Goal: Information Seeking & Learning: Compare options

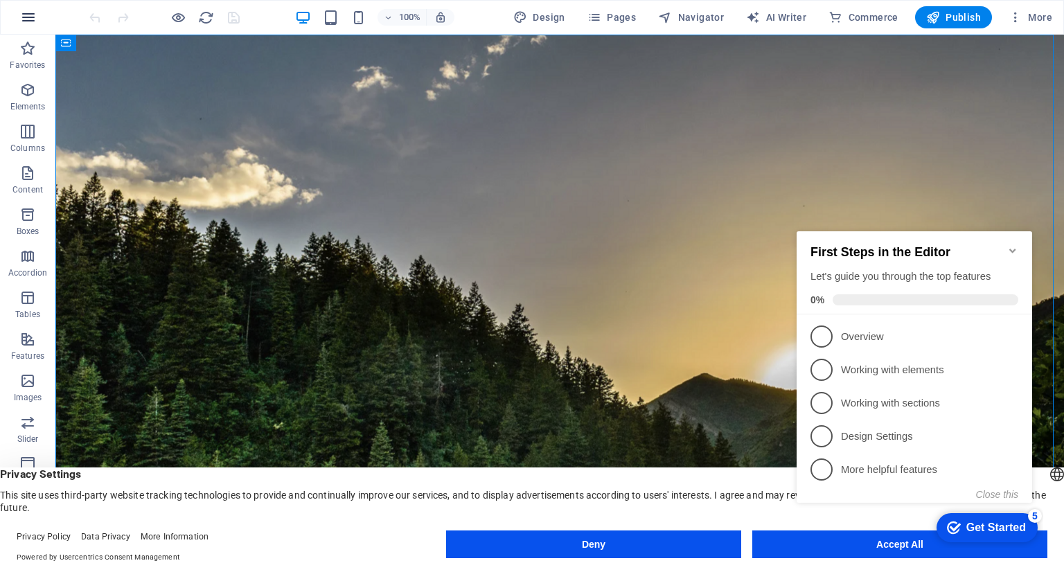
click at [25, 3] on button "button" at bounding box center [28, 17] width 33 height 33
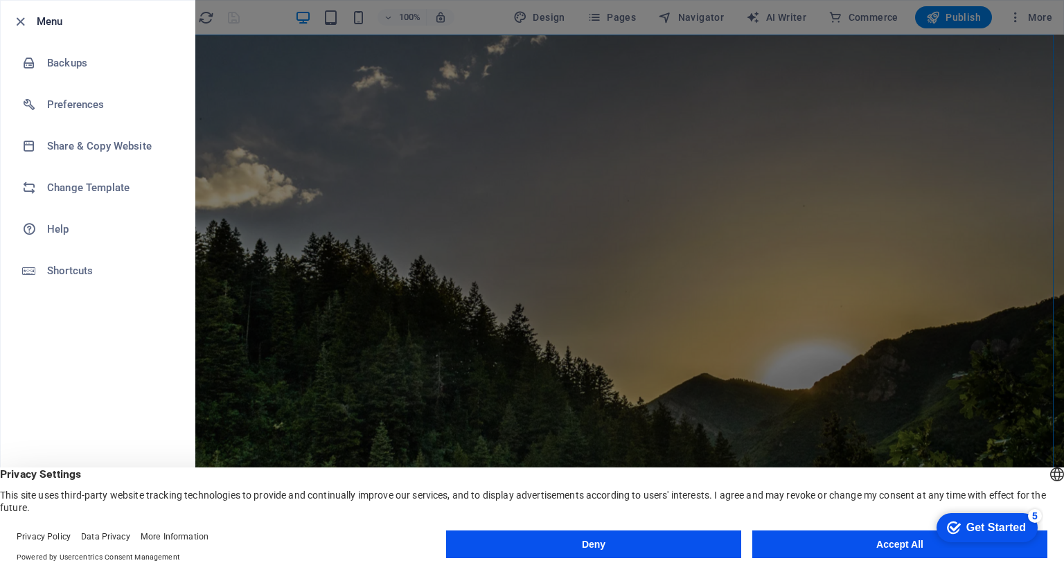
click at [408, 130] on div at bounding box center [532, 286] width 1064 height 572
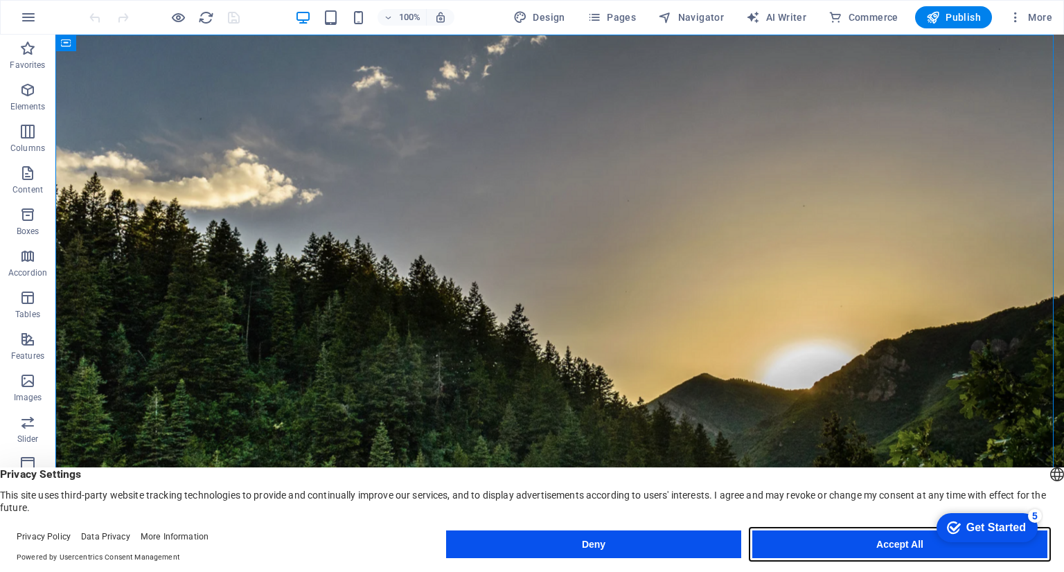
click at [814, 533] on button "Accept All" at bounding box center [899, 544] width 295 height 28
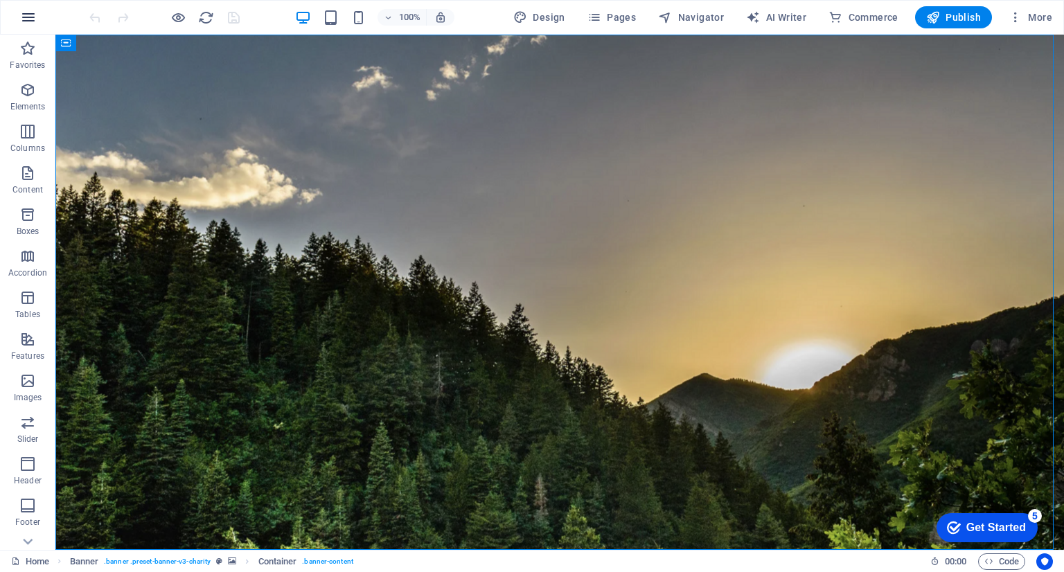
click at [25, 11] on icon "button" at bounding box center [28, 17] width 17 height 17
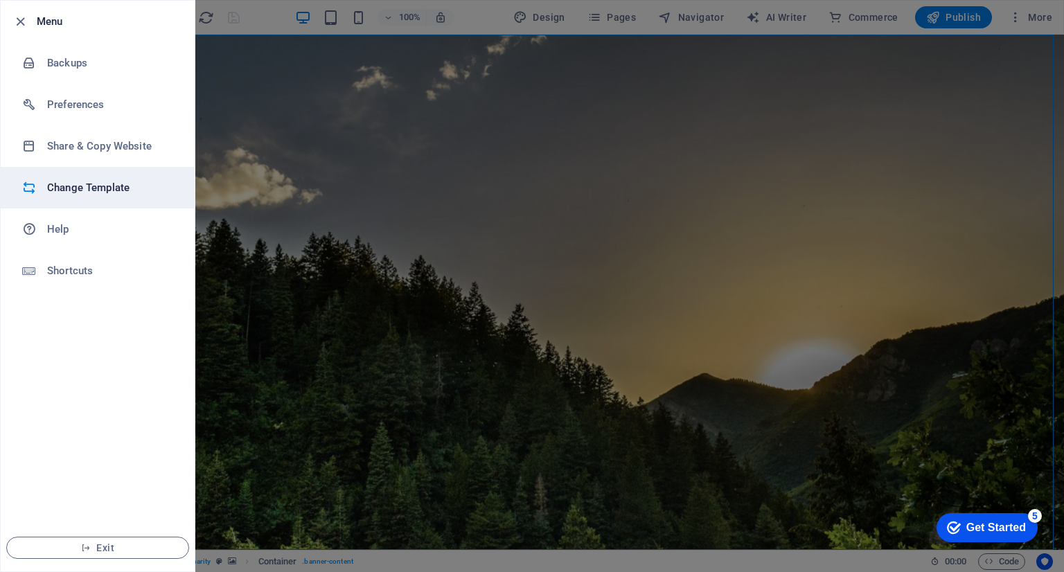
click at [100, 178] on li "Change Template" at bounding box center [98, 188] width 194 height 42
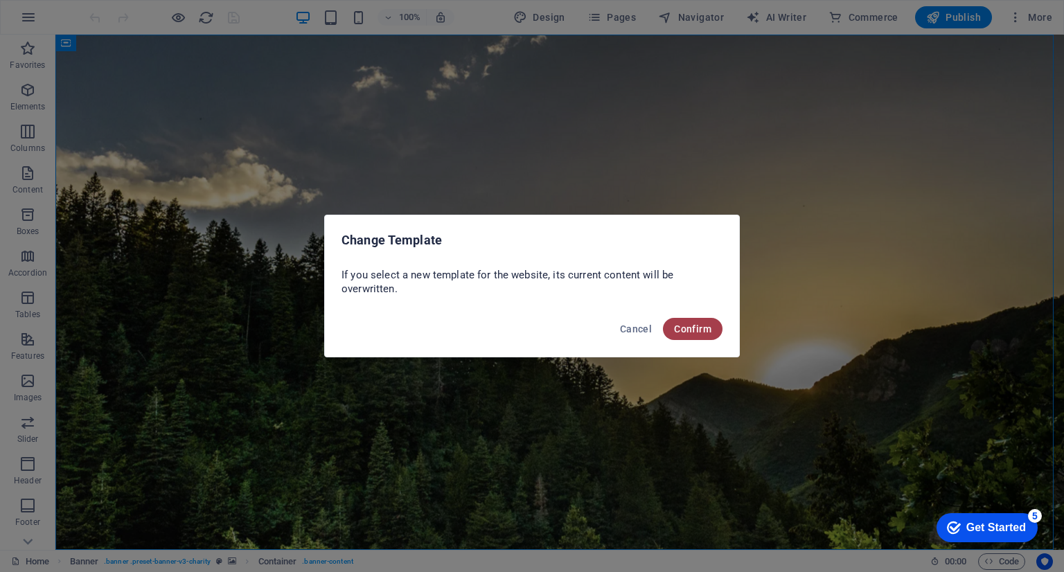
click at [672, 334] on button "Confirm" at bounding box center [693, 329] width 60 height 22
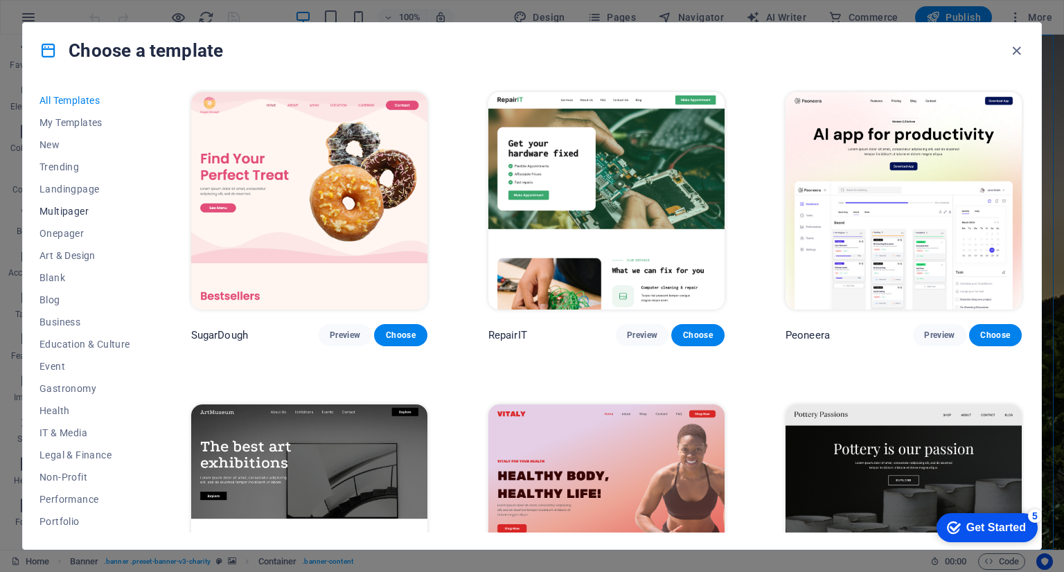
click at [89, 209] on span "Multipager" at bounding box center [84, 211] width 91 height 11
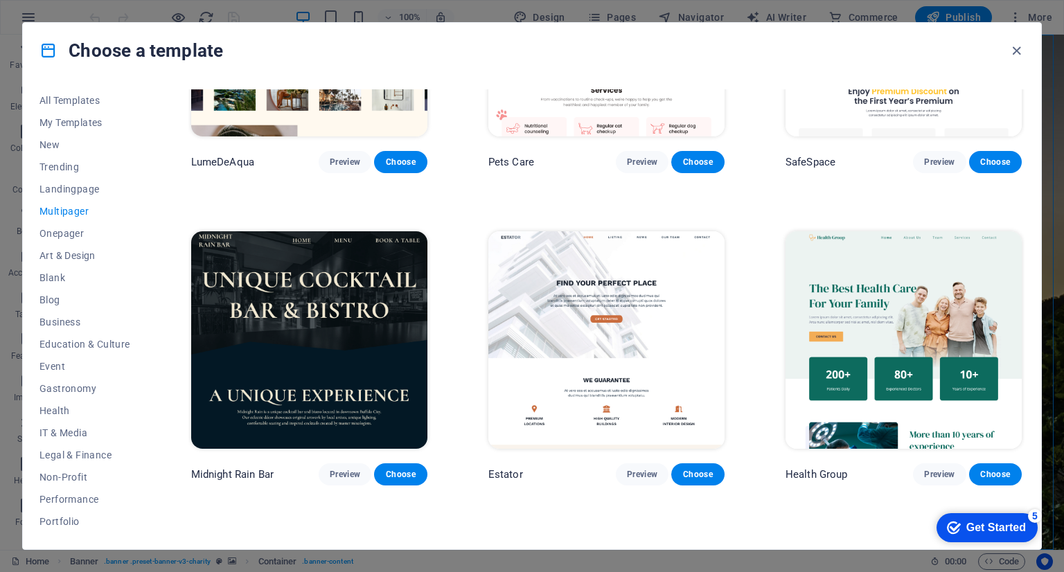
scroll to position [1737, 0]
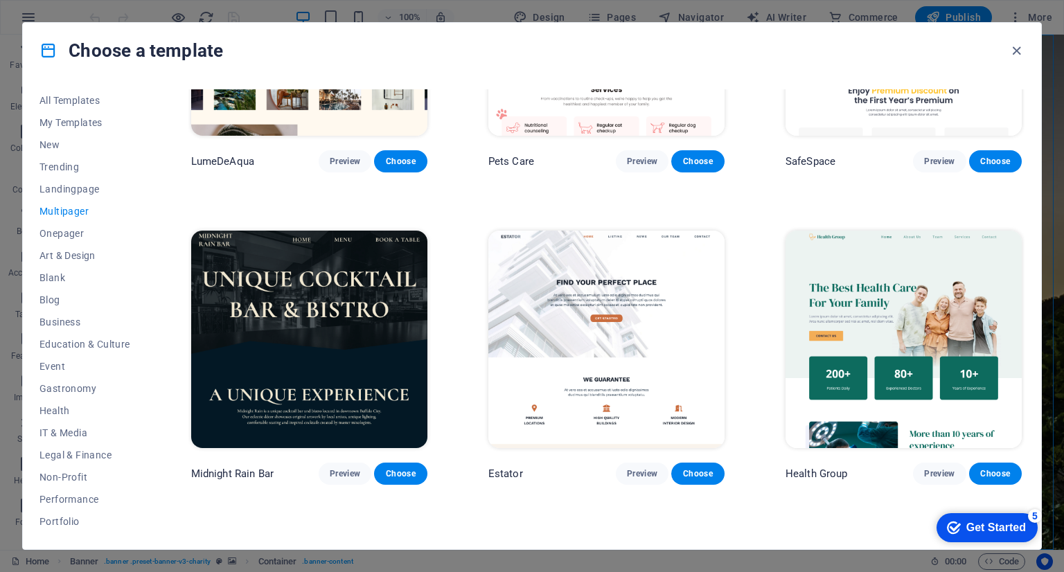
drag, startPoint x: 658, startPoint y: 325, endPoint x: 756, endPoint y: 273, distance: 111.5
drag, startPoint x: 667, startPoint y: 311, endPoint x: 760, endPoint y: 251, distance: 110.9
drag, startPoint x: 706, startPoint y: 467, endPoint x: 751, endPoint y: 502, distance: 57.3
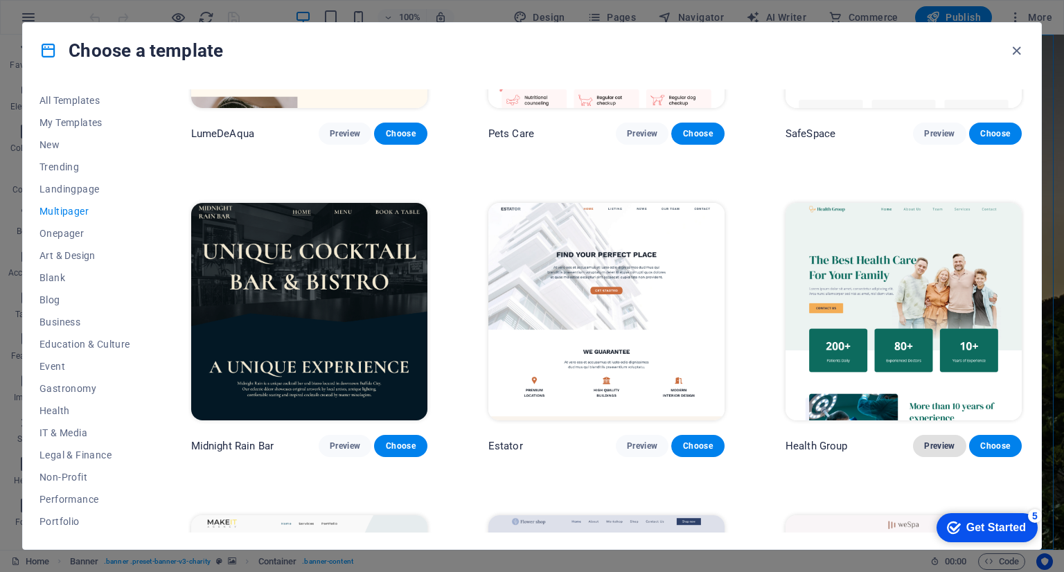
click at [934, 440] on span "Preview" at bounding box center [939, 445] width 30 height 11
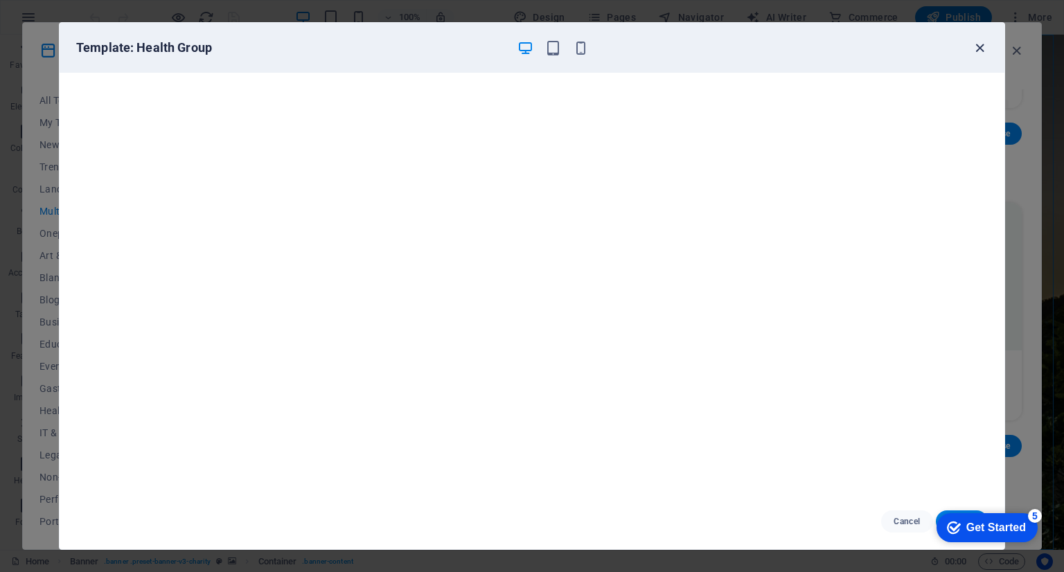
click at [979, 50] on icon "button" at bounding box center [980, 48] width 16 height 16
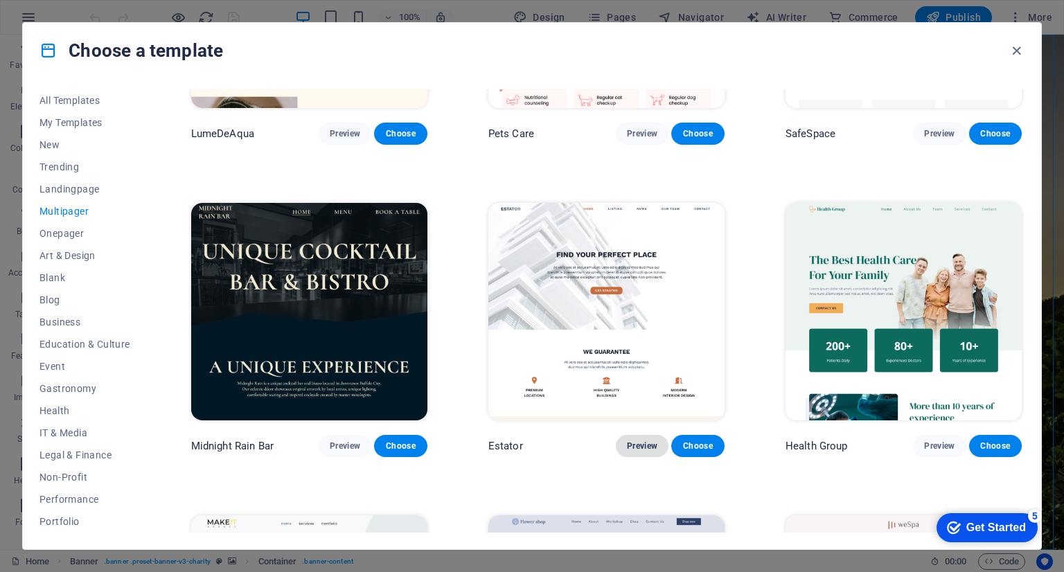
click at [643, 440] on span "Preview" at bounding box center [642, 445] width 30 height 11
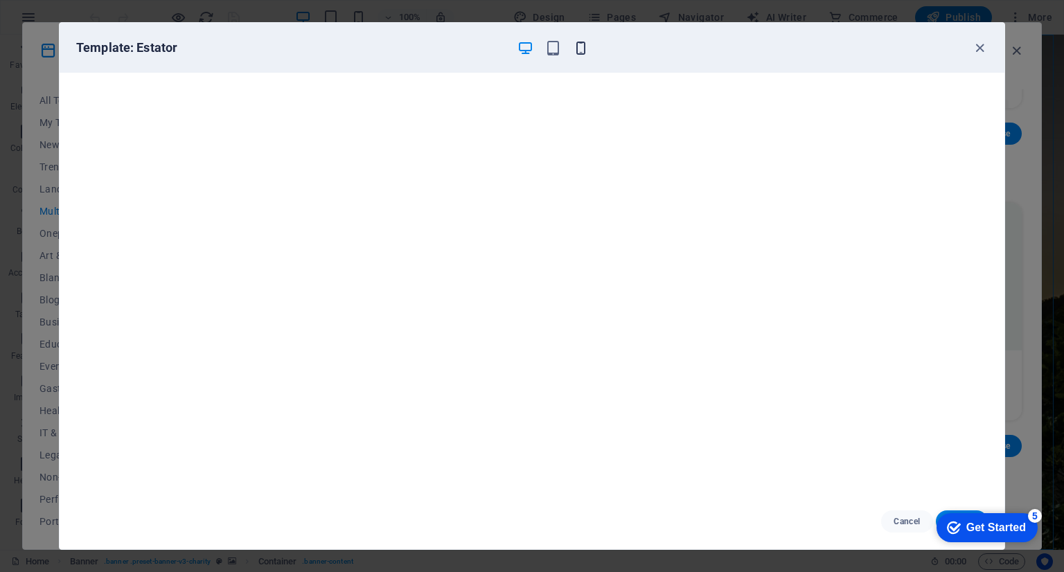
click at [579, 46] on icon "button" at bounding box center [581, 48] width 16 height 16
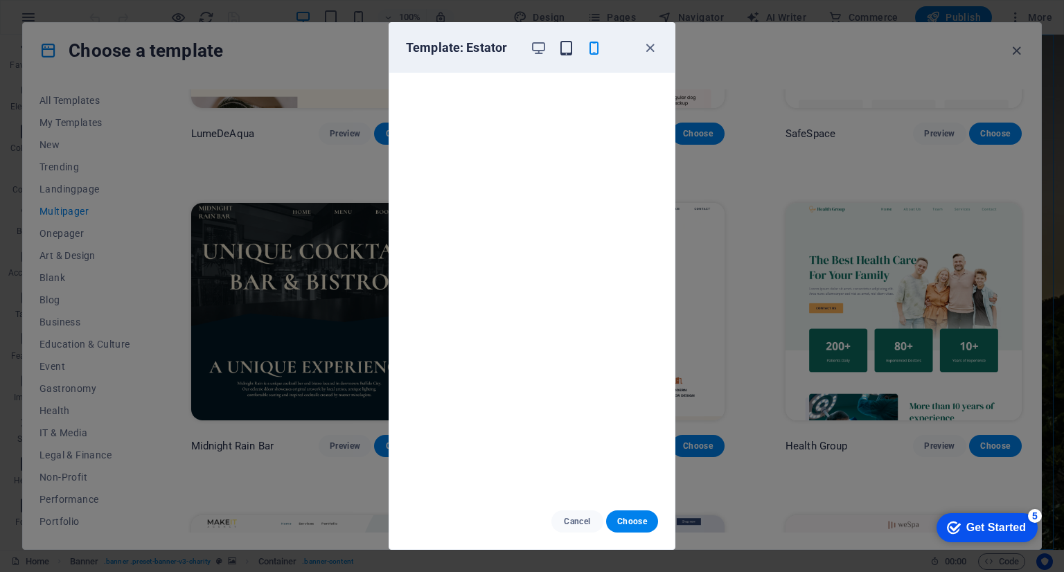
click at [569, 48] on icon "button" at bounding box center [566, 48] width 16 height 16
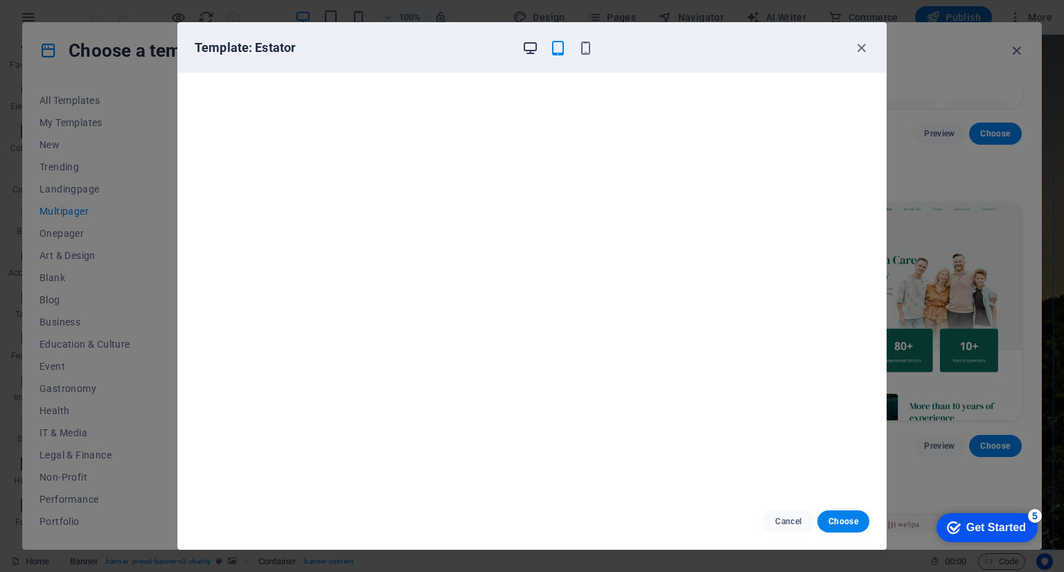
click at [532, 46] on icon "button" at bounding box center [530, 48] width 16 height 16
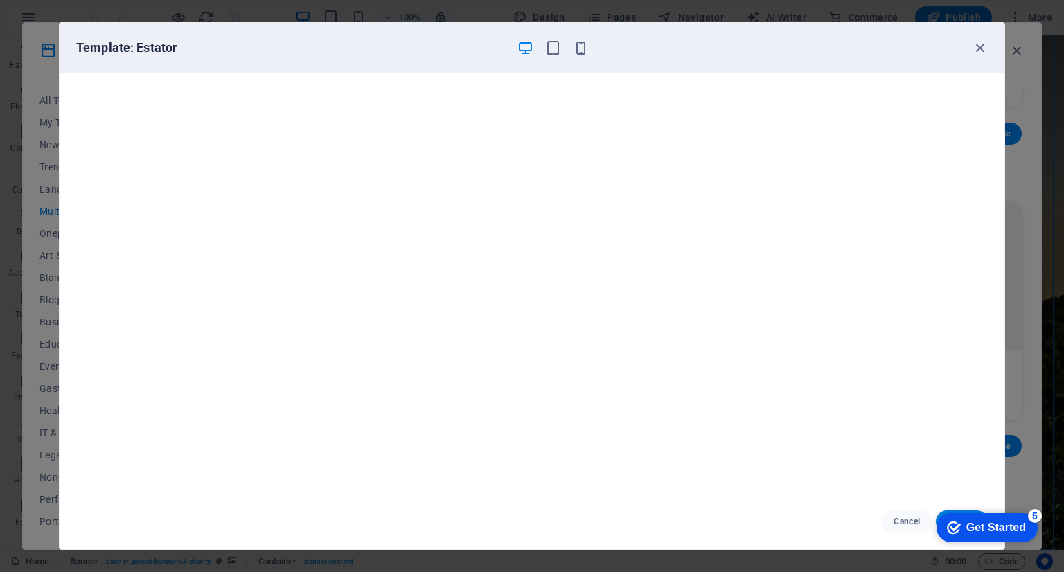
scroll to position [3, 0]
click at [976, 48] on icon "button" at bounding box center [980, 48] width 16 height 16
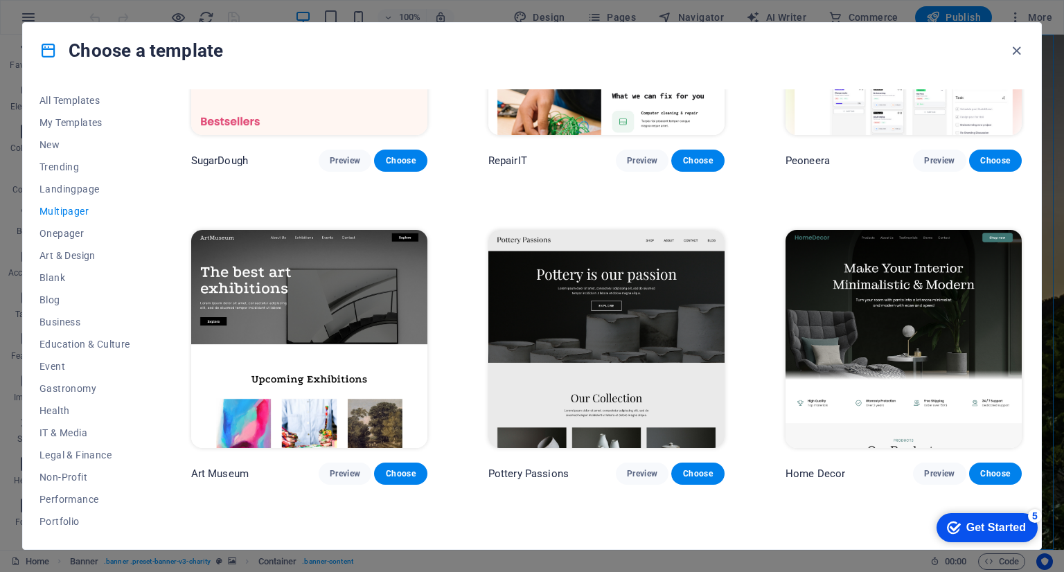
scroll to position [0, 0]
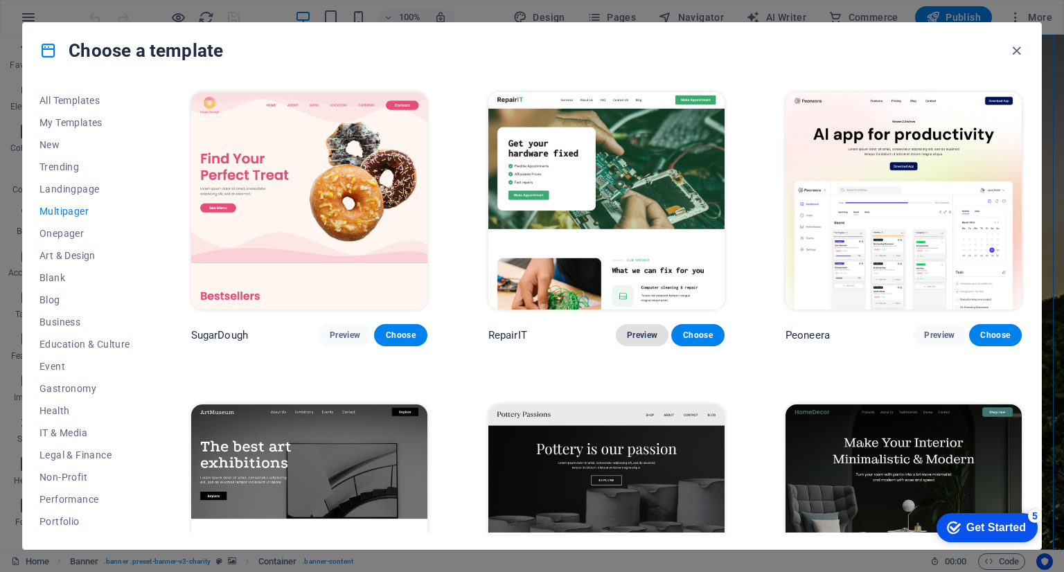
click at [642, 342] on button "Preview" at bounding box center [642, 335] width 53 height 22
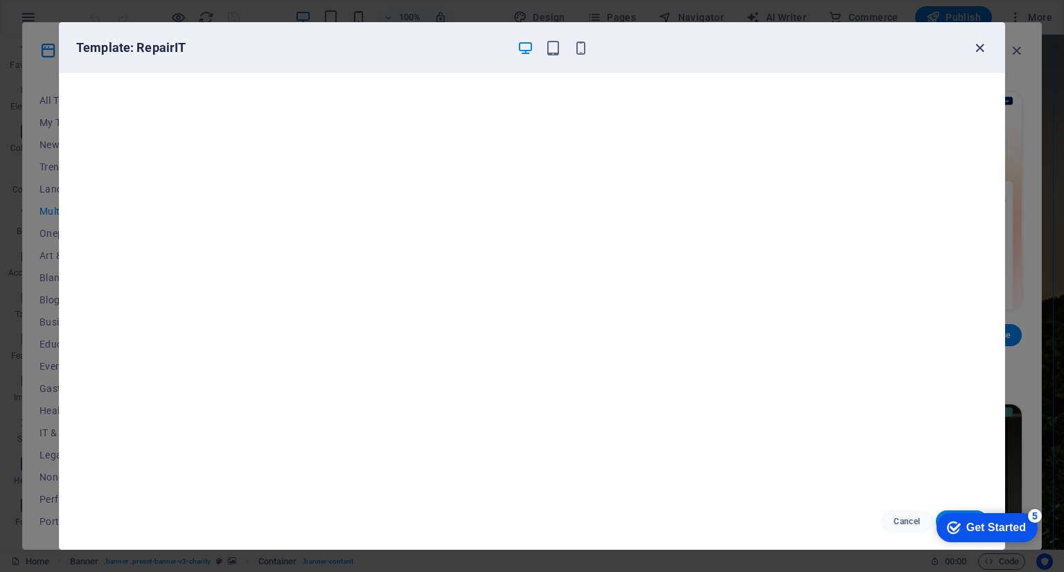
click at [974, 43] on icon "button" at bounding box center [980, 48] width 16 height 16
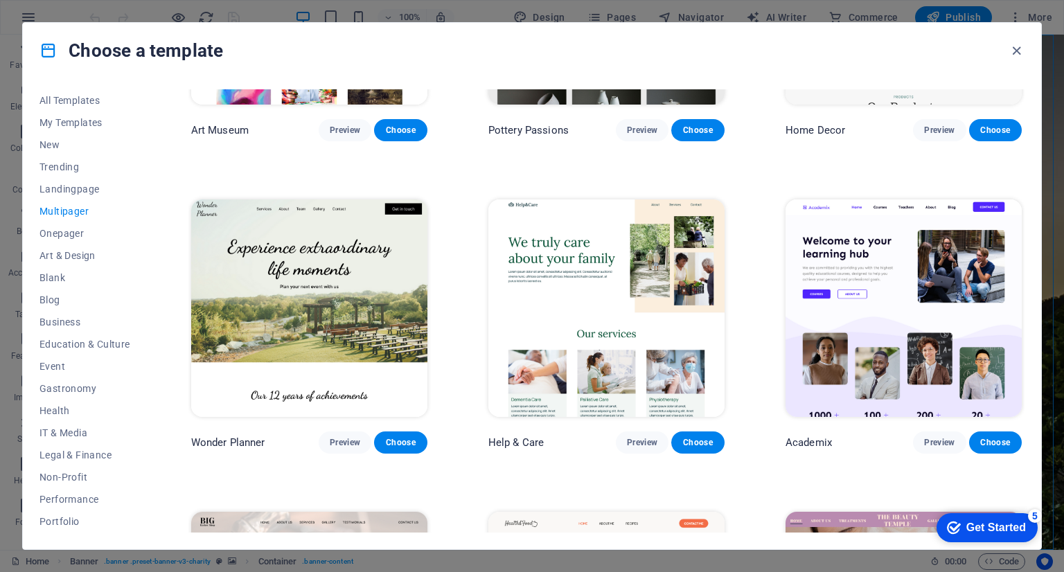
scroll to position [535, 0]
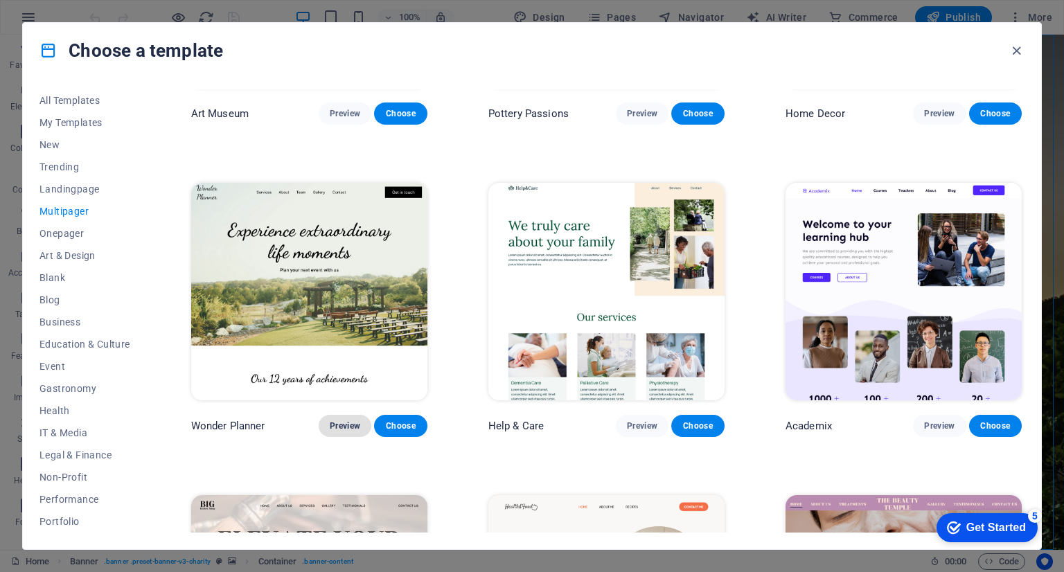
click at [353, 420] on span "Preview" at bounding box center [345, 425] width 30 height 11
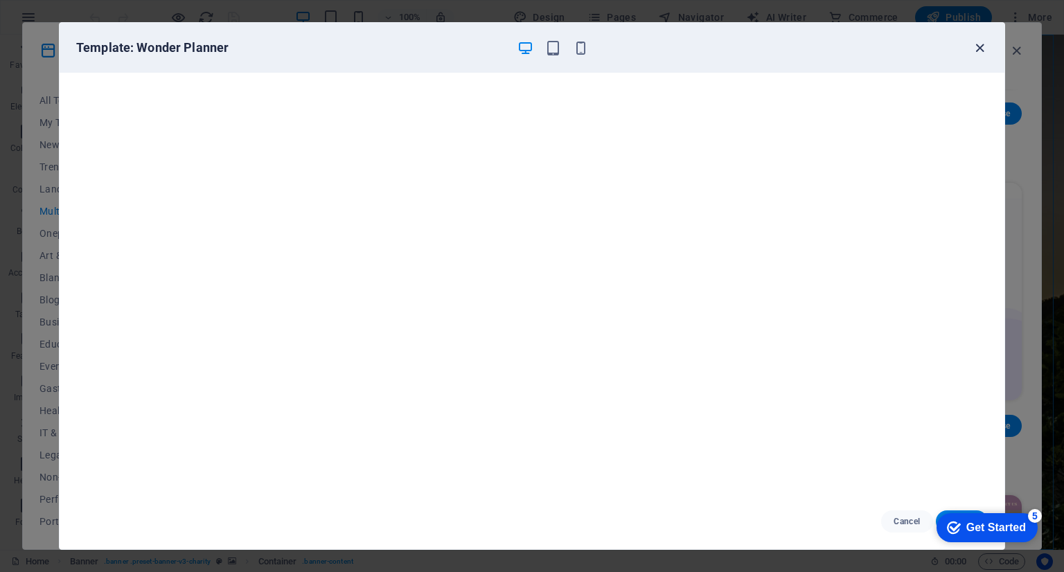
click at [979, 48] on icon "button" at bounding box center [980, 48] width 16 height 16
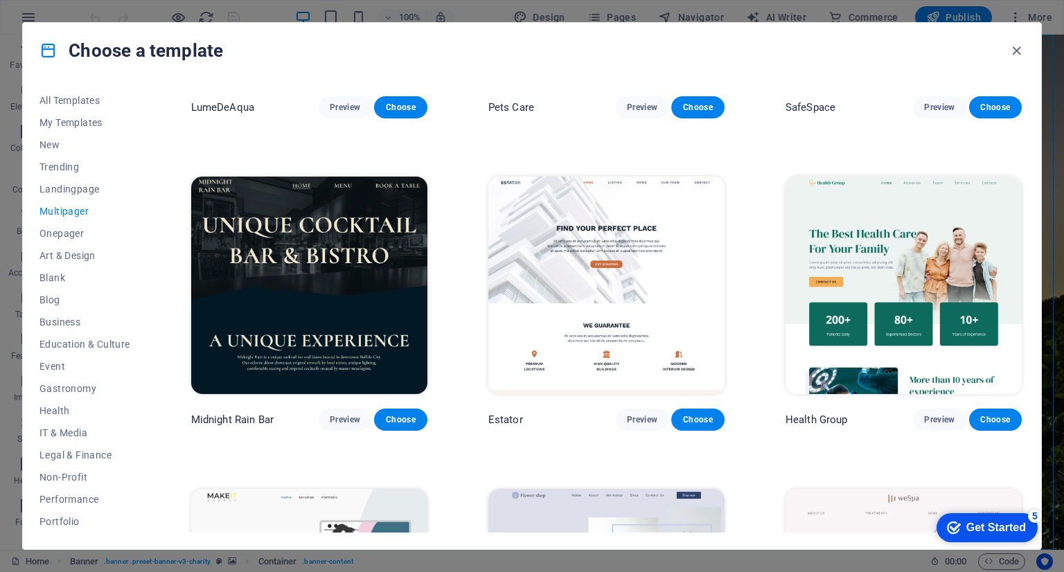
scroll to position [1823, 0]
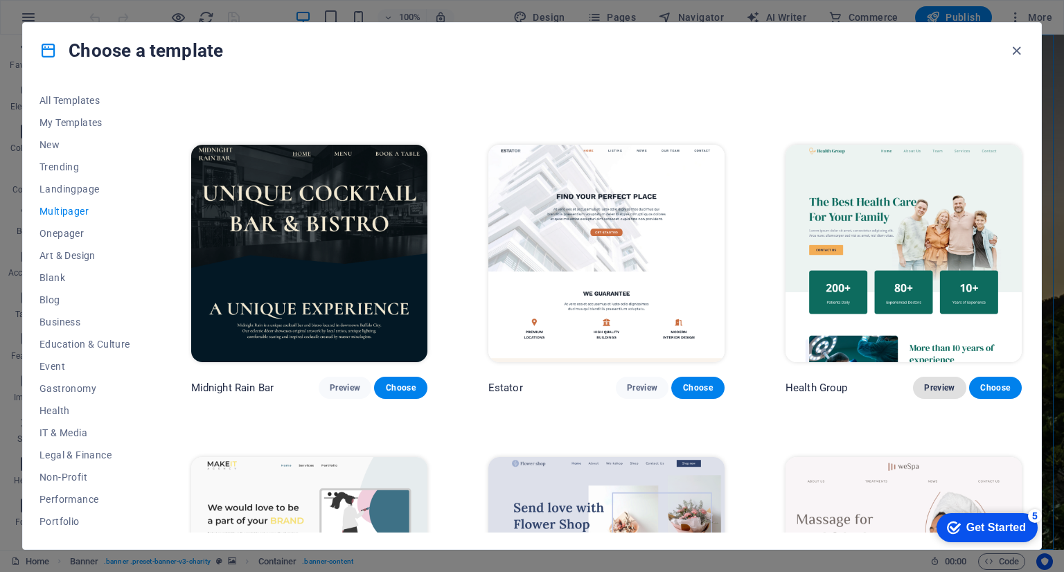
click at [942, 377] on button "Preview" at bounding box center [939, 388] width 53 height 22
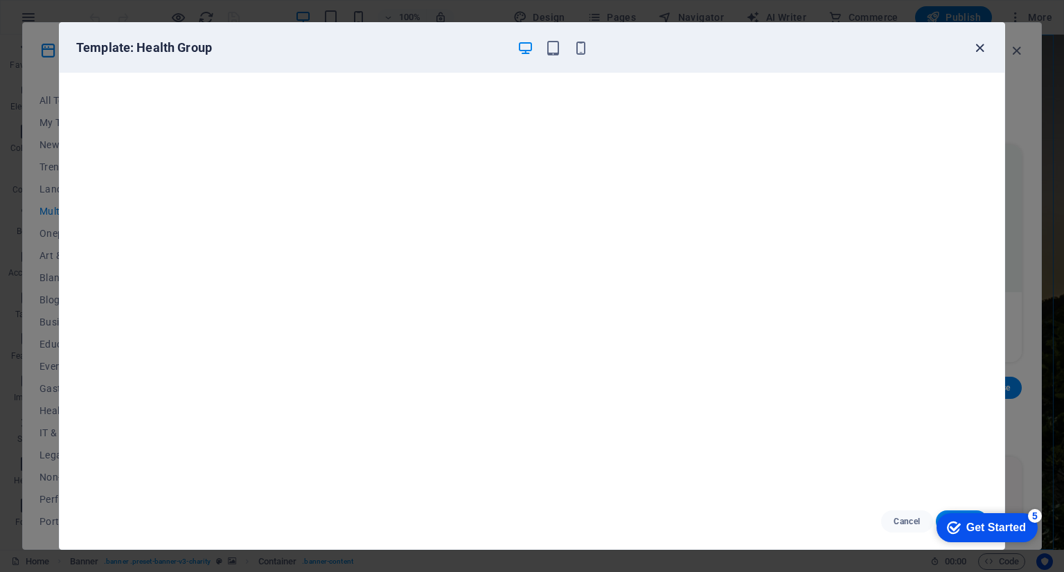
click at [975, 43] on icon "button" at bounding box center [980, 48] width 16 height 16
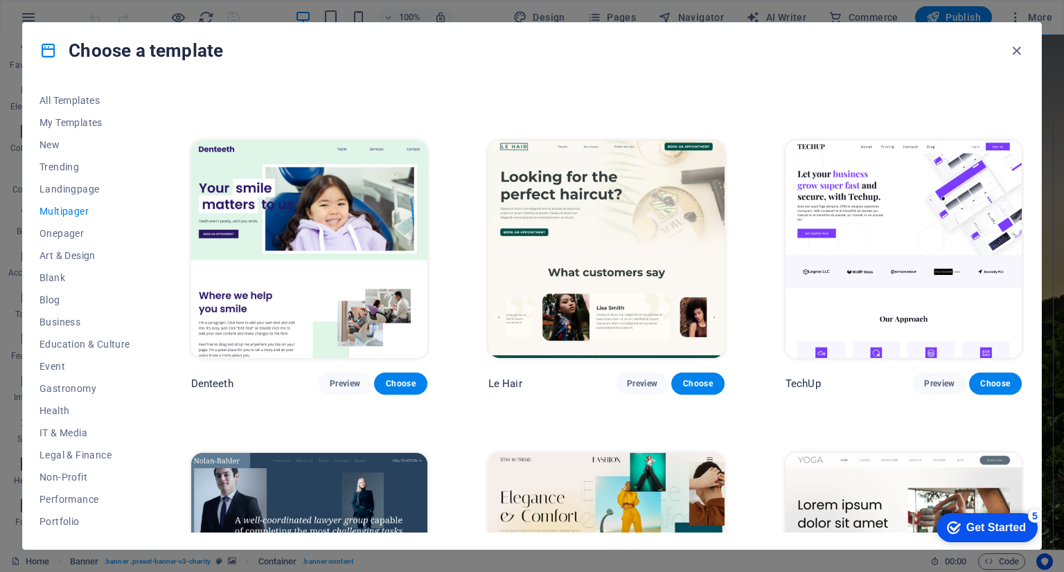
scroll to position [2759, 0]
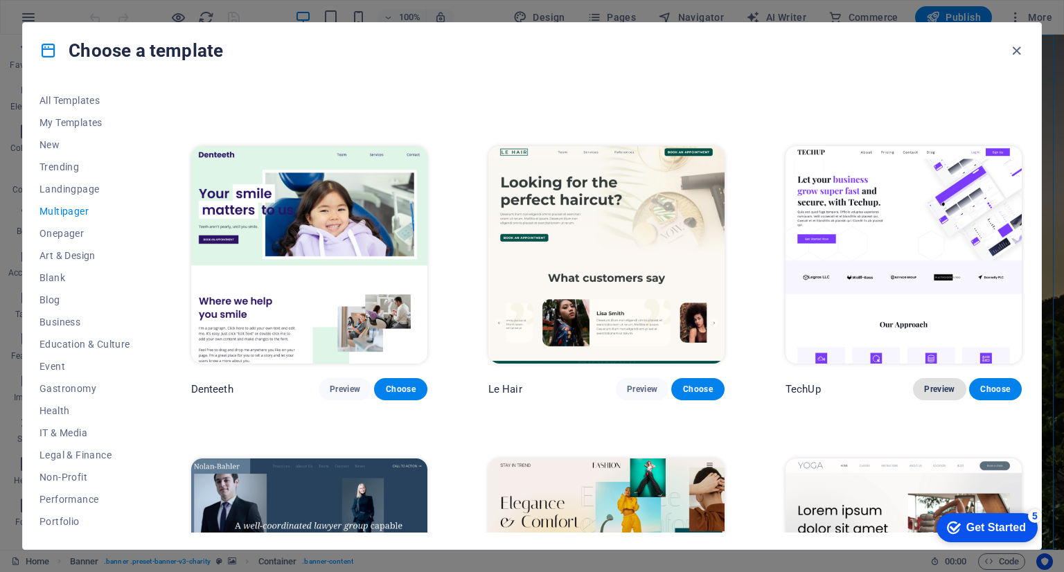
click at [931, 384] on span "Preview" at bounding box center [939, 389] width 30 height 11
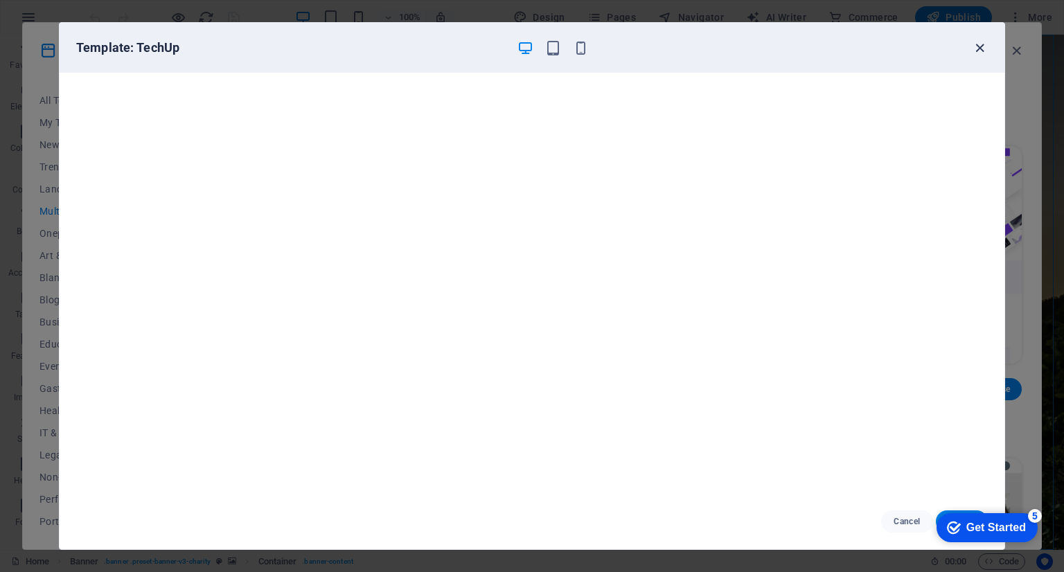
click at [983, 50] on icon "button" at bounding box center [980, 48] width 16 height 16
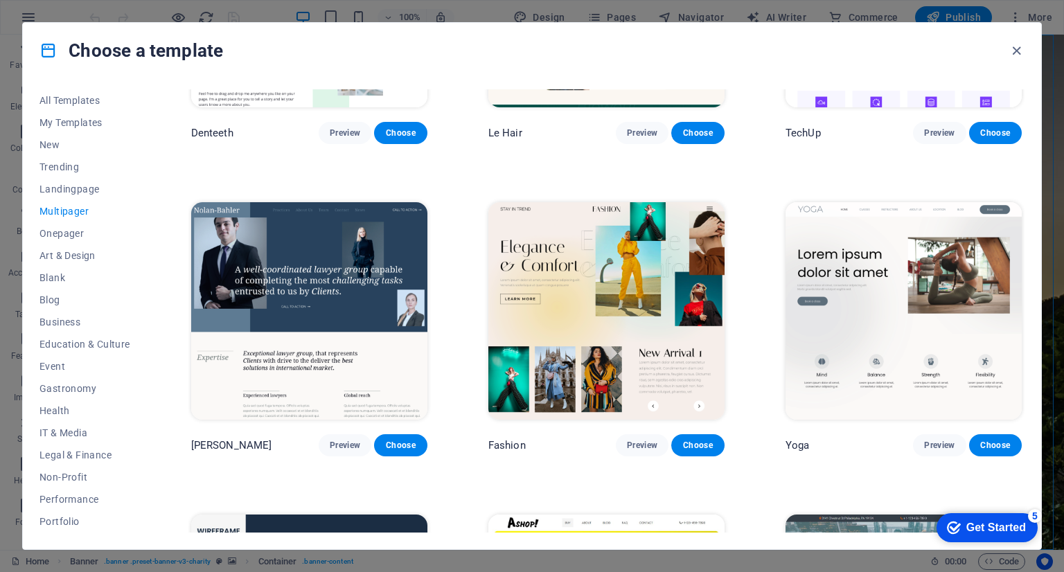
scroll to position [3016, 0]
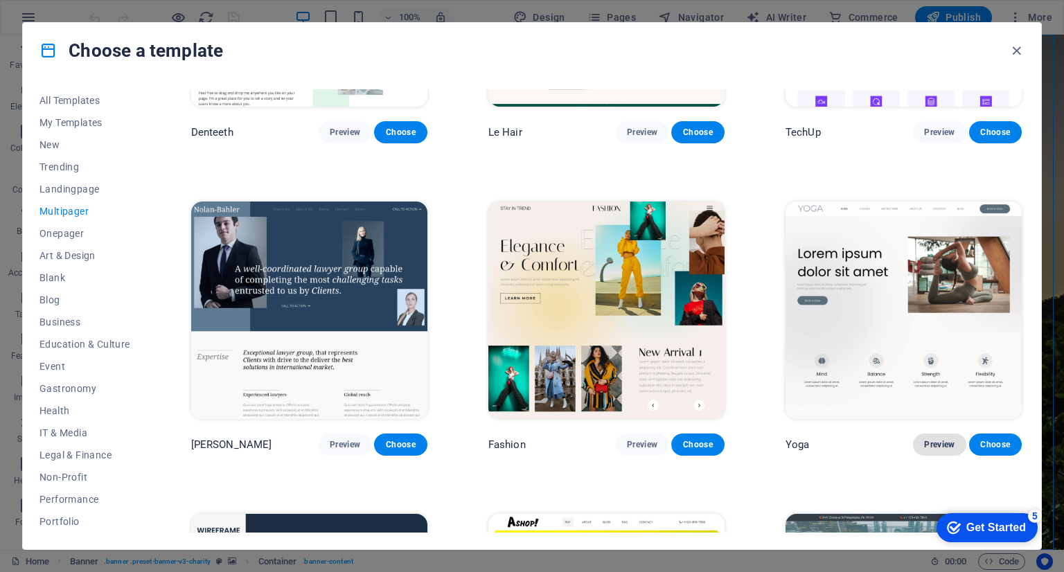
click at [942, 439] on span "Preview" at bounding box center [939, 444] width 30 height 11
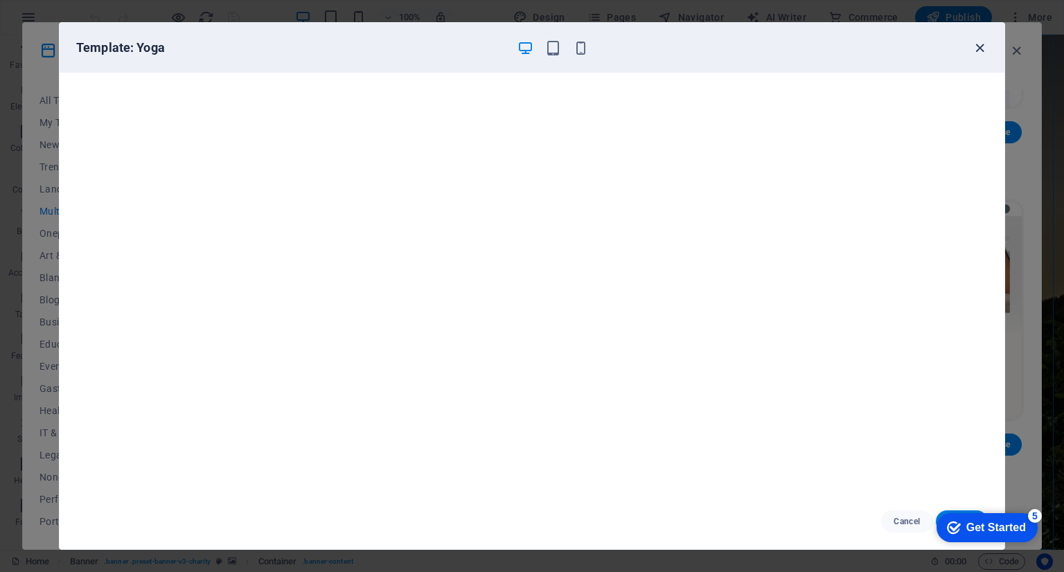
click at [976, 51] on icon "button" at bounding box center [980, 48] width 16 height 16
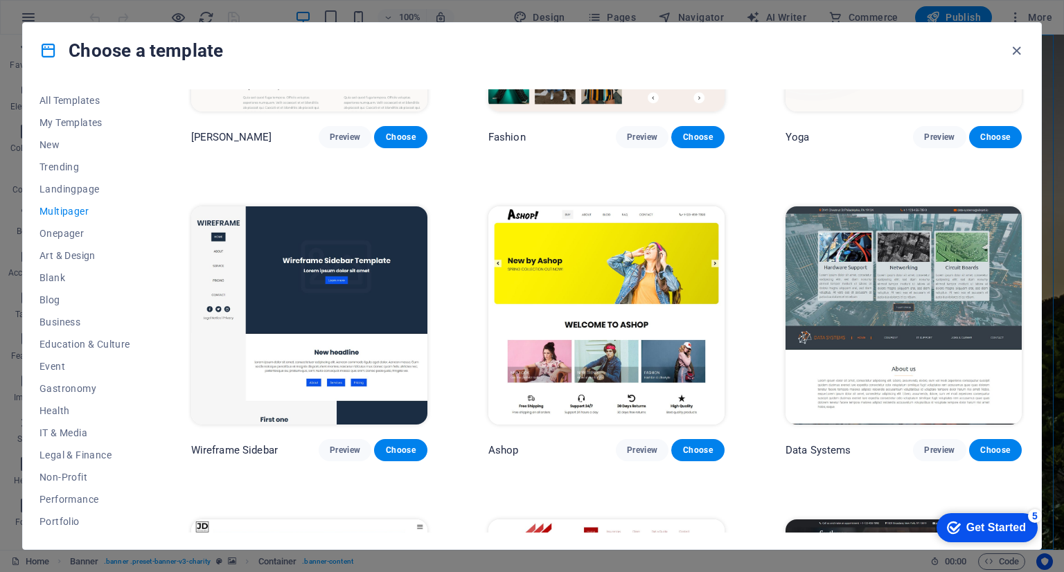
scroll to position [3332, 0]
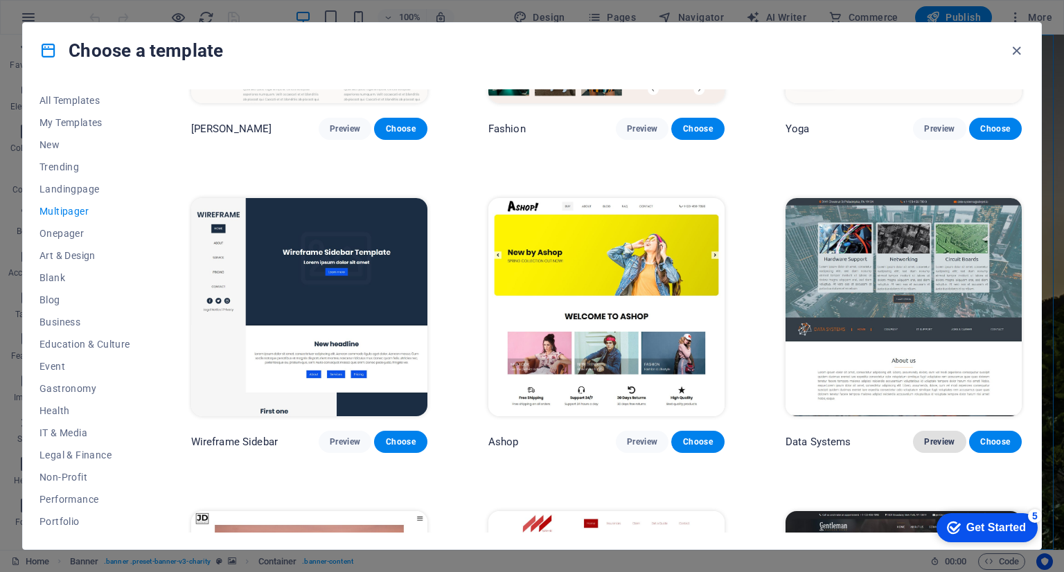
click at [942, 436] on span "Preview" at bounding box center [939, 441] width 30 height 11
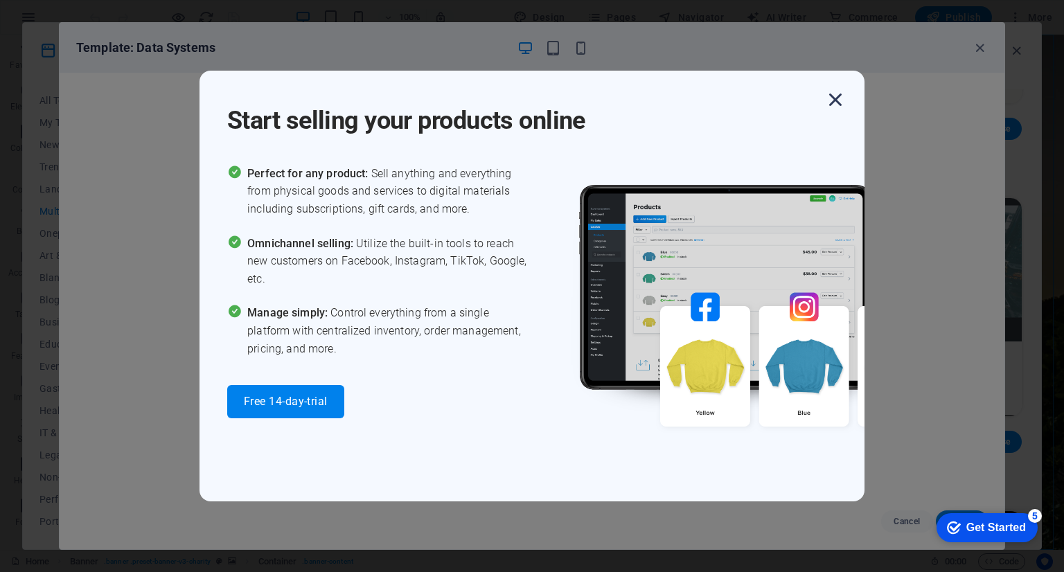
click at [846, 89] on icon "button" at bounding box center [835, 99] width 25 height 25
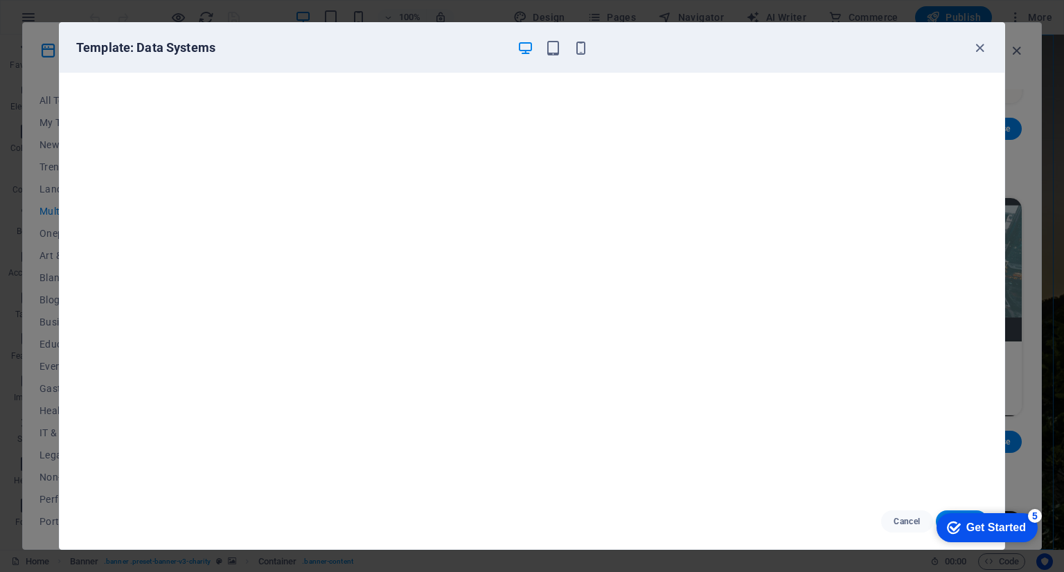
scroll to position [0, 0]
click at [980, 41] on icon "button" at bounding box center [980, 48] width 16 height 16
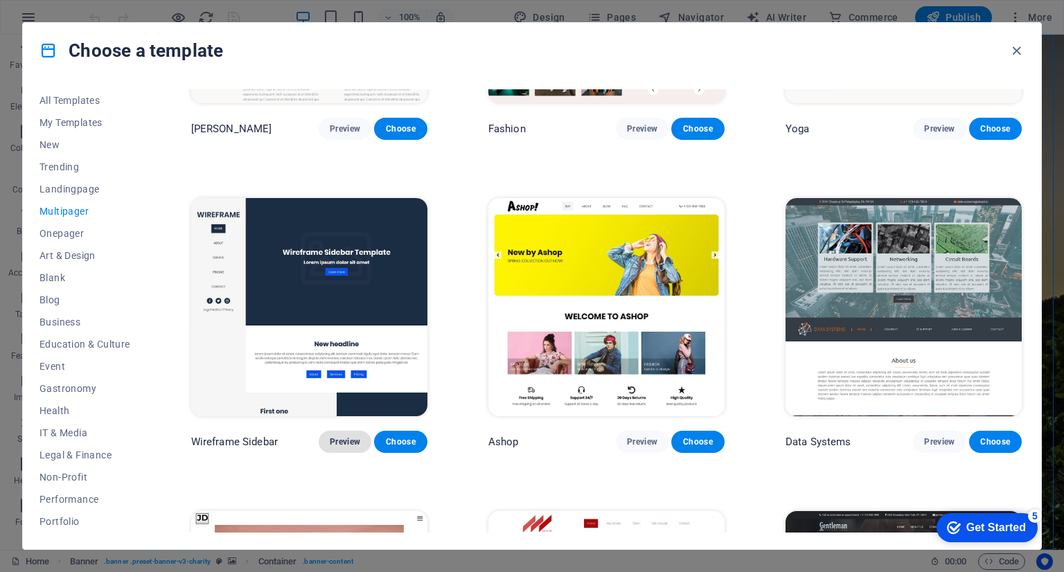
click at [341, 436] on span "Preview" at bounding box center [345, 441] width 30 height 11
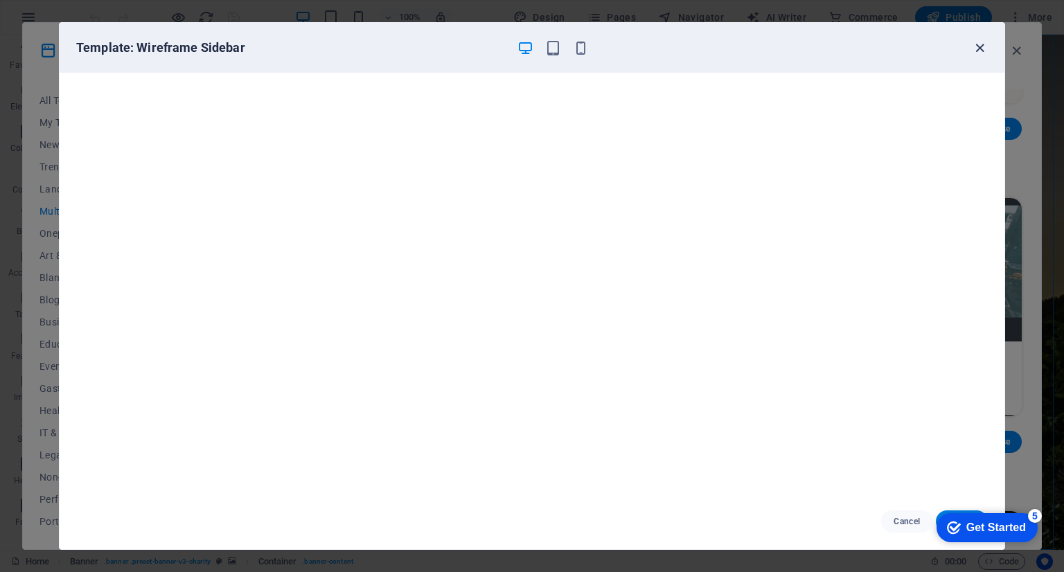
click at [984, 42] on icon "button" at bounding box center [980, 48] width 16 height 16
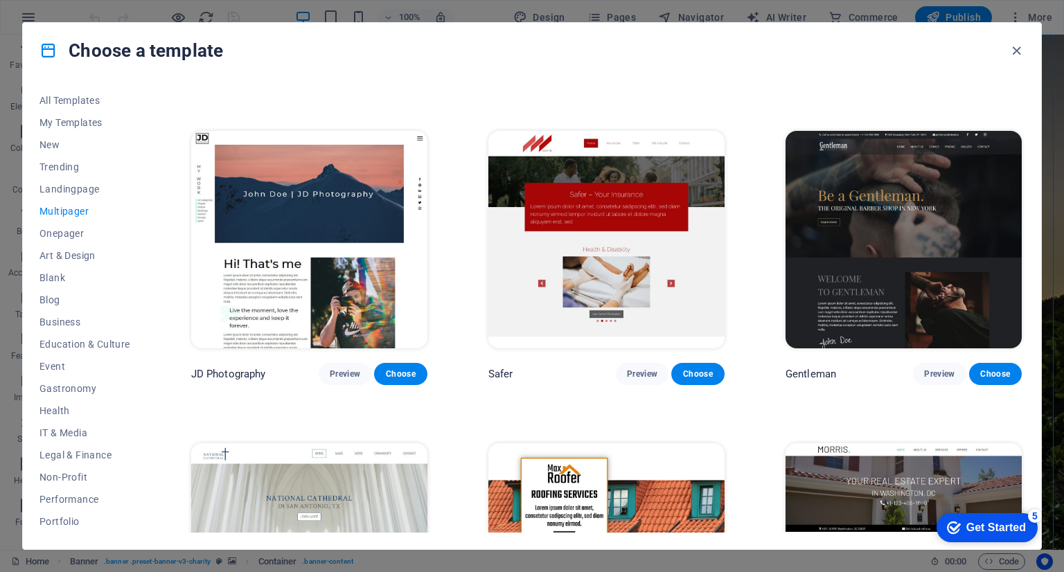
scroll to position [3714, 0]
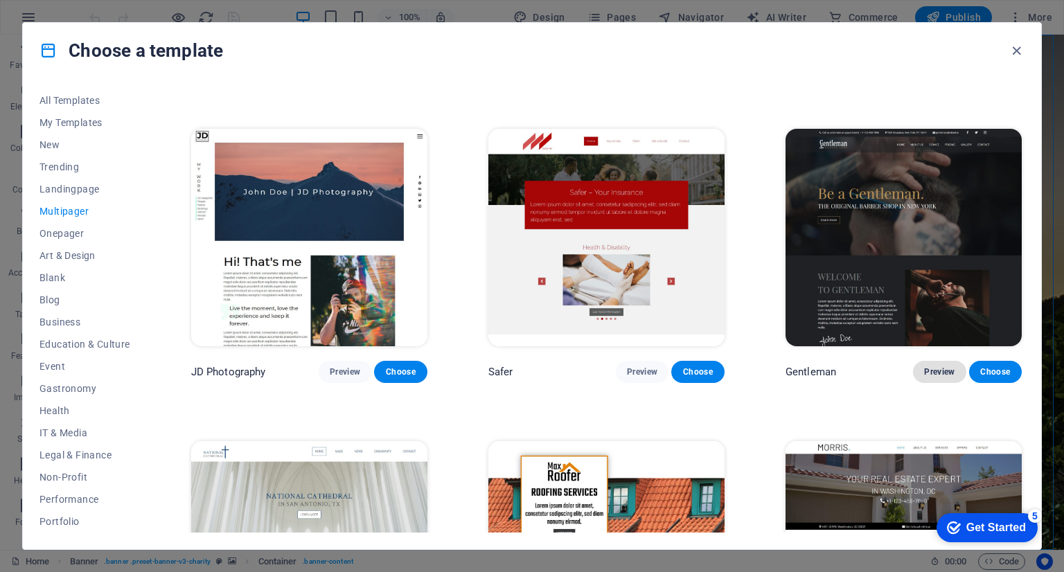
click at [925, 366] on span "Preview" at bounding box center [939, 371] width 30 height 11
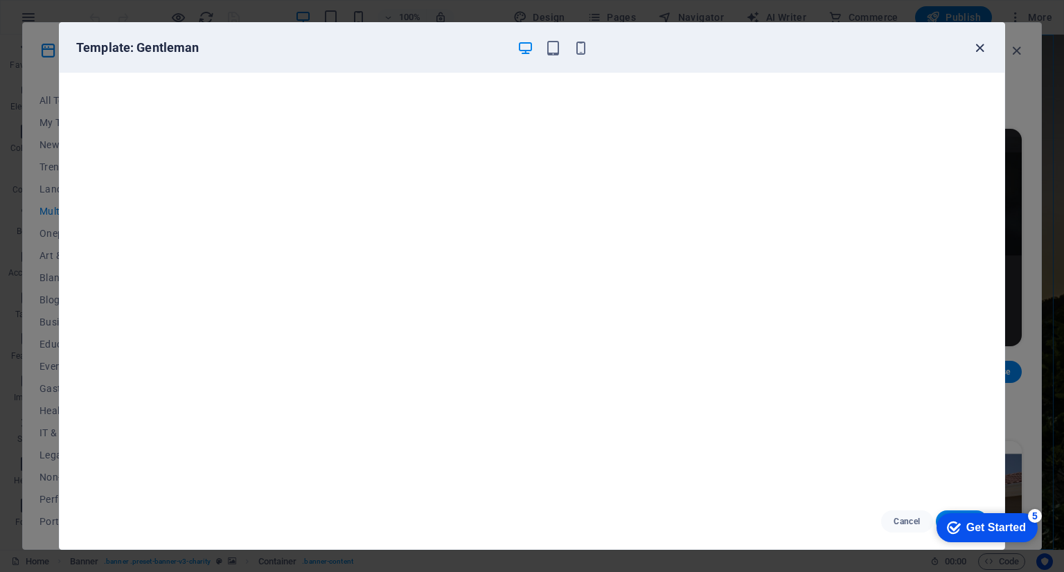
click at [979, 45] on icon "button" at bounding box center [980, 48] width 16 height 16
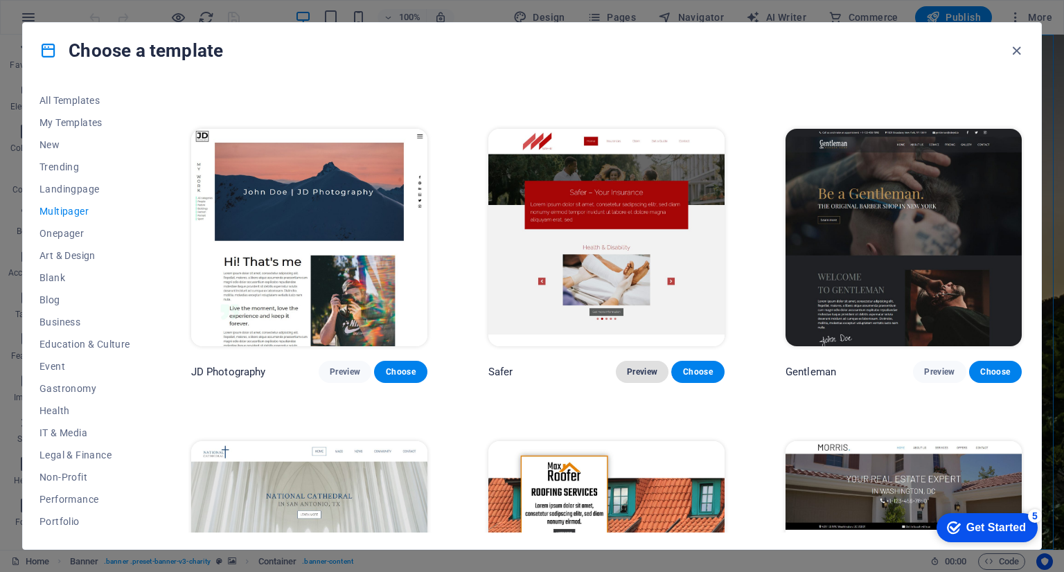
click at [636, 363] on button "Preview" at bounding box center [642, 372] width 53 height 22
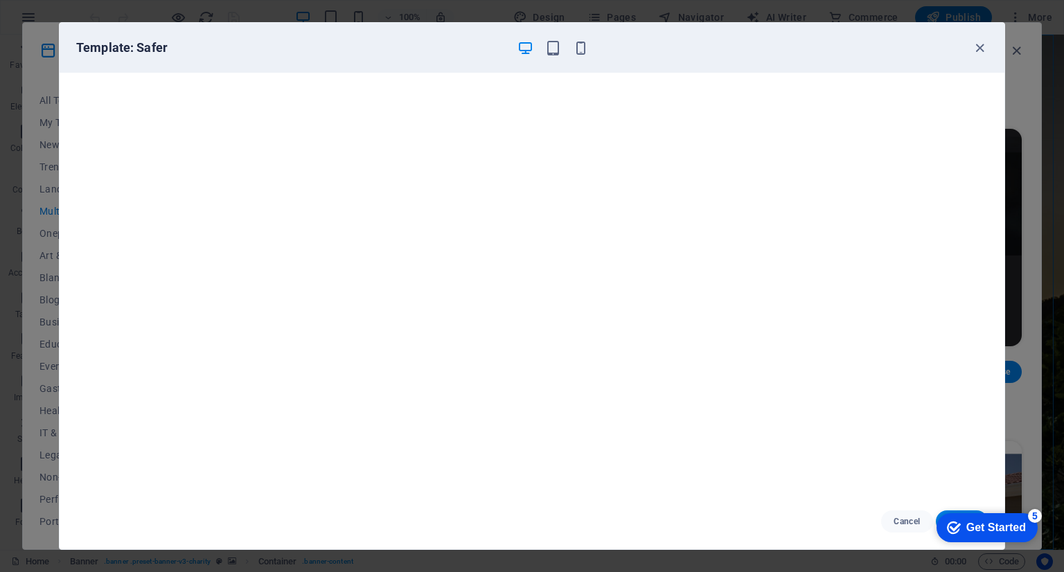
scroll to position [3, 0]
click at [985, 42] on icon "button" at bounding box center [980, 48] width 16 height 16
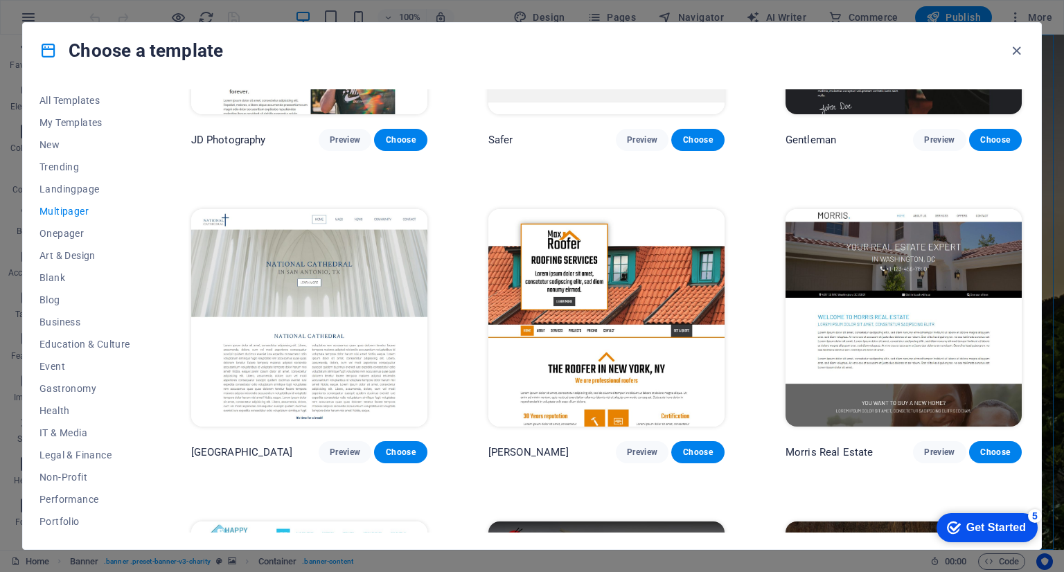
scroll to position [3968, 0]
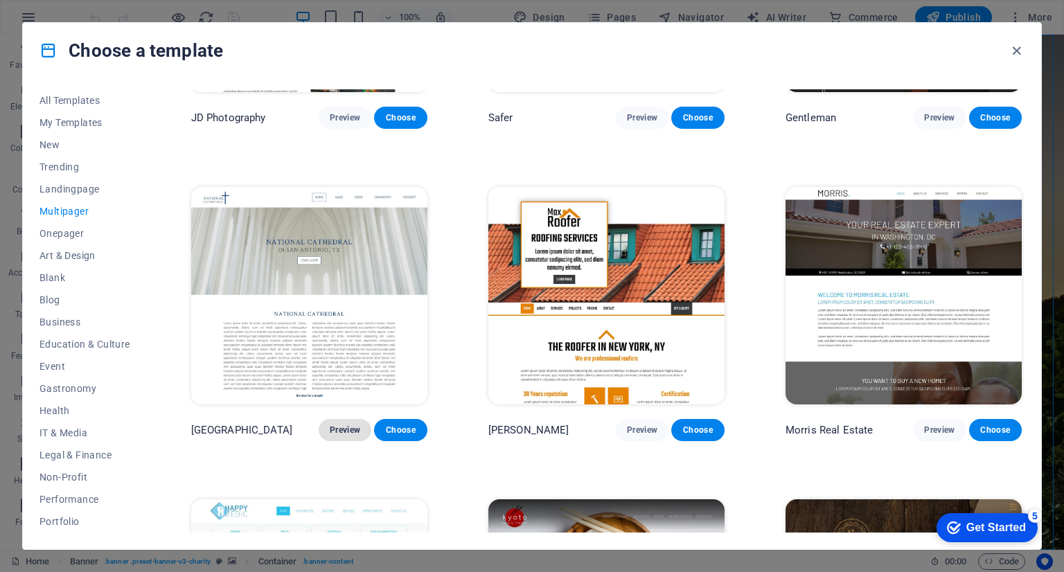
click at [336, 425] on span "Preview" at bounding box center [345, 430] width 30 height 11
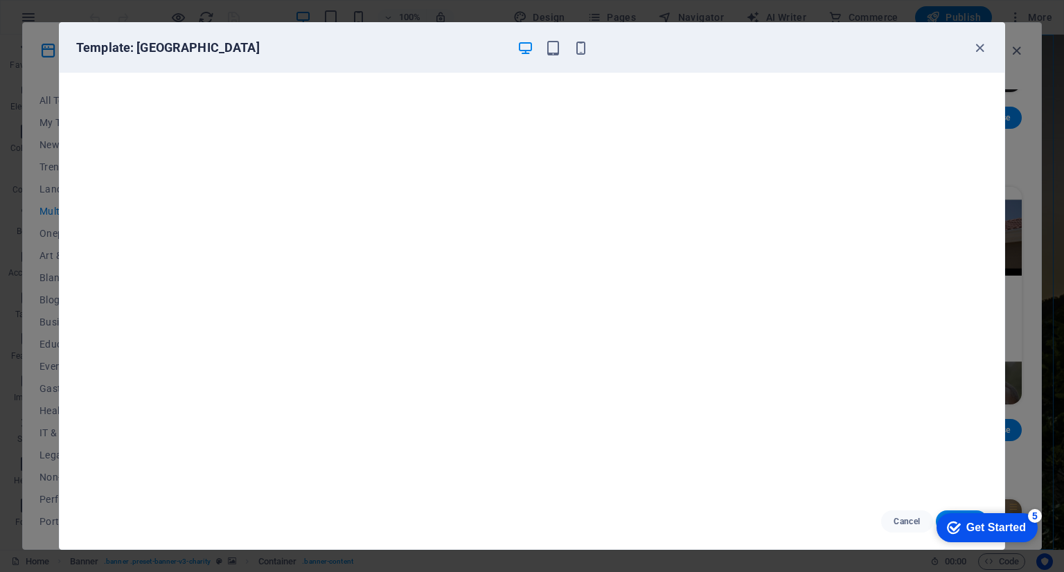
scroll to position [3, 0]
click at [980, 46] on icon "button" at bounding box center [980, 48] width 16 height 16
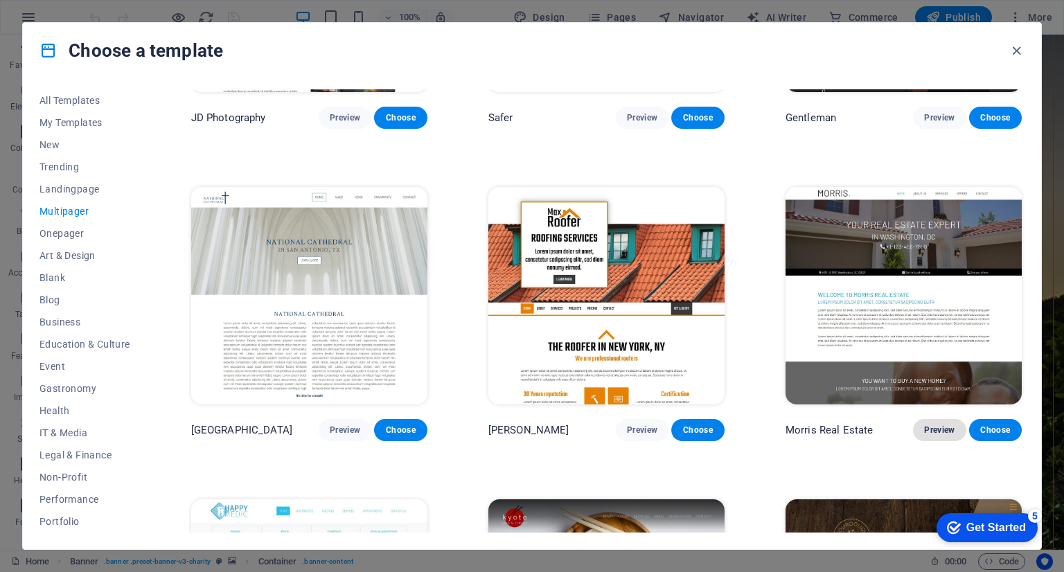
click at [933, 425] on span "Preview" at bounding box center [939, 430] width 30 height 11
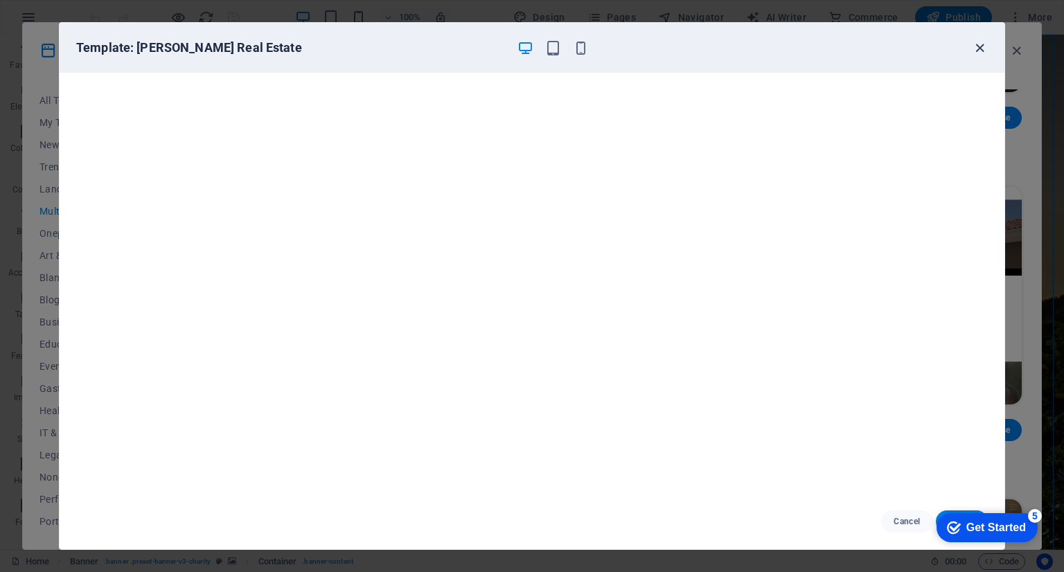
click at [978, 47] on icon "button" at bounding box center [980, 48] width 16 height 16
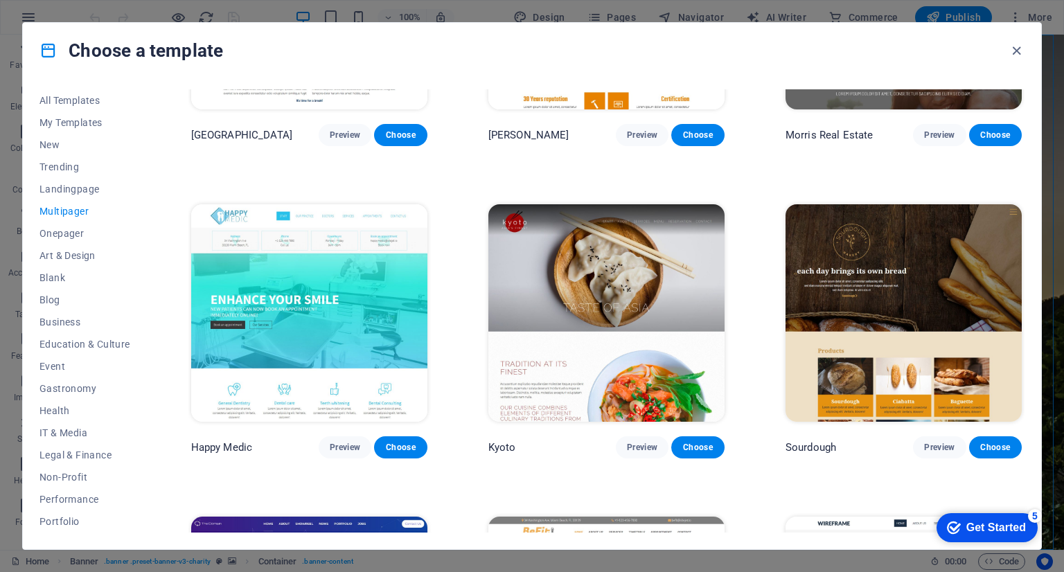
scroll to position [4266, 0]
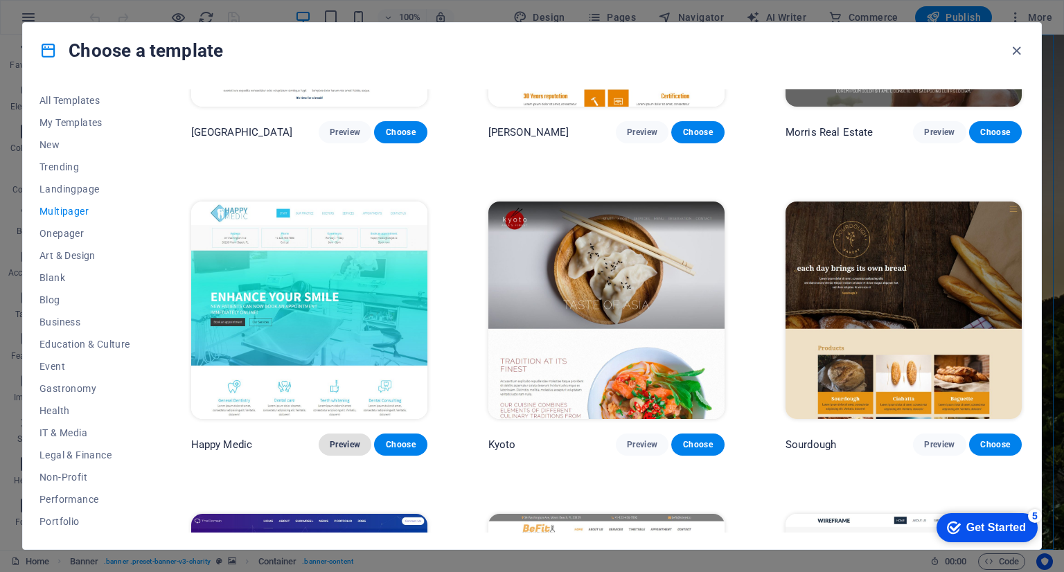
click at [353, 439] on span "Preview" at bounding box center [345, 444] width 30 height 11
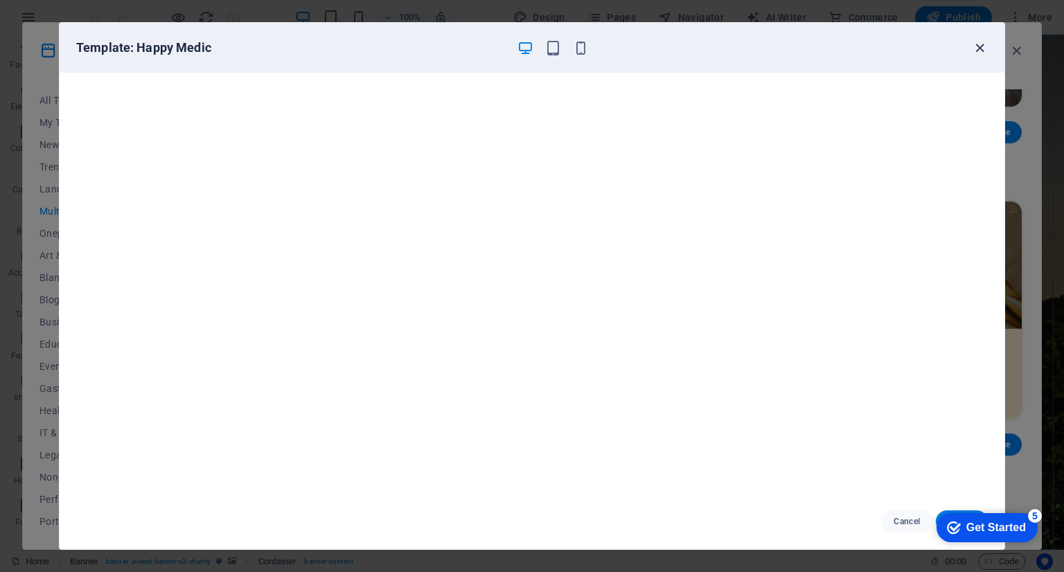
click at [972, 48] on icon "button" at bounding box center [980, 48] width 16 height 16
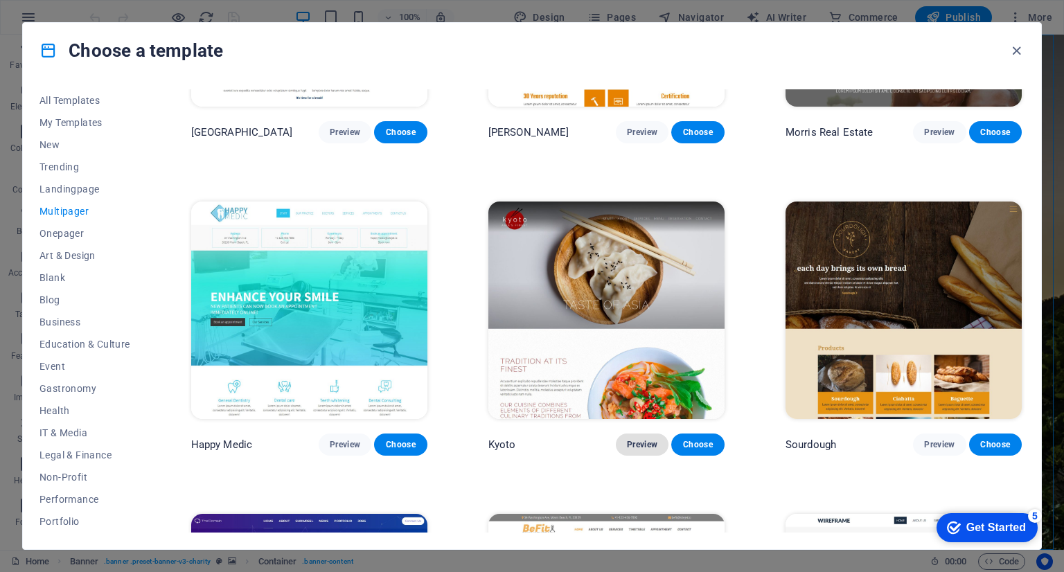
click at [646, 439] on span "Preview" at bounding box center [642, 444] width 30 height 11
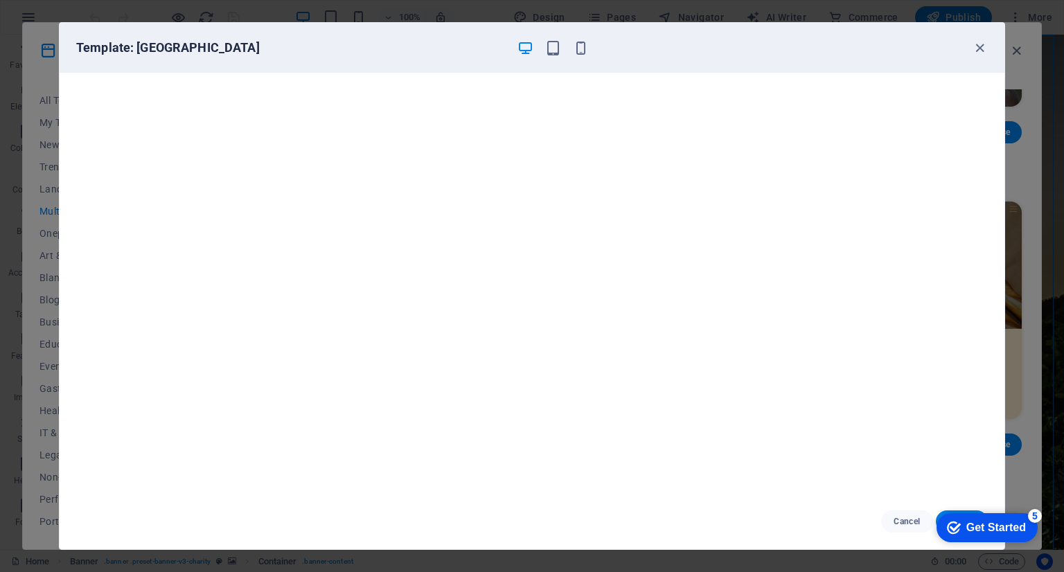
scroll to position [3, 0]
click at [983, 47] on icon "button" at bounding box center [980, 48] width 16 height 16
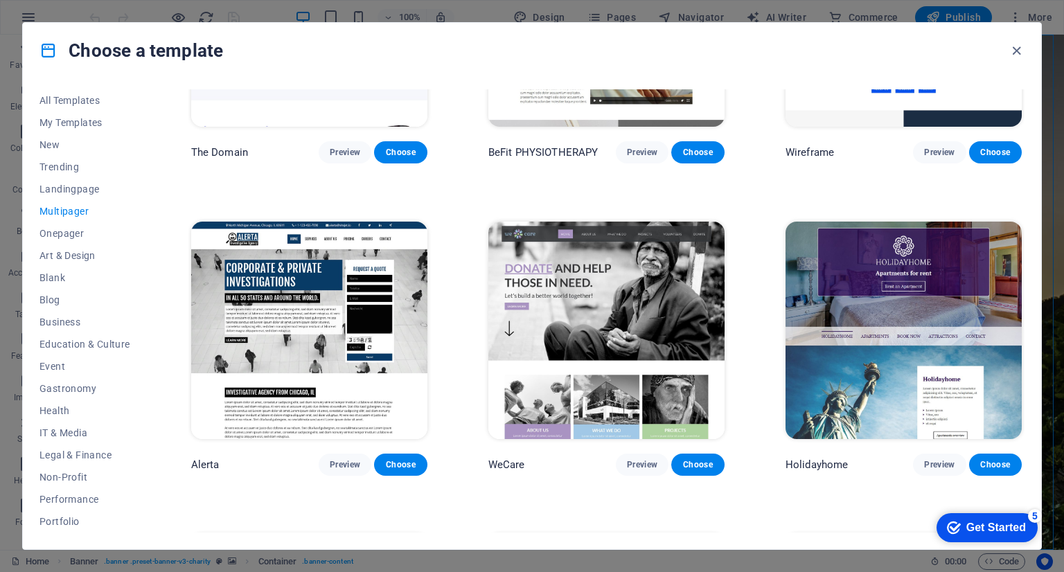
scroll to position [4898, 0]
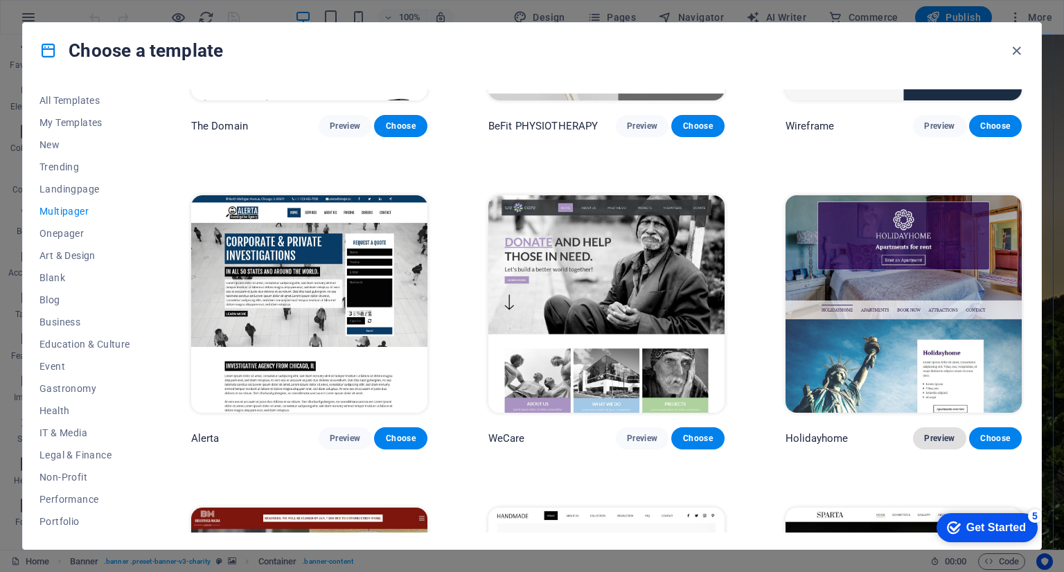
click at [936, 427] on button "Preview" at bounding box center [939, 438] width 53 height 22
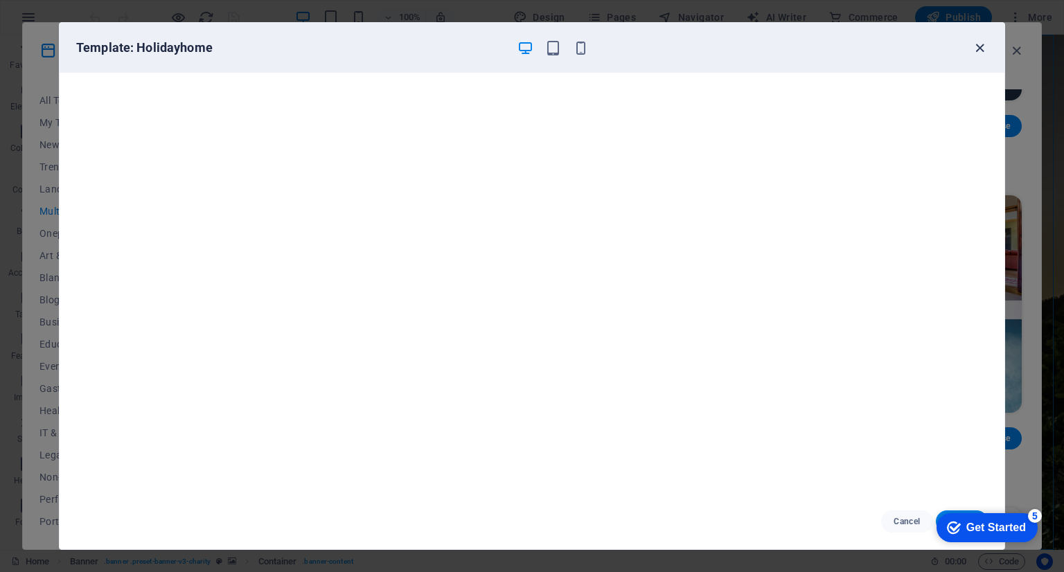
click at [987, 42] on icon "button" at bounding box center [980, 48] width 16 height 16
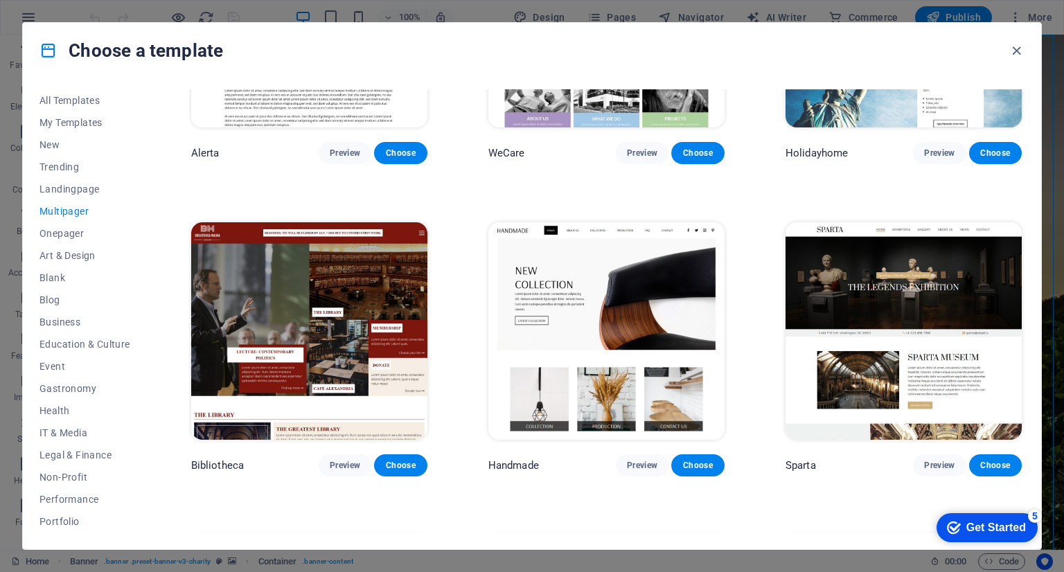
scroll to position [5183, 0]
click at [934, 460] on span "Preview" at bounding box center [939, 465] width 30 height 11
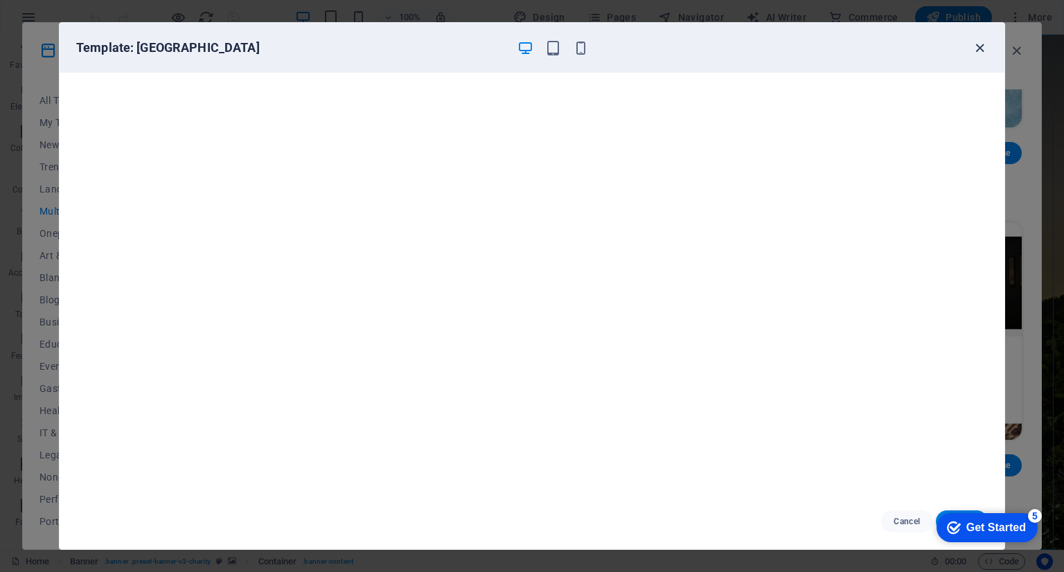
click at [976, 48] on icon "button" at bounding box center [980, 48] width 16 height 16
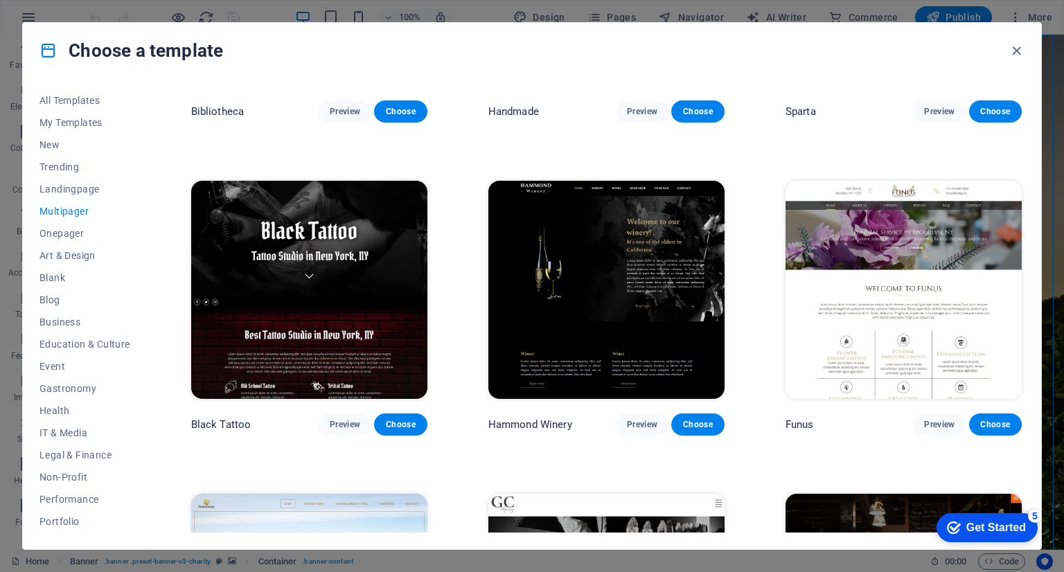
scroll to position [5546, 0]
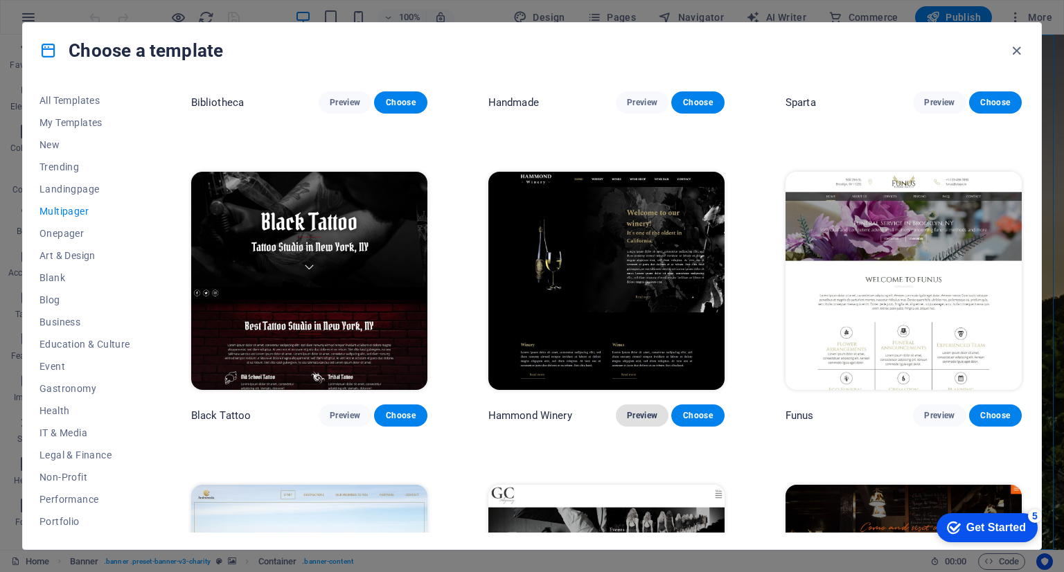
click at [634, 410] on span "Preview" at bounding box center [642, 415] width 30 height 11
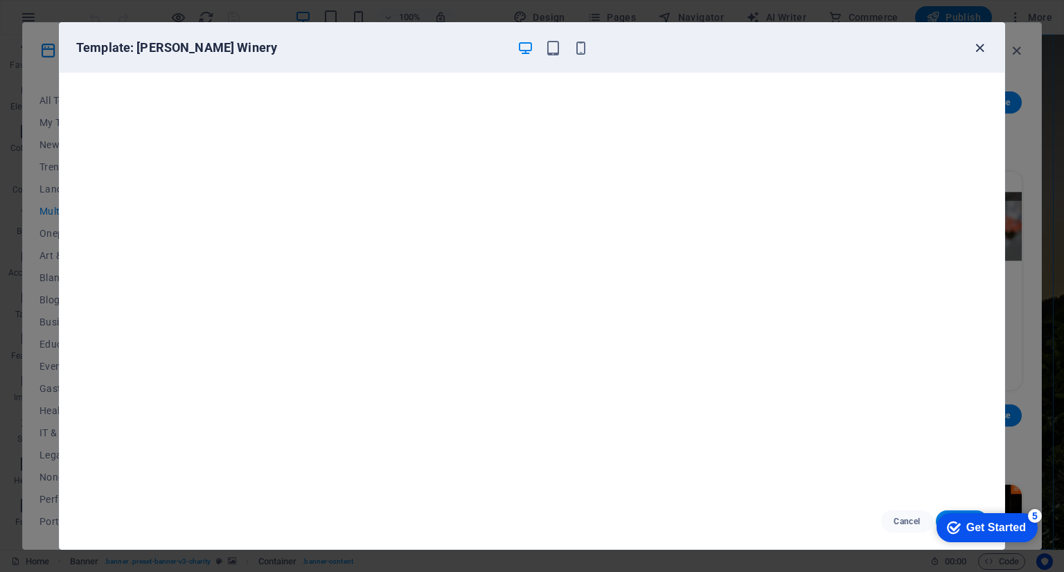
click at [981, 46] on icon "button" at bounding box center [980, 48] width 16 height 16
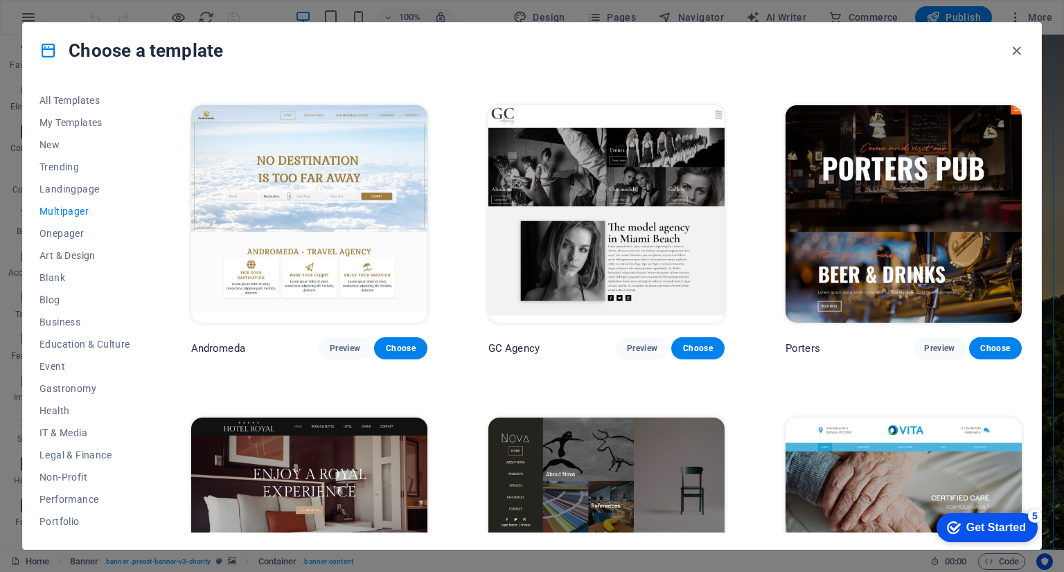
scroll to position [5925, 0]
click at [952, 337] on button "Preview" at bounding box center [939, 348] width 53 height 22
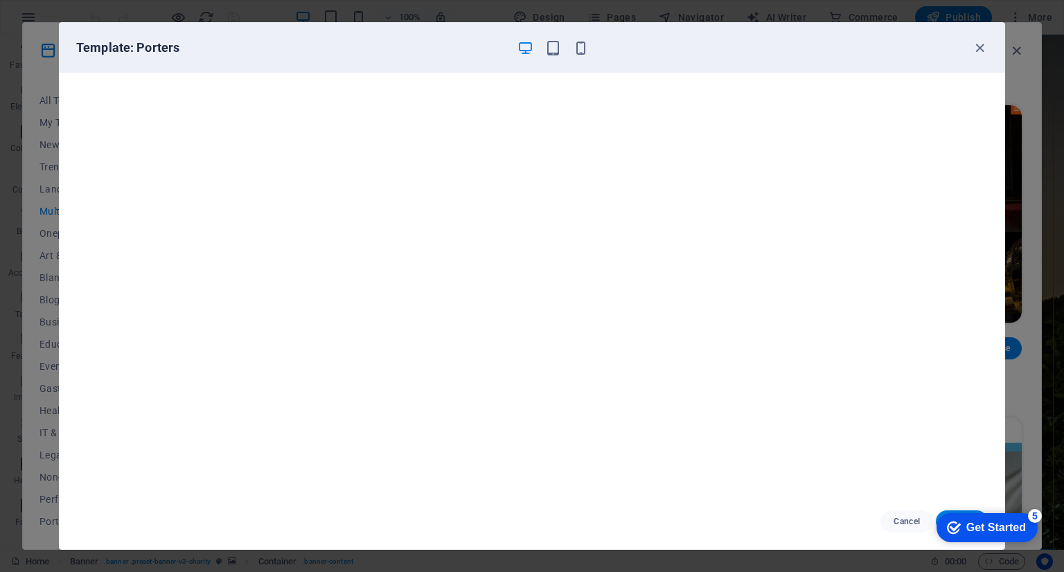
scroll to position [3, 0]
click at [980, 48] on icon "button" at bounding box center [980, 48] width 16 height 16
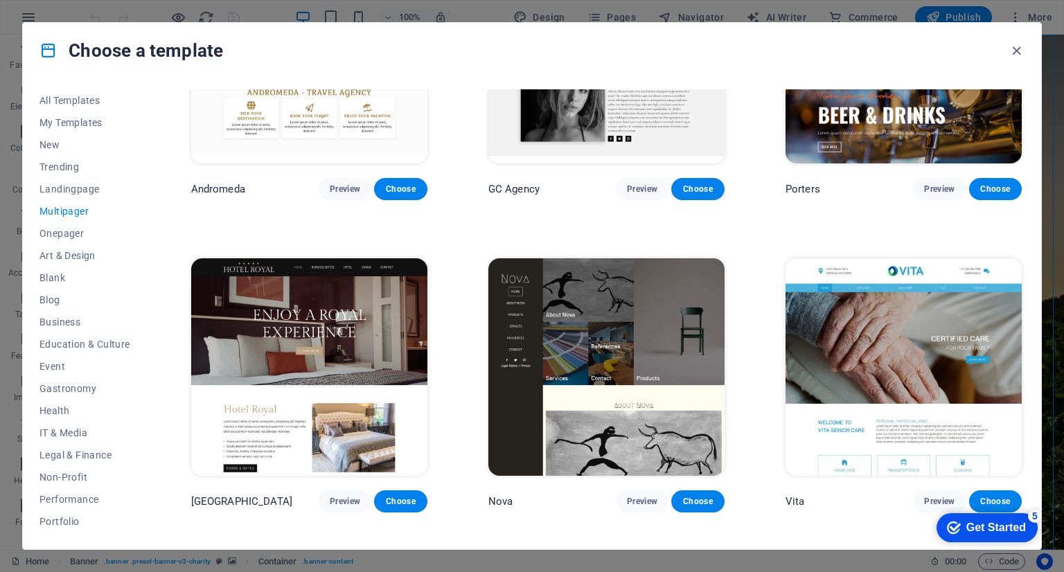
scroll to position [6085, 0]
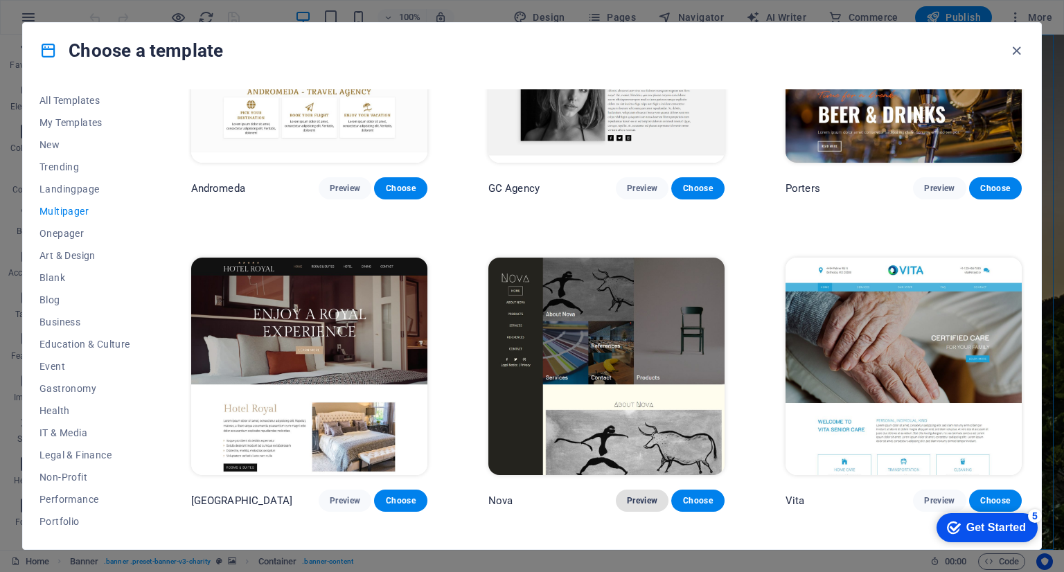
click at [637, 495] on span "Preview" at bounding box center [642, 500] width 30 height 11
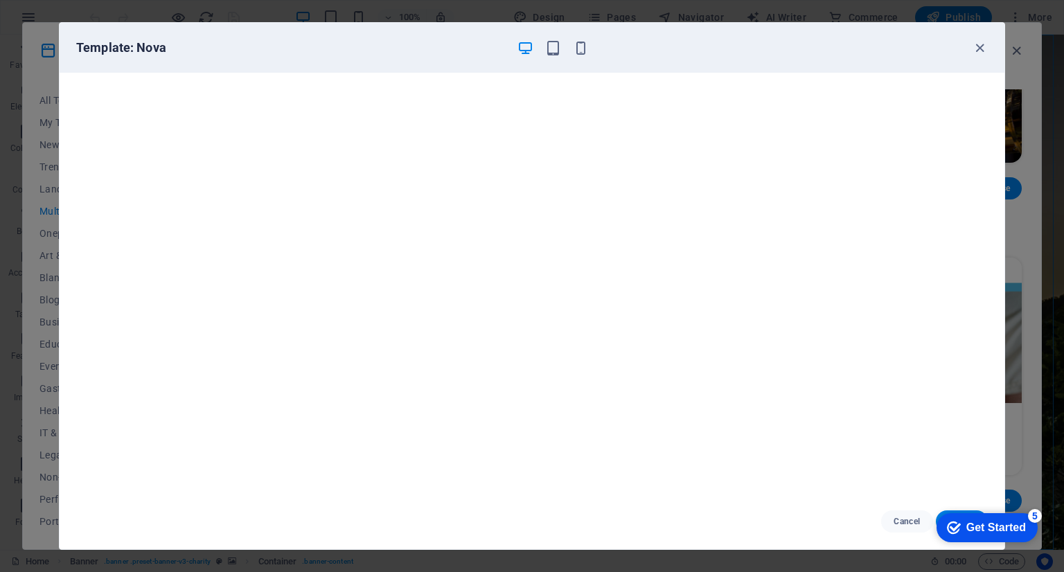
scroll to position [0, 0]
click at [974, 47] on icon "button" at bounding box center [980, 48] width 16 height 16
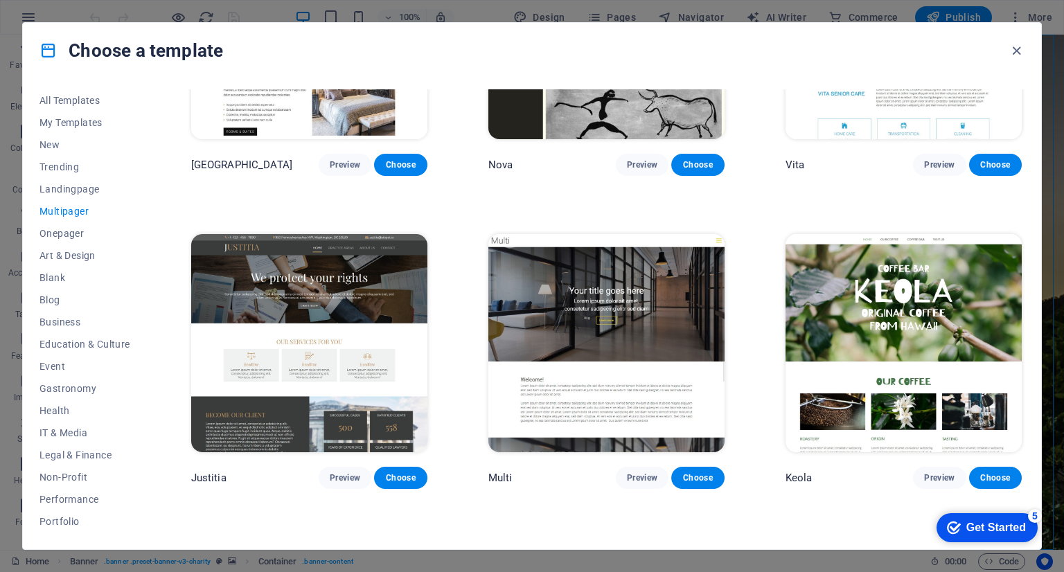
scroll to position [6424, 0]
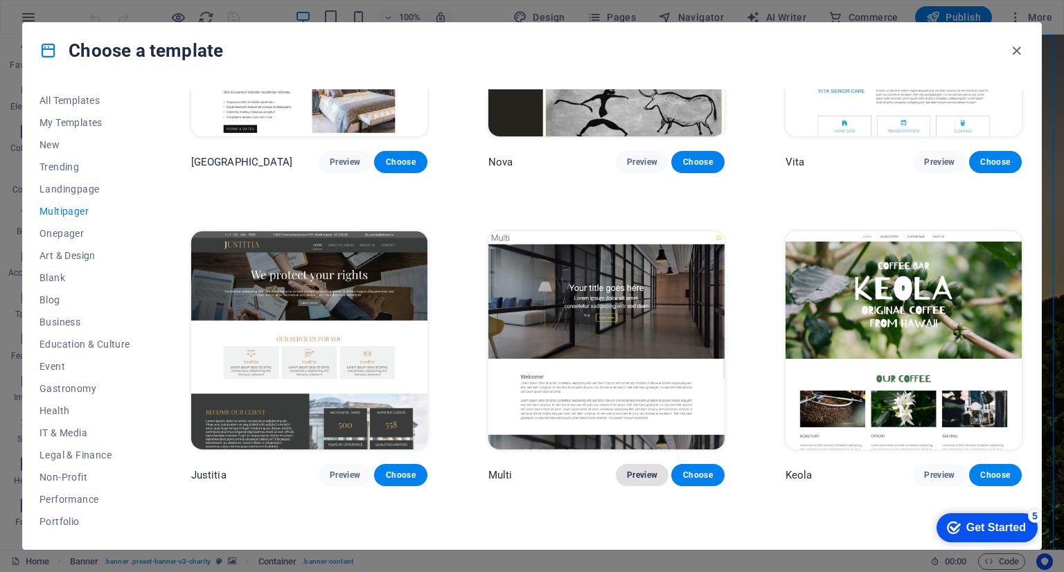
click at [639, 470] on span "Preview" at bounding box center [642, 475] width 30 height 11
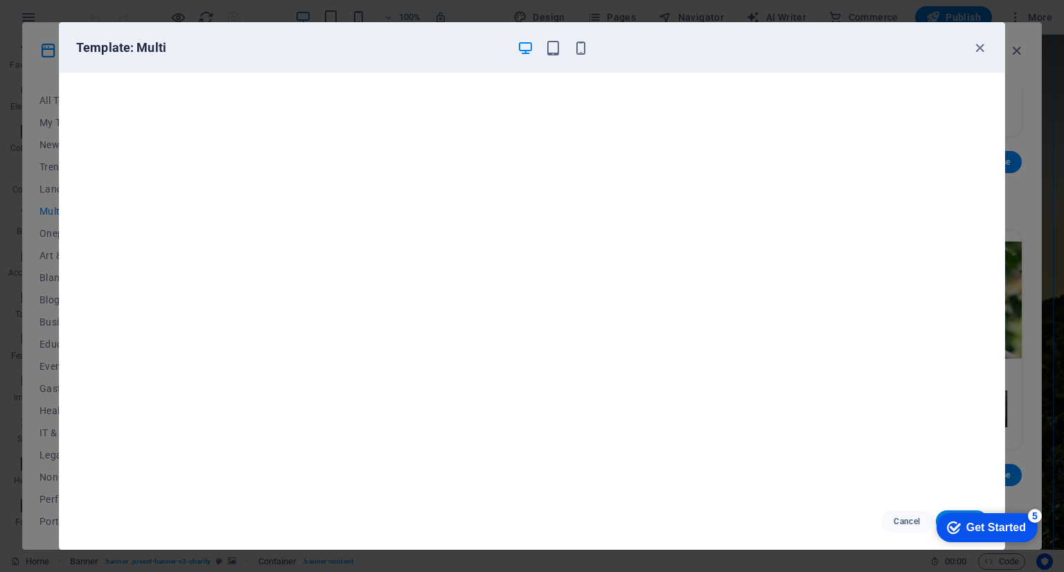
scroll to position [3, 0]
click at [977, 54] on icon "button" at bounding box center [980, 48] width 16 height 16
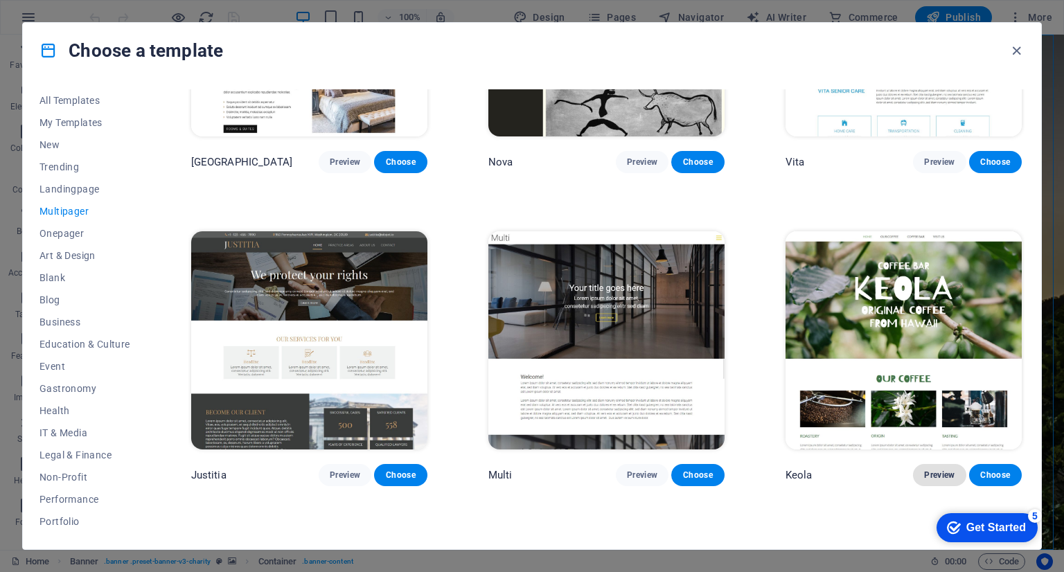
click at [930, 464] on button "Preview" at bounding box center [939, 475] width 53 height 22
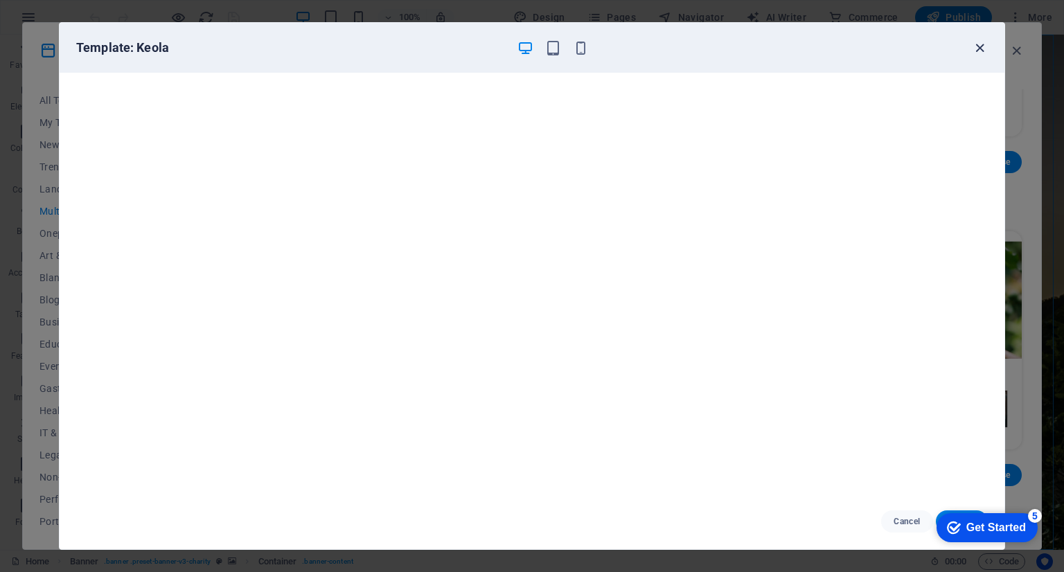
drag, startPoint x: 968, startPoint y: 46, endPoint x: 980, endPoint y: 45, distance: 11.8
click at [980, 45] on div "Template: Keola" at bounding box center [532, 48] width 945 height 50
click at [980, 45] on icon "button" at bounding box center [980, 48] width 16 height 16
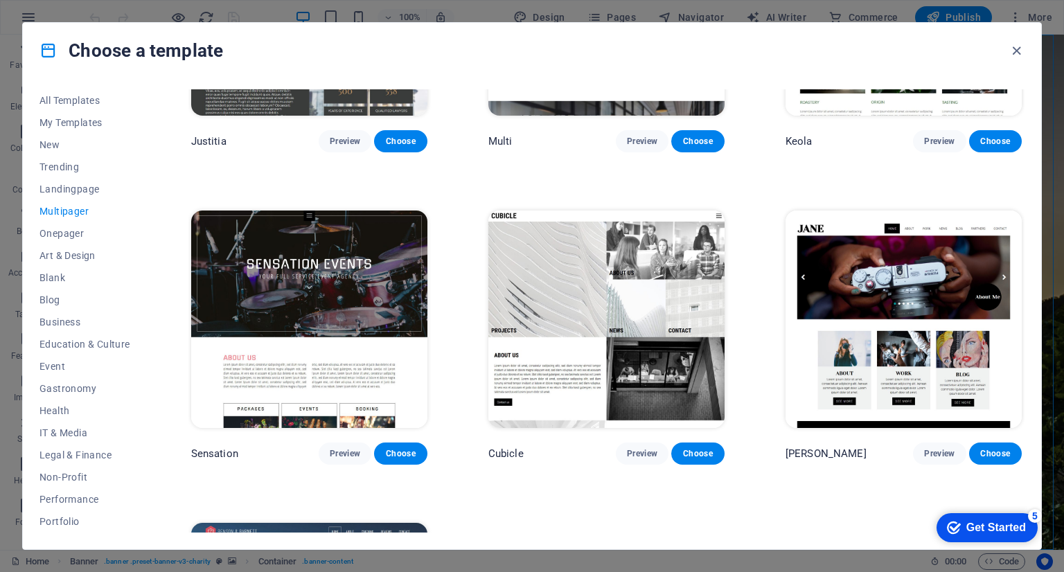
scroll to position [6759, 0]
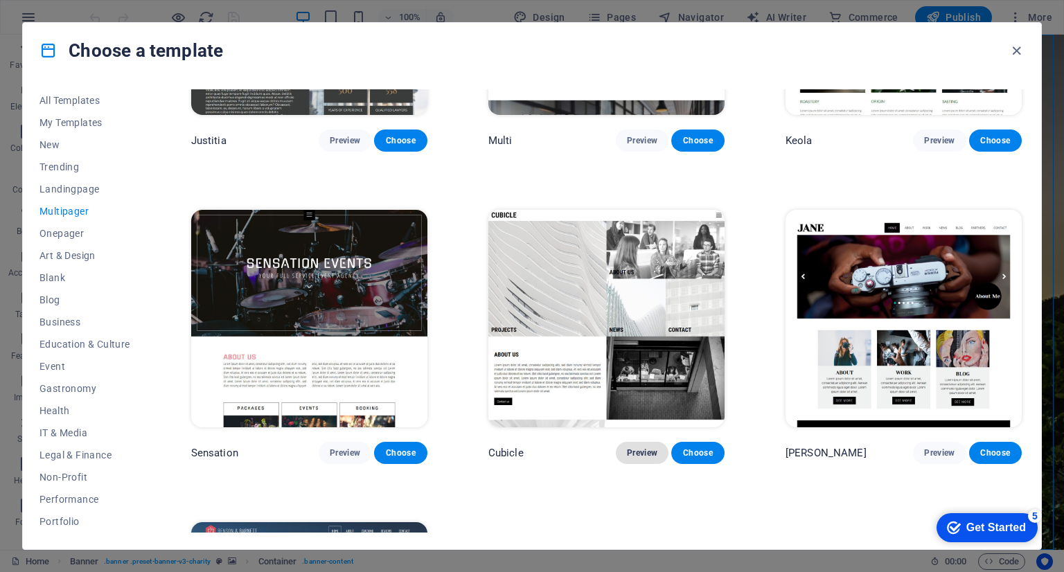
click at [650, 447] on span "Preview" at bounding box center [642, 452] width 30 height 11
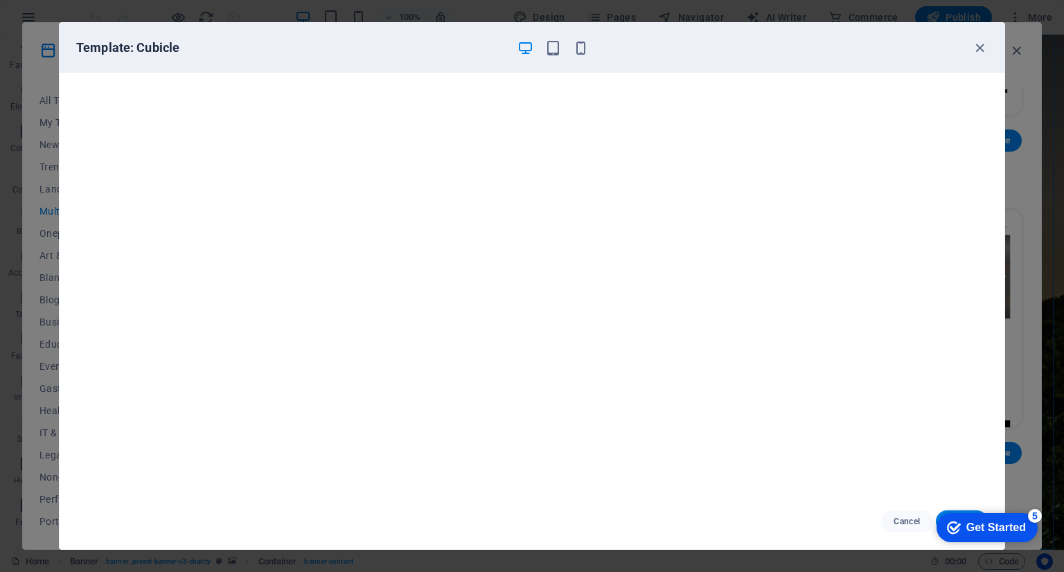
click at [989, 45] on div "Template: Cubicle" at bounding box center [532, 48] width 945 height 50
click at [977, 46] on icon "button" at bounding box center [980, 48] width 16 height 16
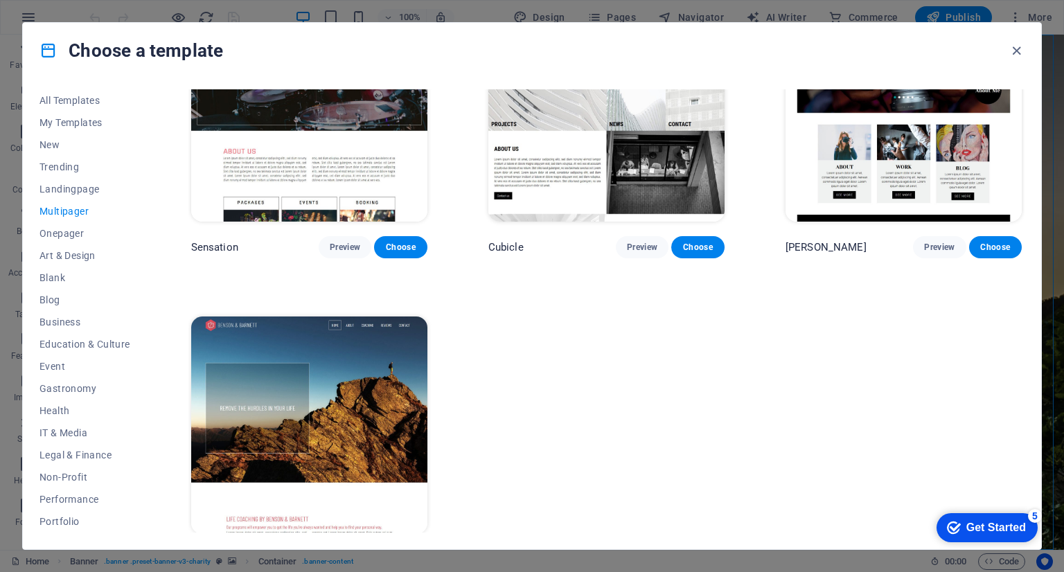
scroll to position [6970, 0]
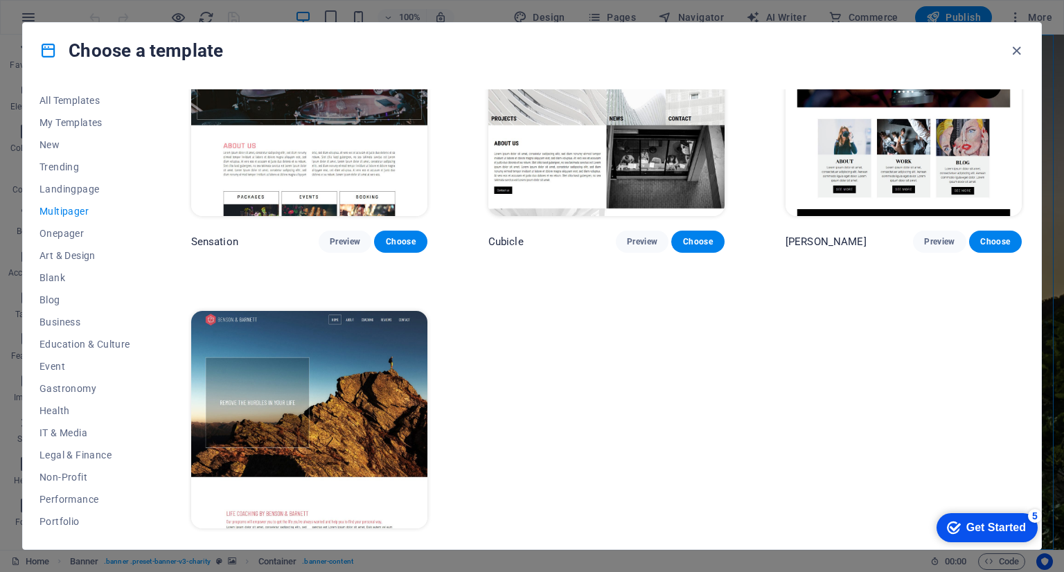
click at [352, 543] on button "Preview" at bounding box center [345, 554] width 53 height 22
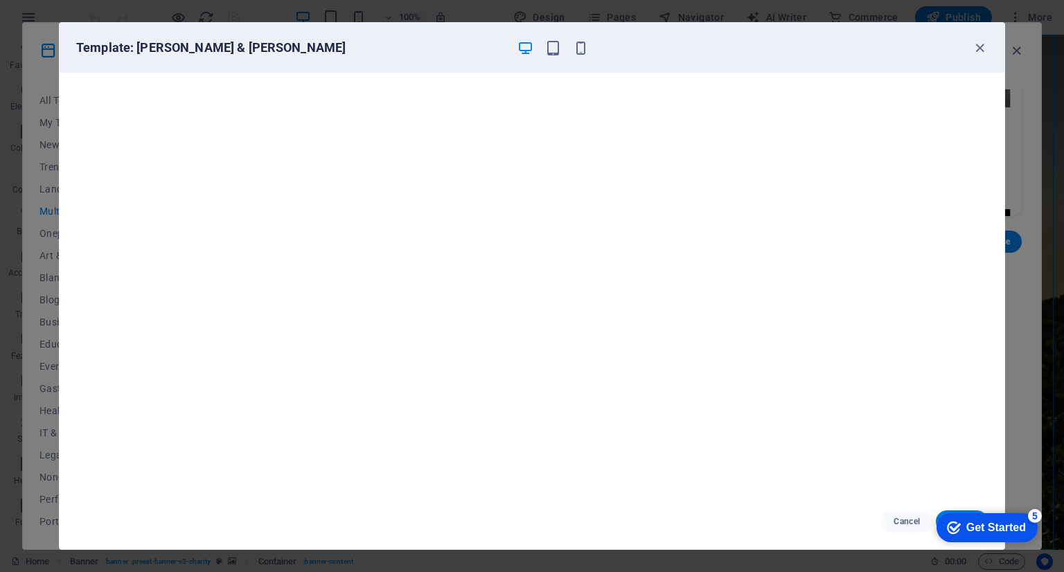
scroll to position [3, 0]
click at [975, 48] on icon "button" at bounding box center [980, 48] width 16 height 16
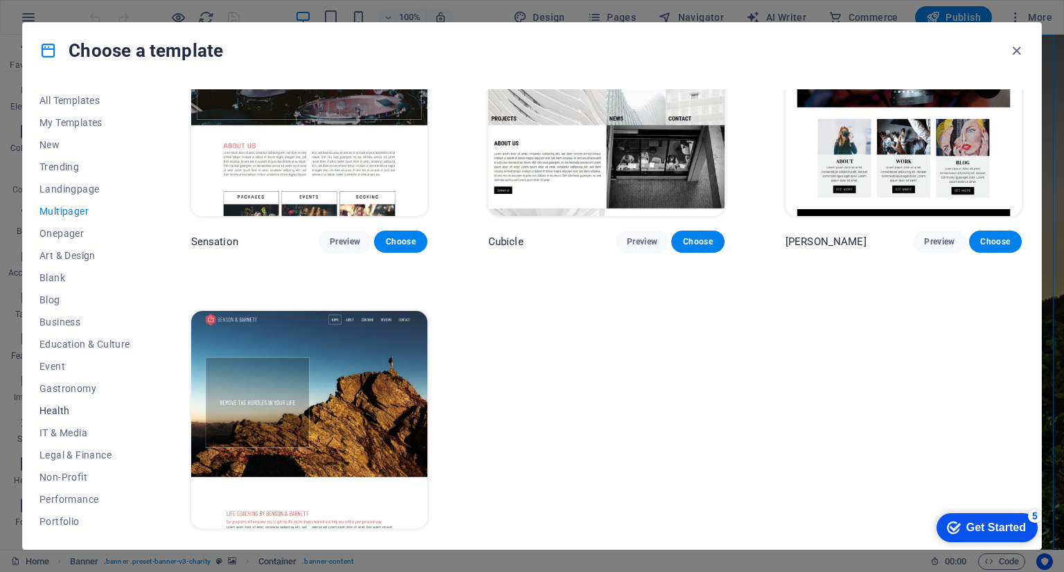
scroll to position [133, 0]
click at [66, 411] on span "Services" at bounding box center [84, 410] width 91 height 11
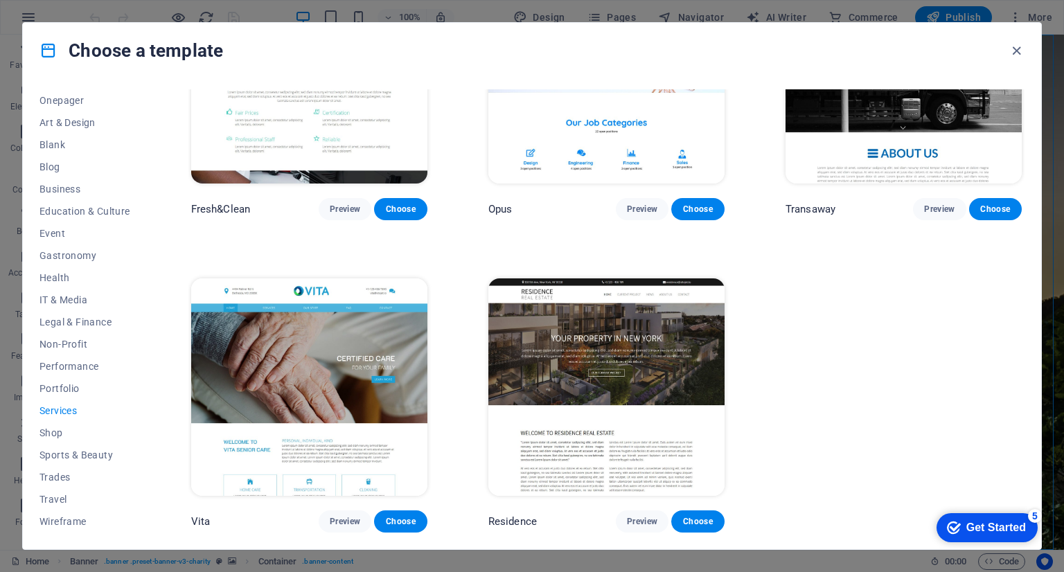
scroll to position [1679, 0]
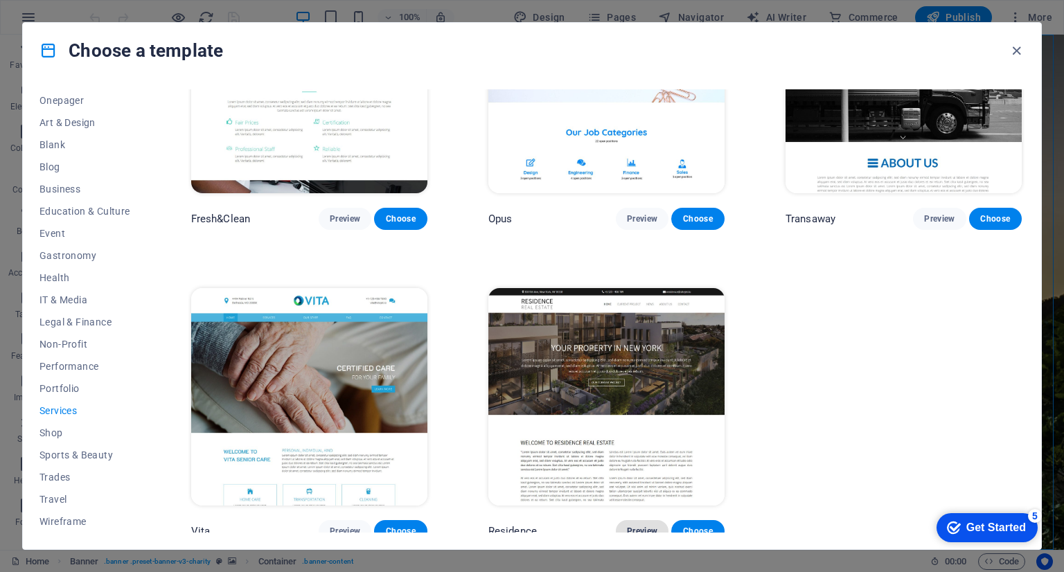
click at [639, 526] on span "Preview" at bounding box center [642, 531] width 30 height 11
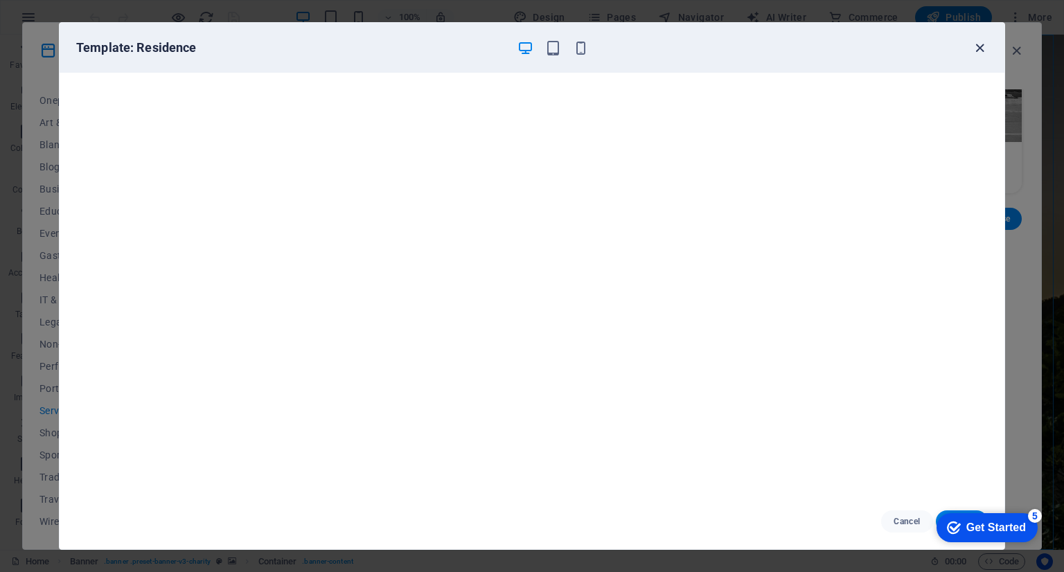
click at [985, 52] on icon "button" at bounding box center [980, 48] width 16 height 16
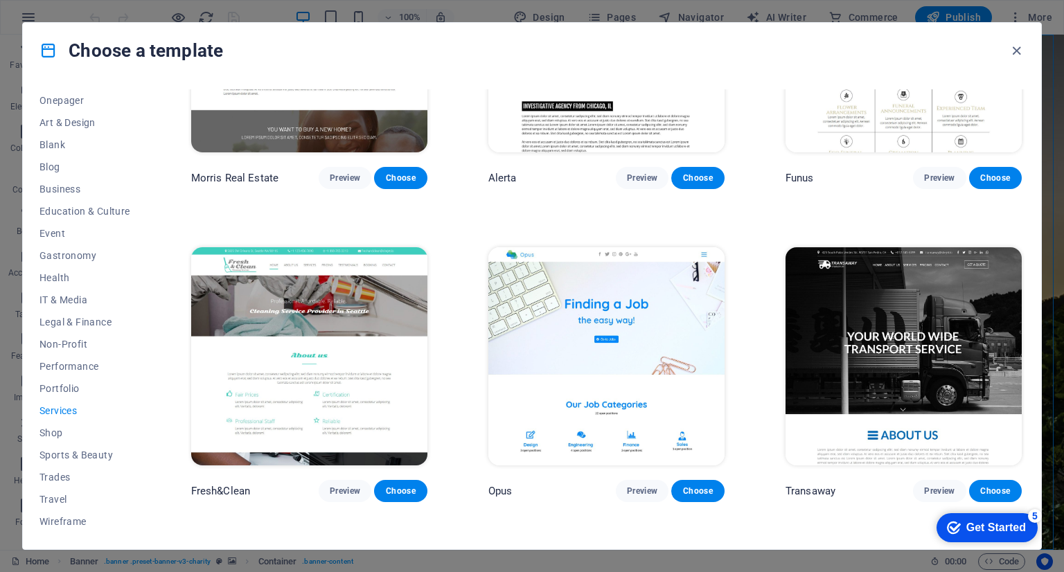
scroll to position [1402, 0]
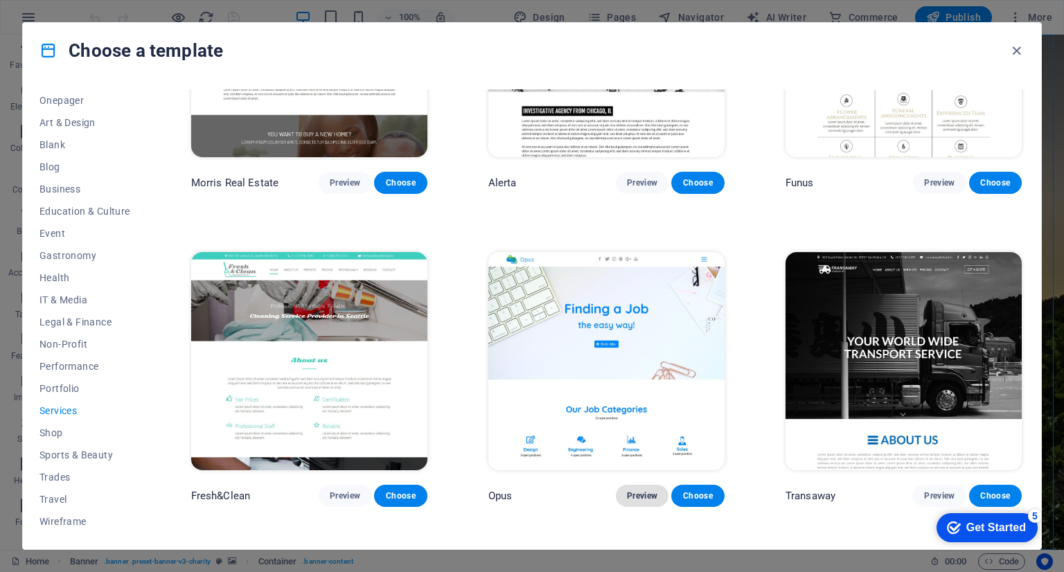
click at [641, 490] on span "Preview" at bounding box center [642, 495] width 30 height 11
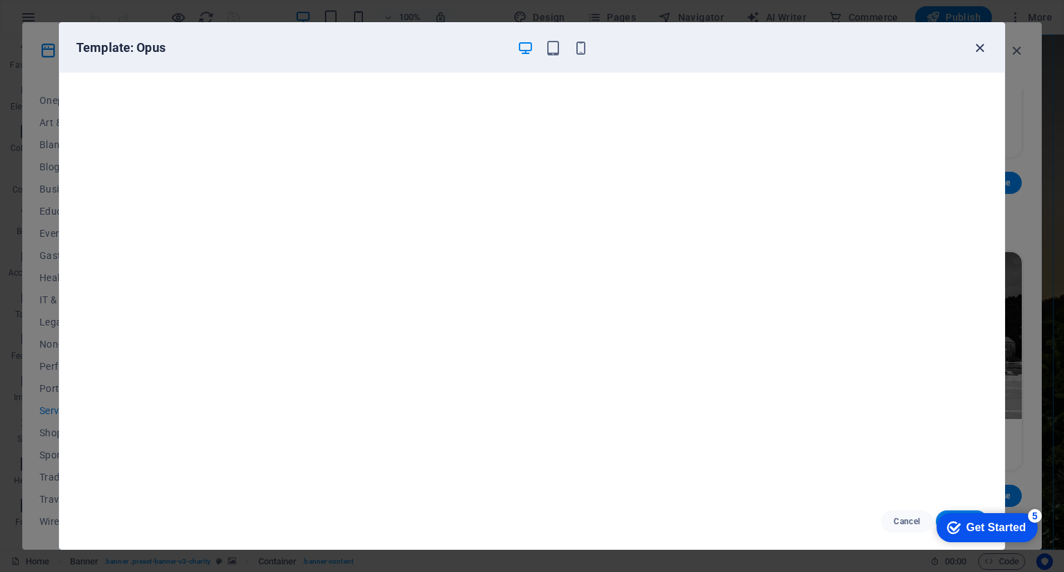
click at [979, 45] on icon "button" at bounding box center [980, 48] width 16 height 16
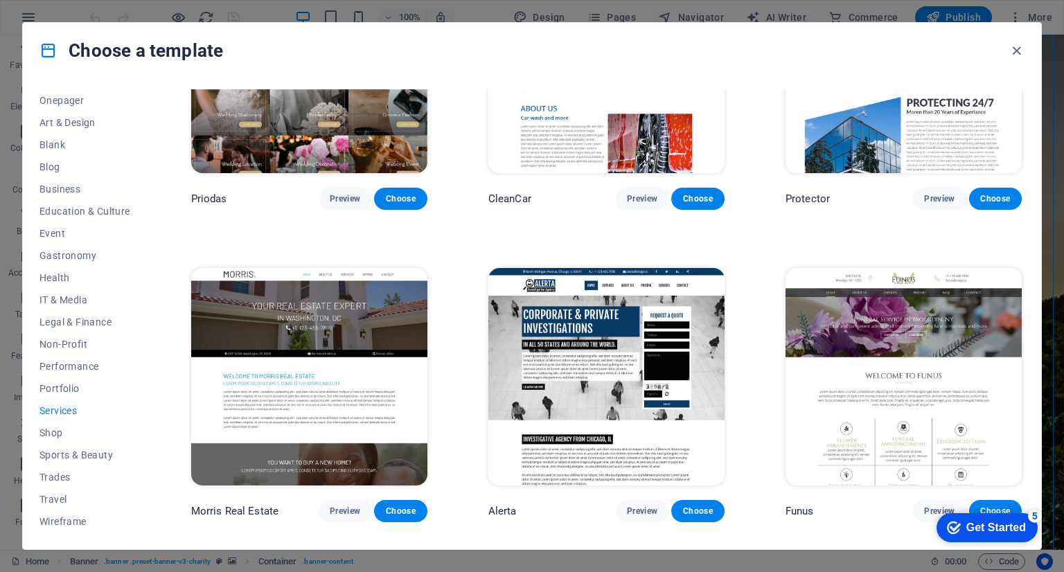
scroll to position [1075, 0]
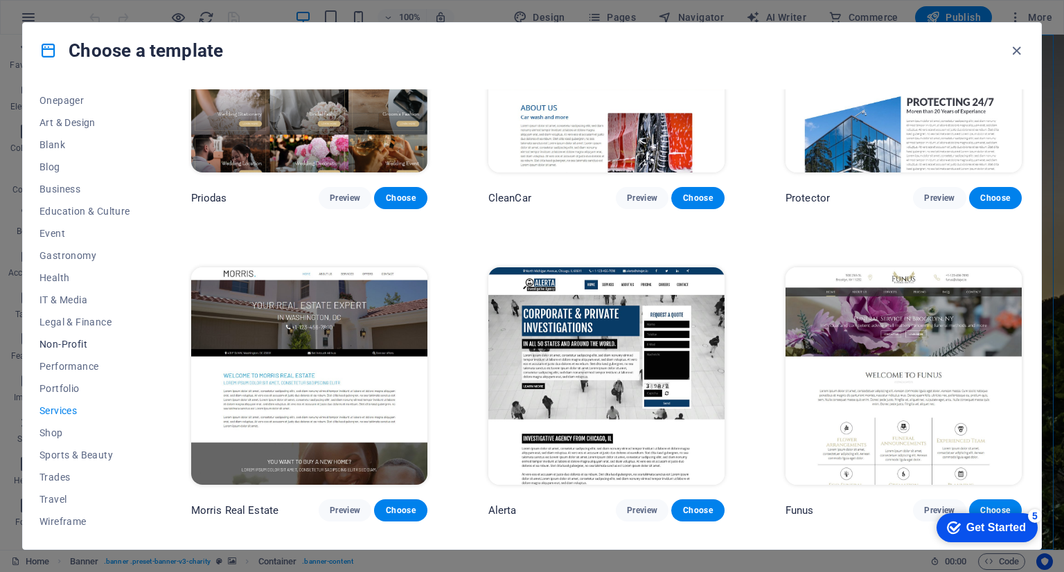
click at [64, 339] on span "Non-Profit" at bounding box center [84, 344] width 91 height 11
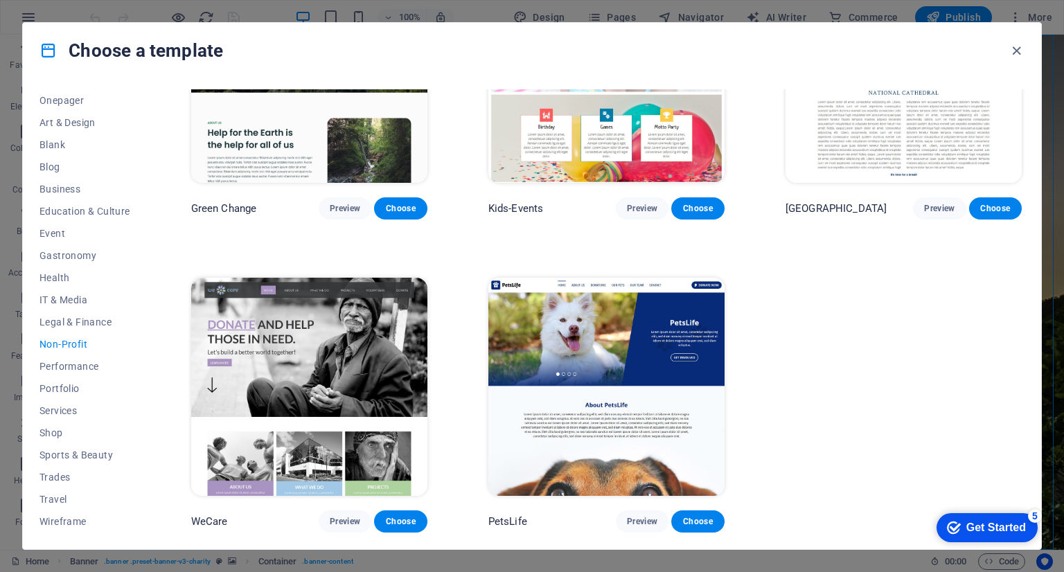
scroll to position [0, 0]
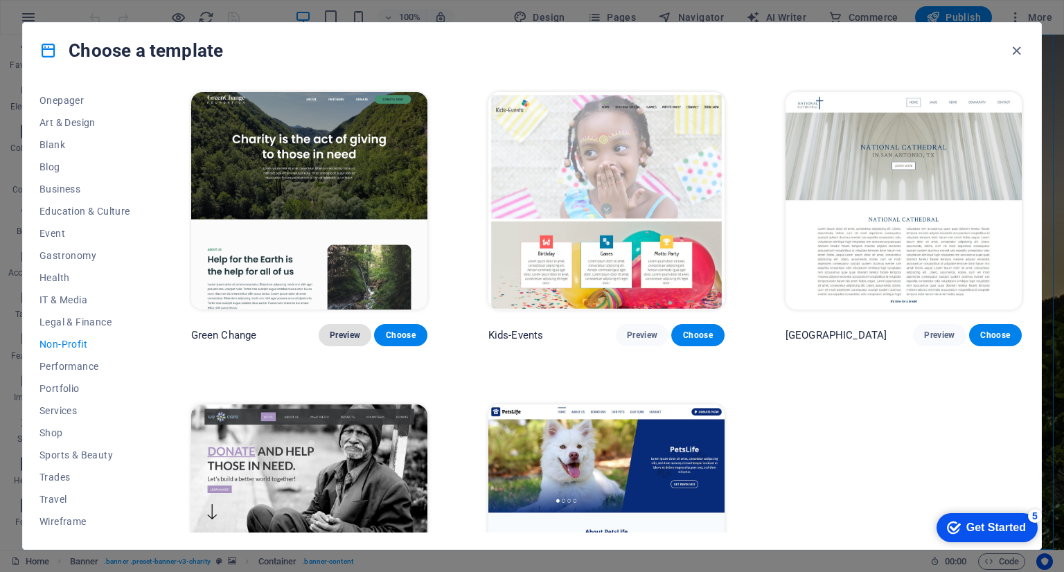
click at [359, 330] on span "Preview" at bounding box center [345, 335] width 30 height 11
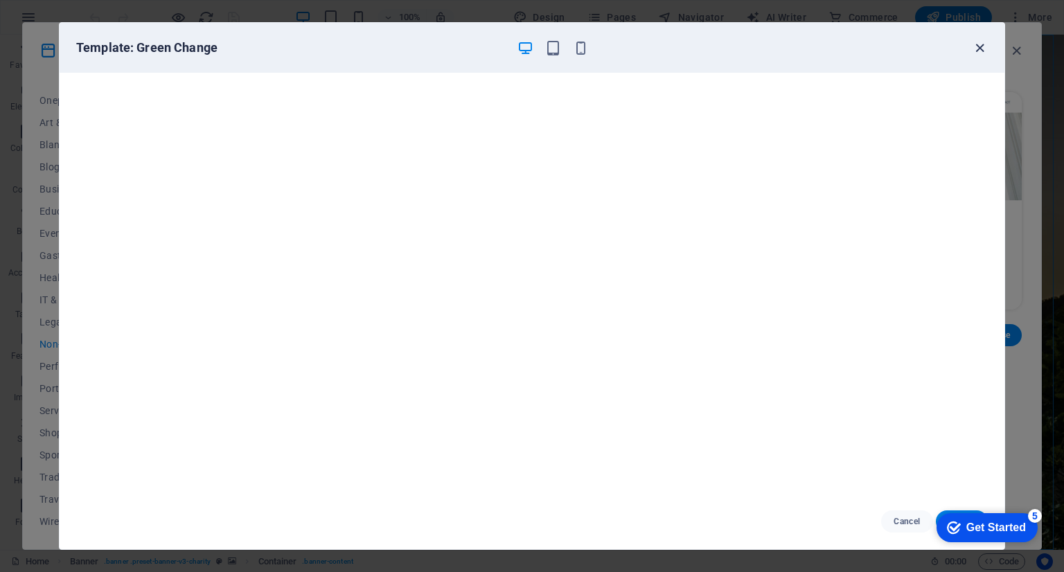
click at [974, 51] on icon "button" at bounding box center [980, 48] width 16 height 16
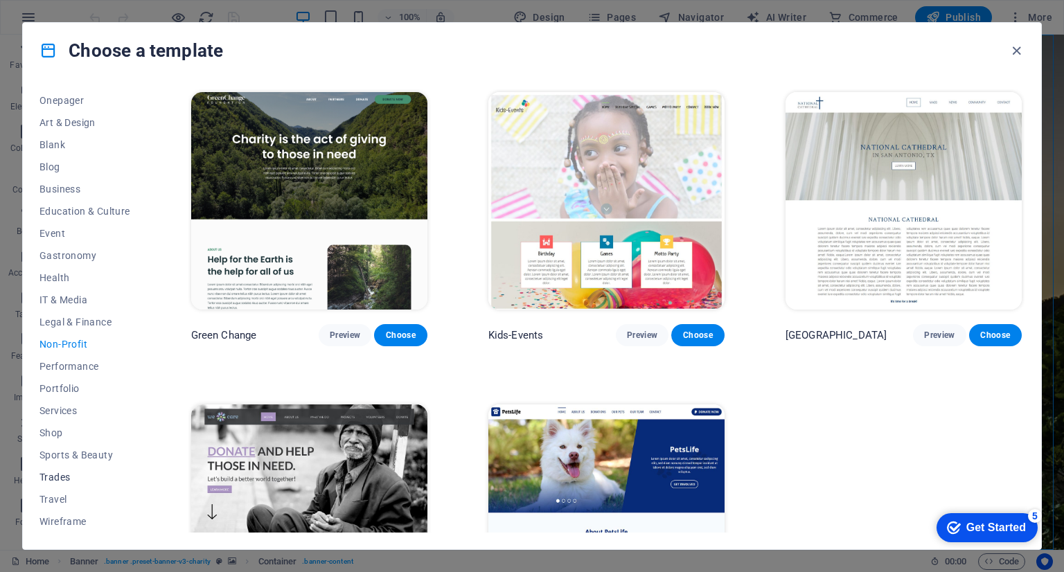
click at [61, 483] on button "Trades" at bounding box center [84, 477] width 91 height 22
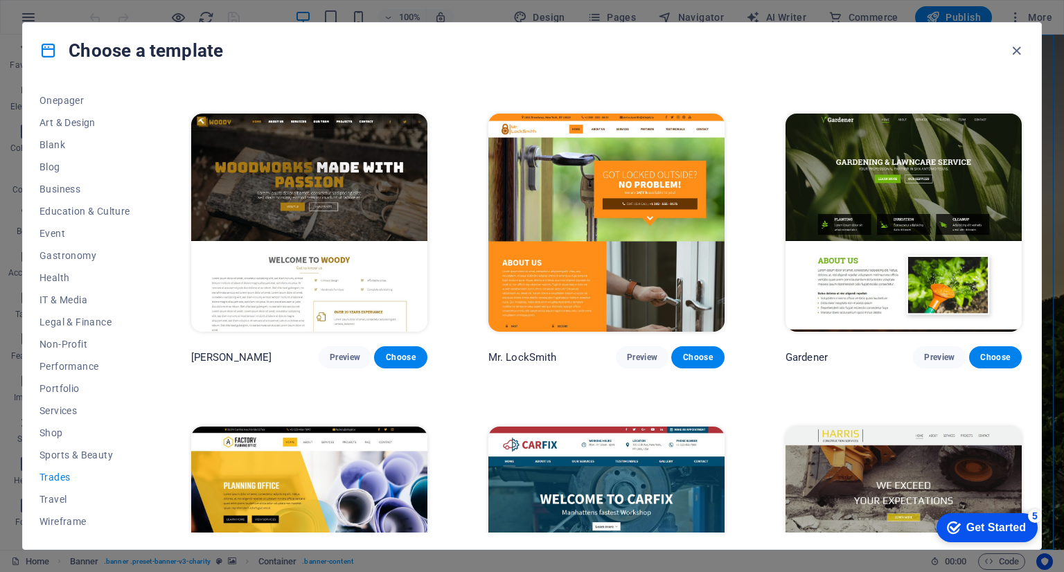
scroll to position [292, 0]
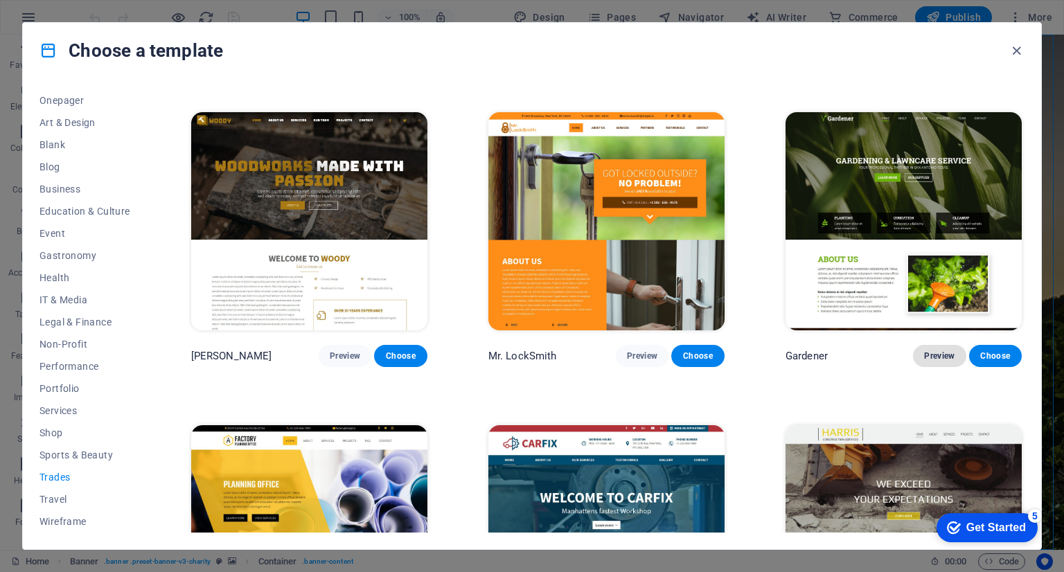
click at [940, 355] on span "Preview" at bounding box center [939, 355] width 30 height 11
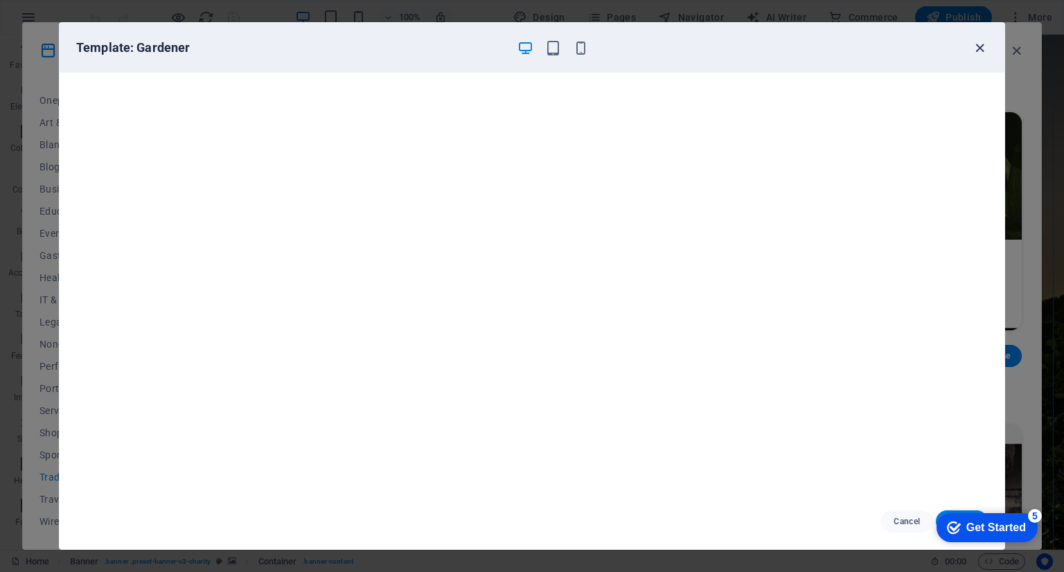
click at [985, 46] on icon "button" at bounding box center [980, 48] width 16 height 16
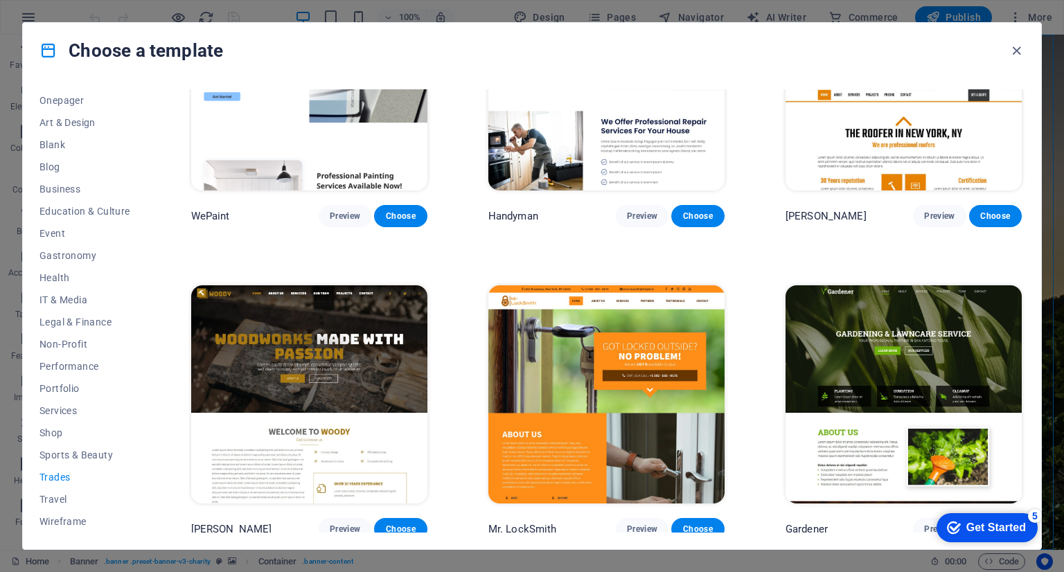
scroll to position [0, 0]
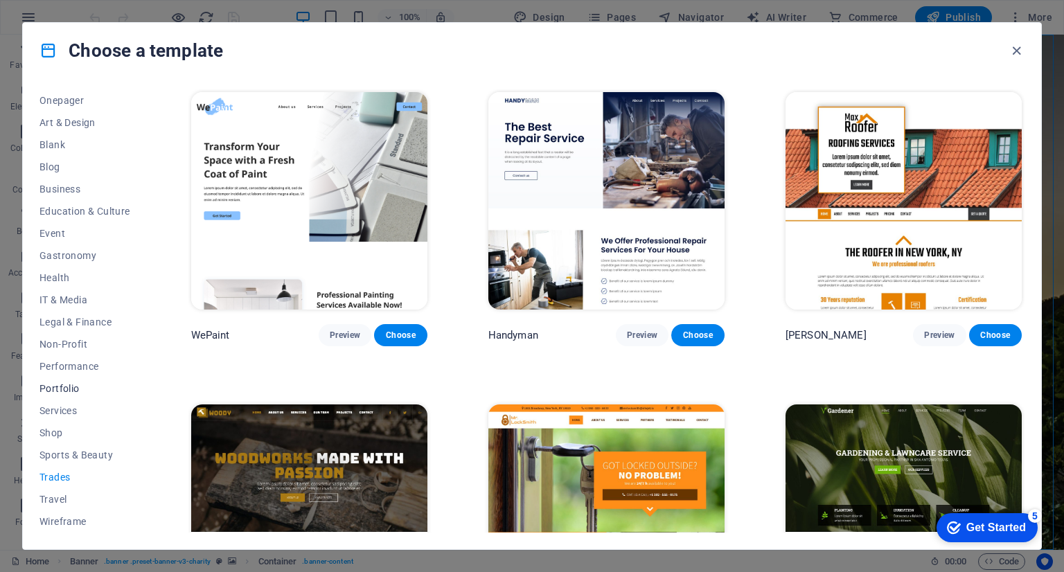
click at [64, 386] on span "Portfolio" at bounding box center [84, 388] width 91 height 11
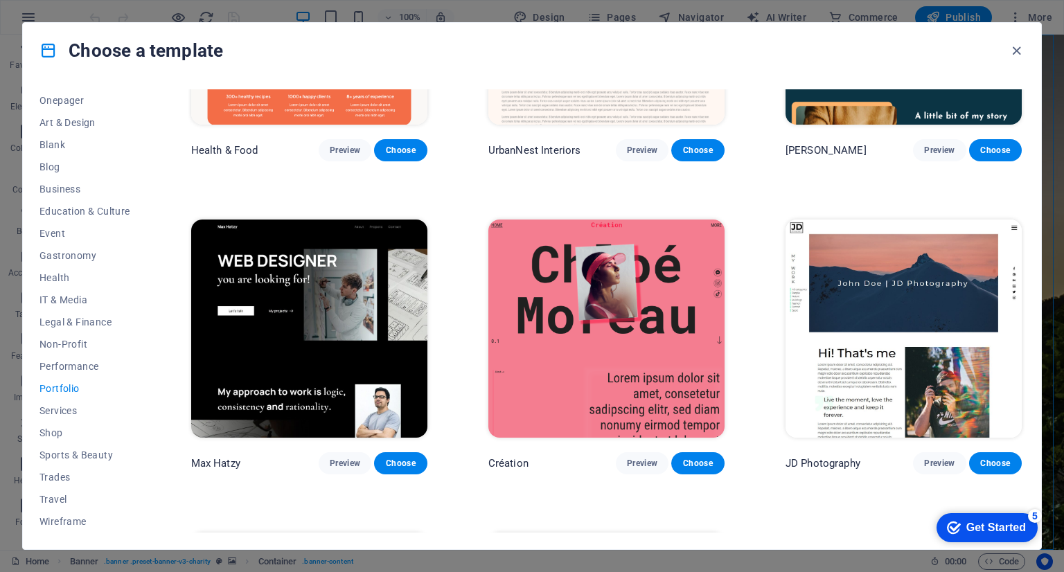
scroll to position [435, 0]
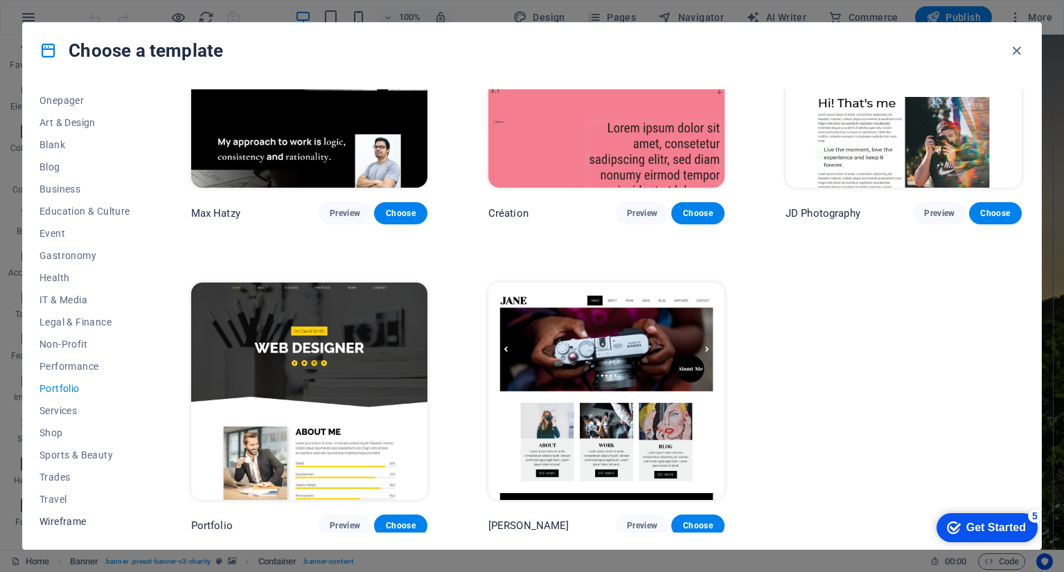
click at [66, 512] on button "Wireframe" at bounding box center [84, 521] width 91 height 22
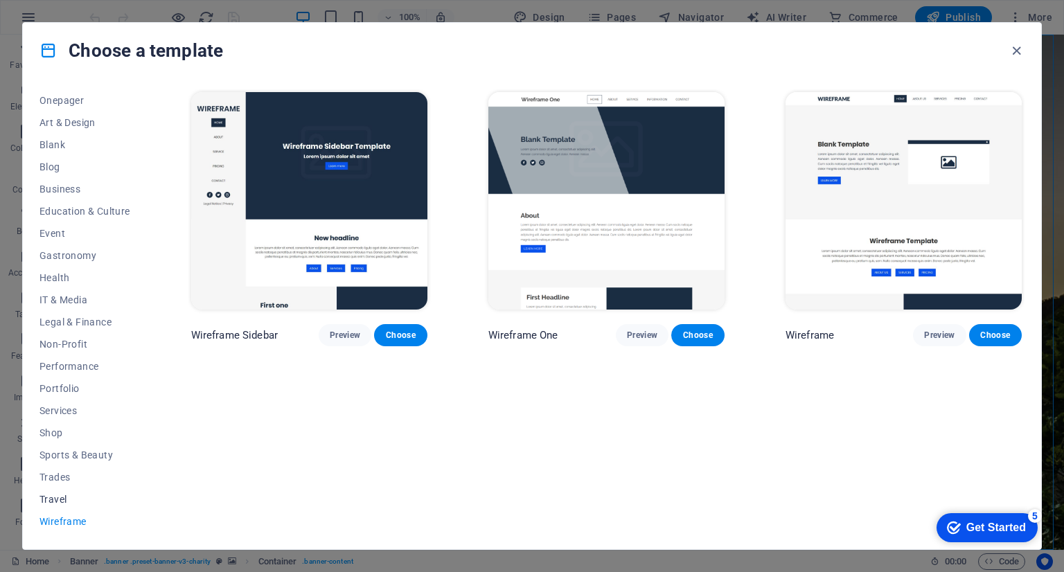
click at [55, 502] on span "Travel" at bounding box center [84, 499] width 91 height 11
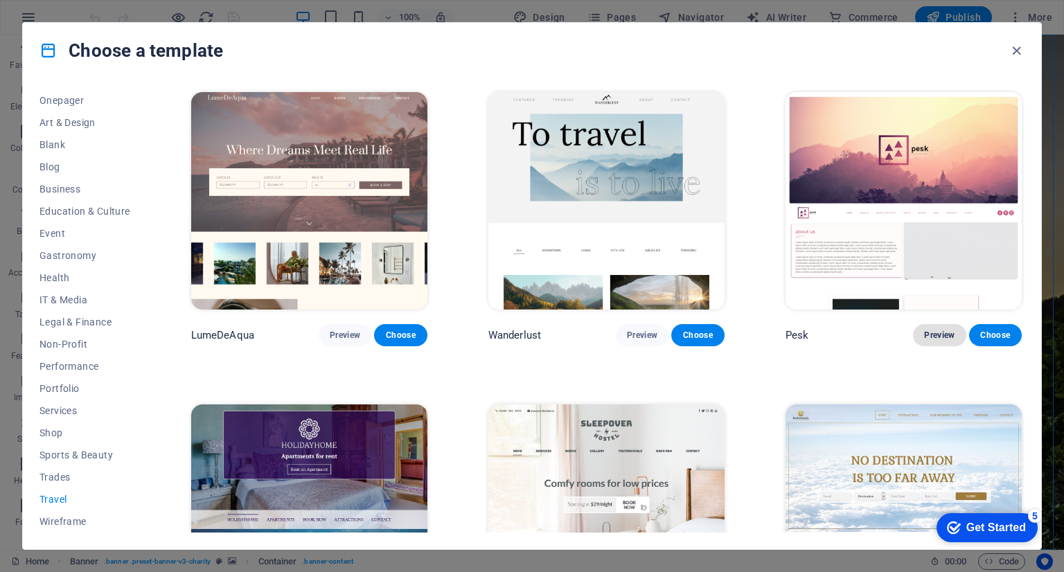
click at [938, 330] on span "Preview" at bounding box center [939, 335] width 30 height 11
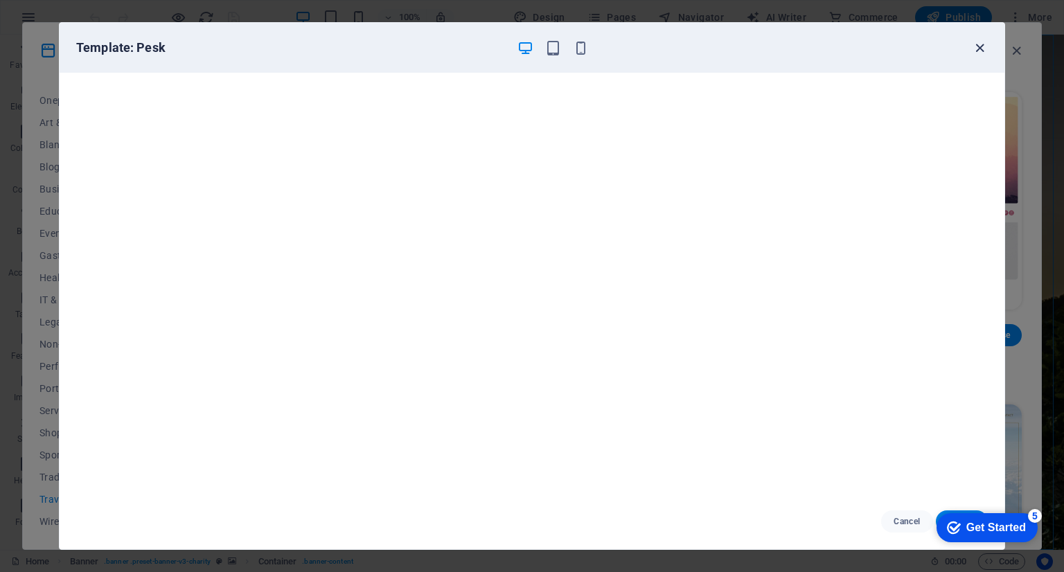
click at [978, 50] on icon "button" at bounding box center [980, 48] width 16 height 16
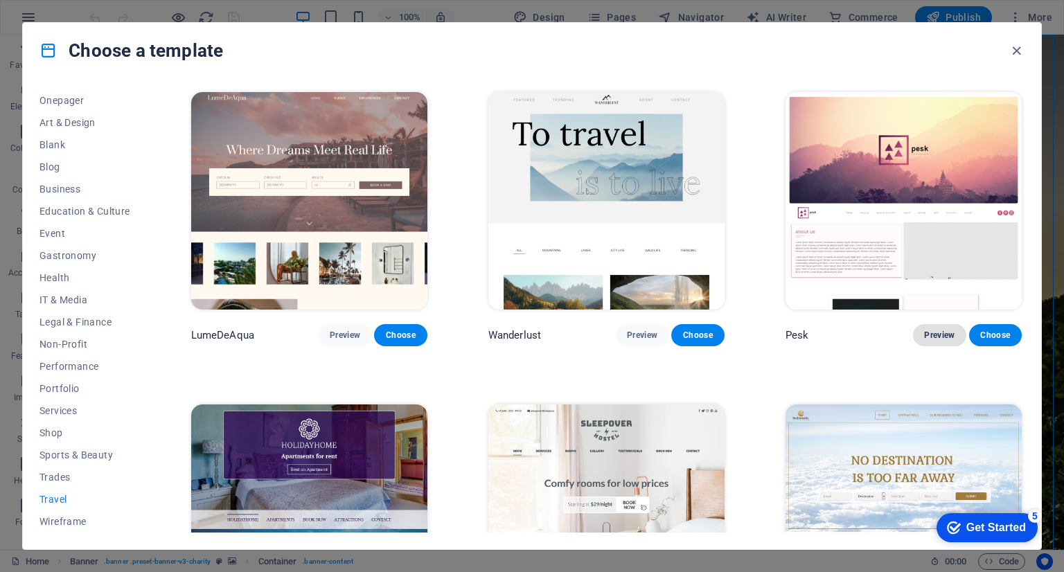
click at [931, 330] on span "Preview" at bounding box center [939, 335] width 30 height 11
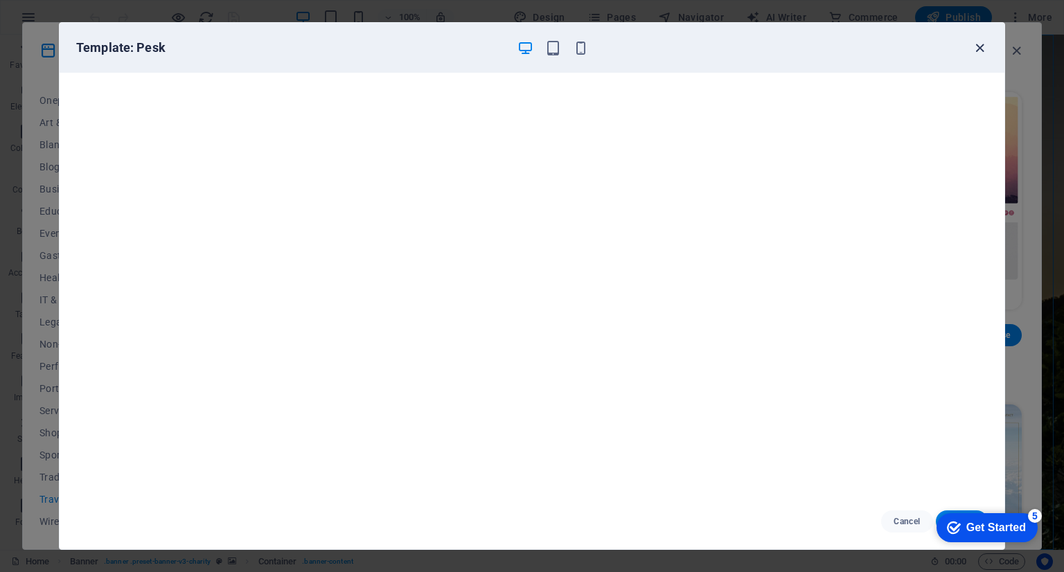
click at [981, 46] on icon "button" at bounding box center [980, 48] width 16 height 16
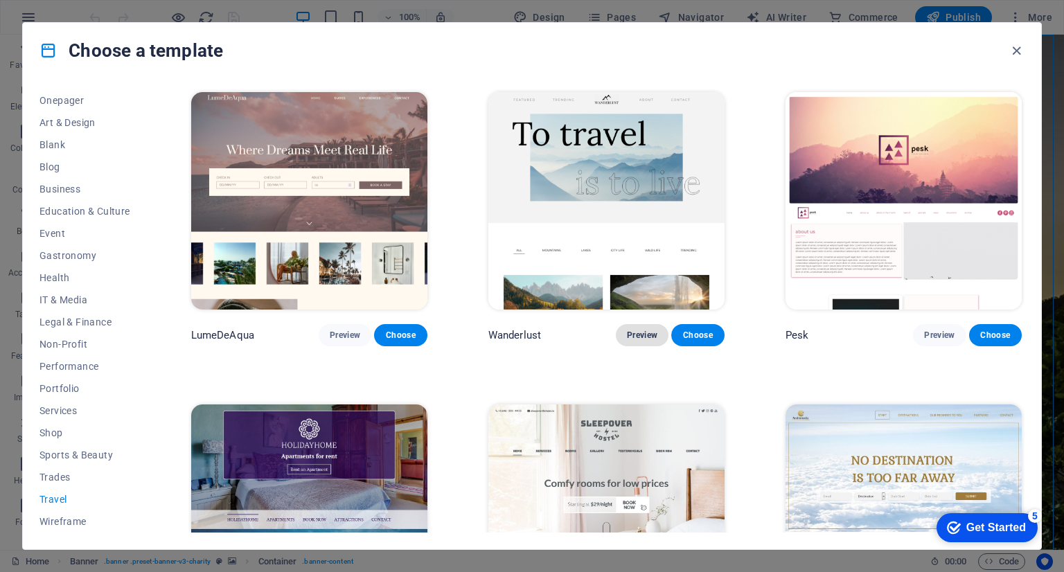
click at [637, 336] on span "Preview" at bounding box center [642, 335] width 30 height 11
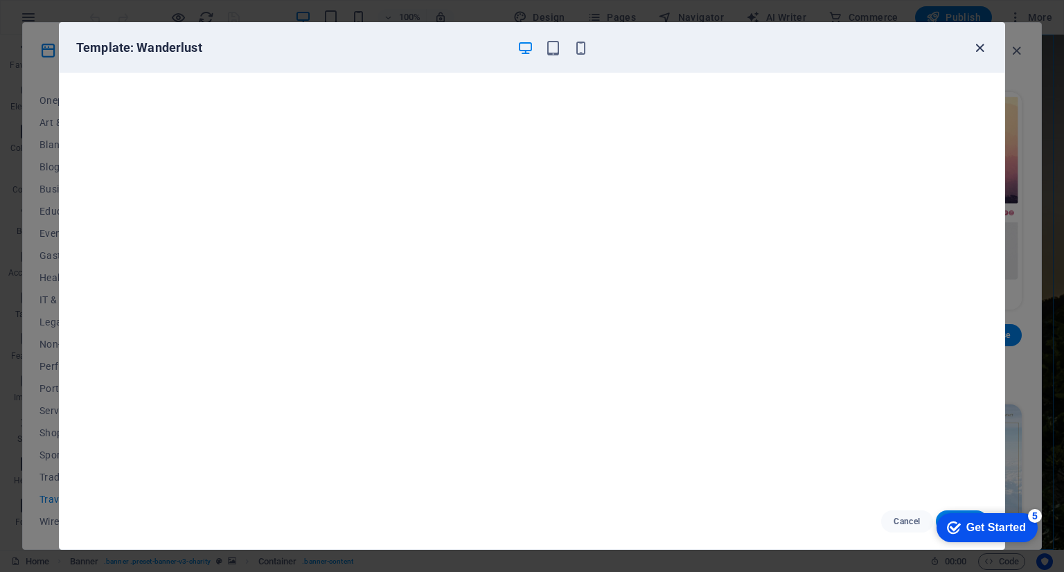
click at [976, 45] on icon "button" at bounding box center [980, 48] width 16 height 16
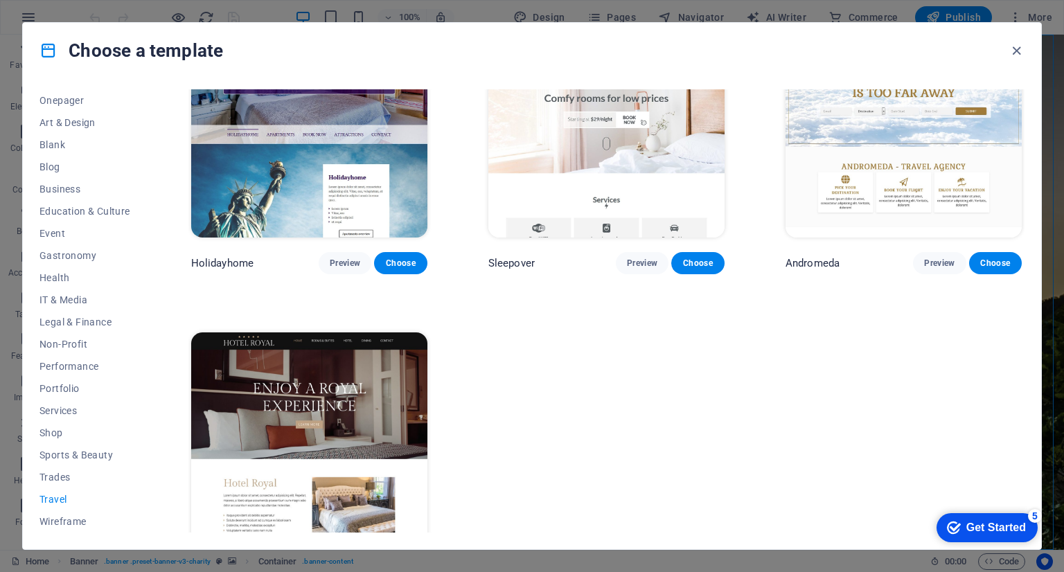
scroll to position [435, 0]
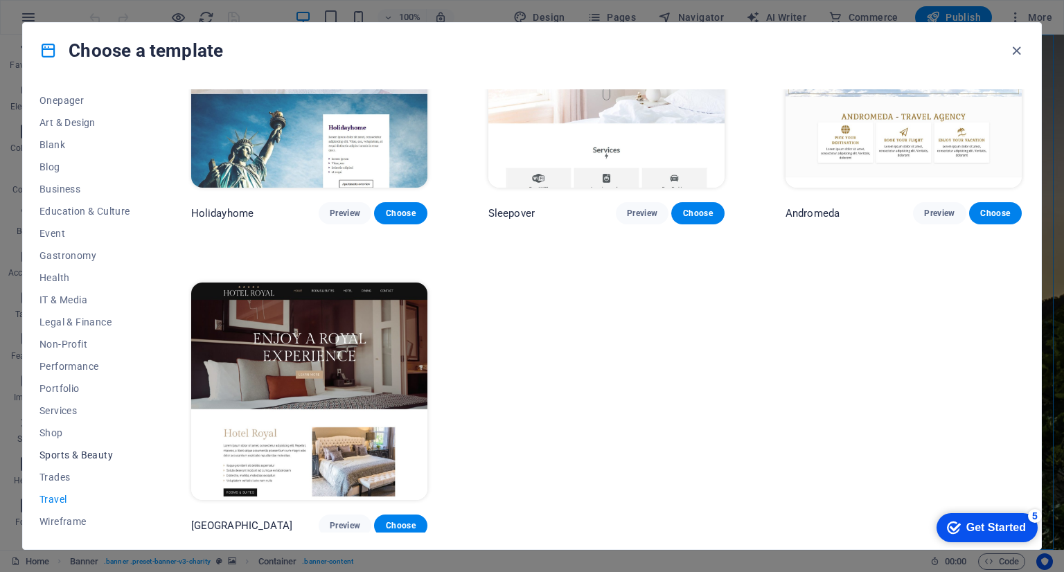
click at [82, 453] on span "Sports & Beauty" at bounding box center [84, 454] width 91 height 11
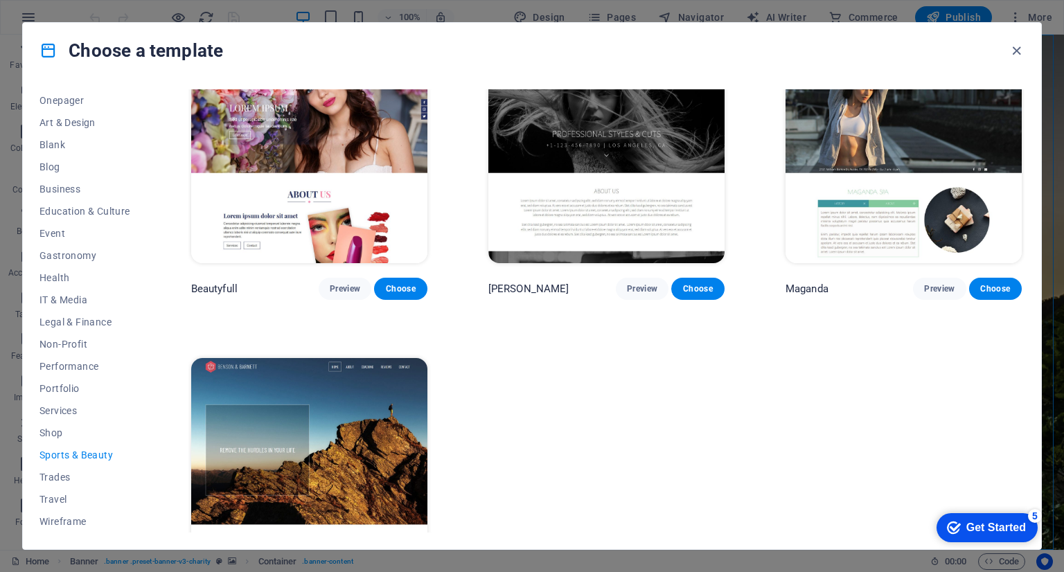
scroll to position [1368, 0]
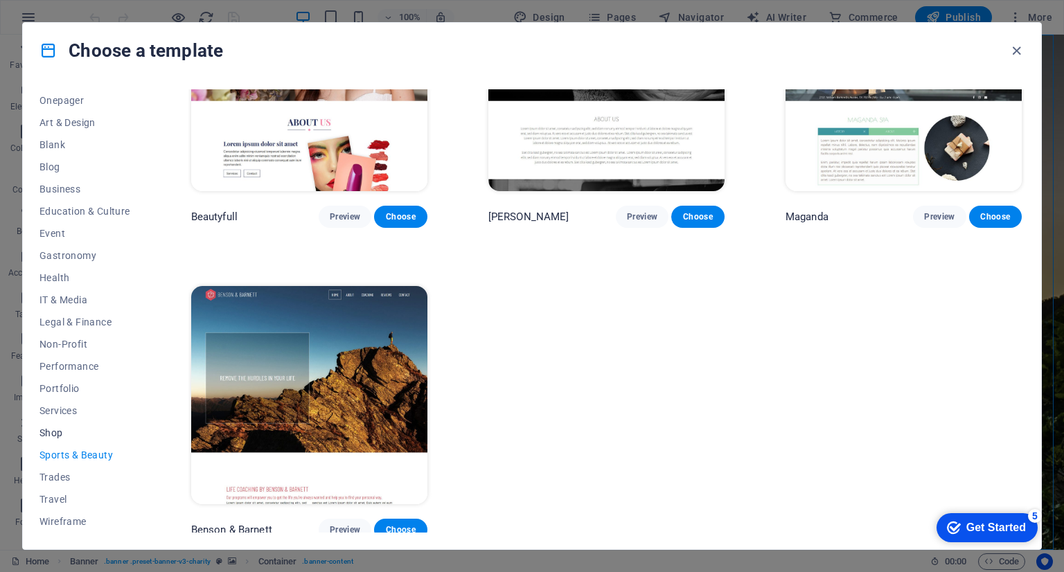
click at [54, 434] on span "Shop" at bounding box center [84, 432] width 91 height 11
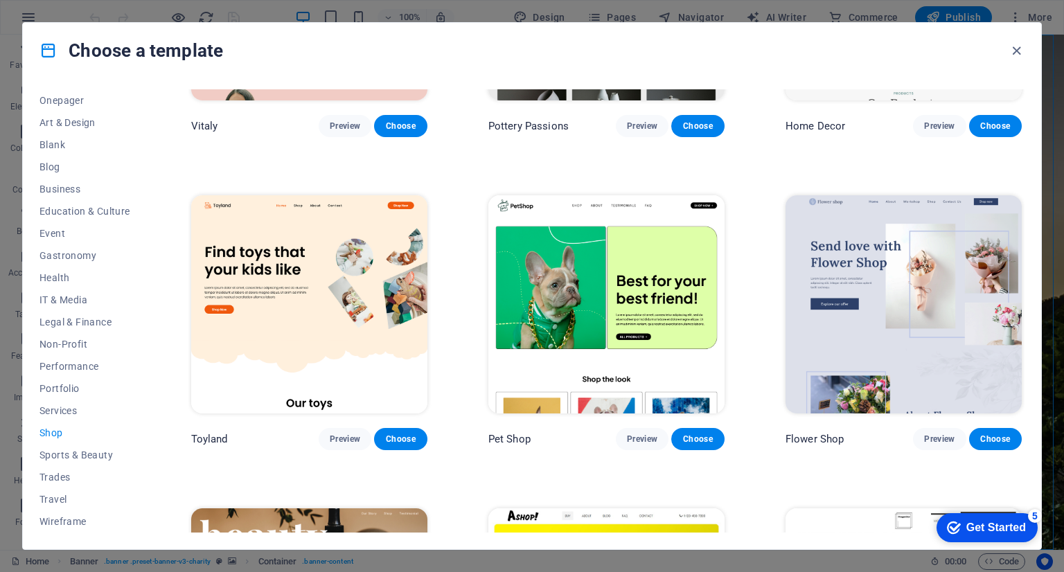
scroll to position [0, 0]
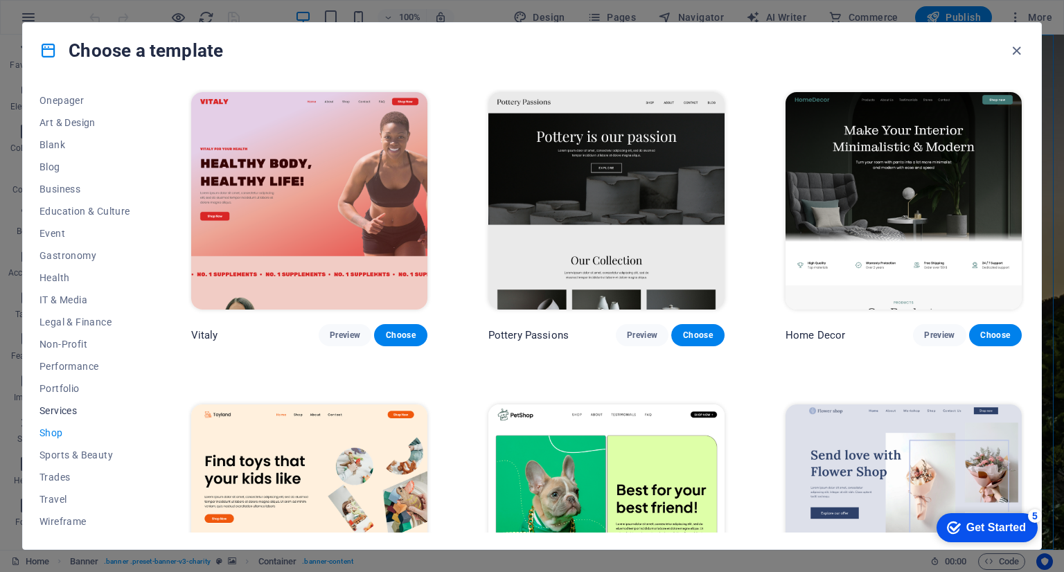
click at [66, 407] on span "Services" at bounding box center [84, 410] width 91 height 11
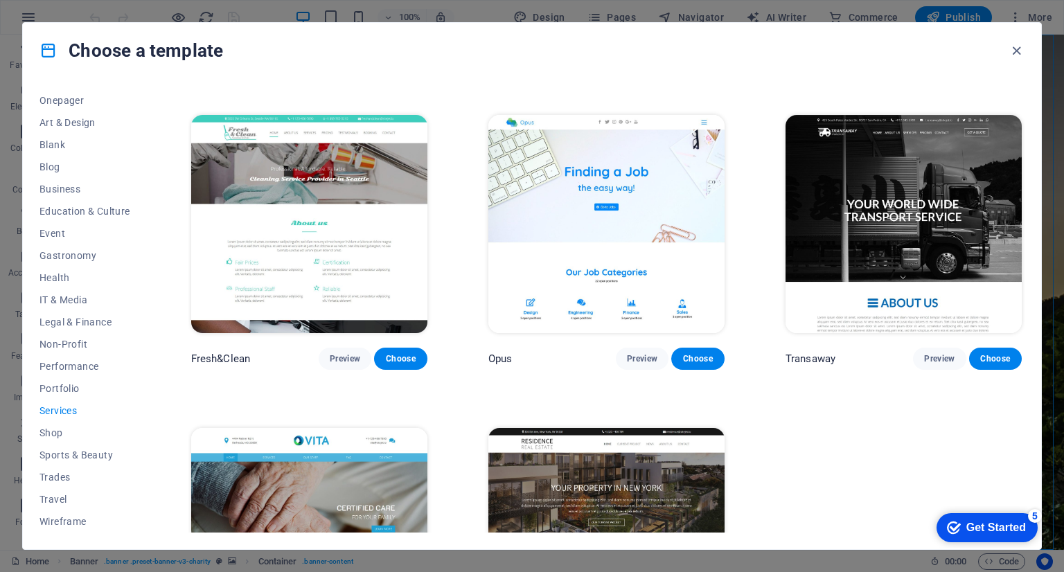
scroll to position [1679, 0]
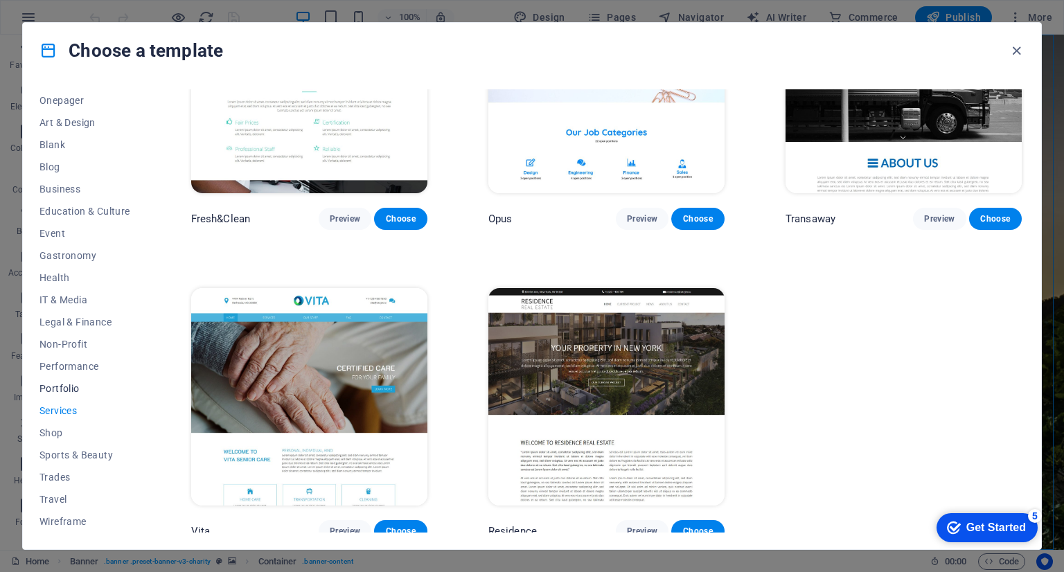
click at [65, 393] on span "Portfolio" at bounding box center [84, 388] width 91 height 11
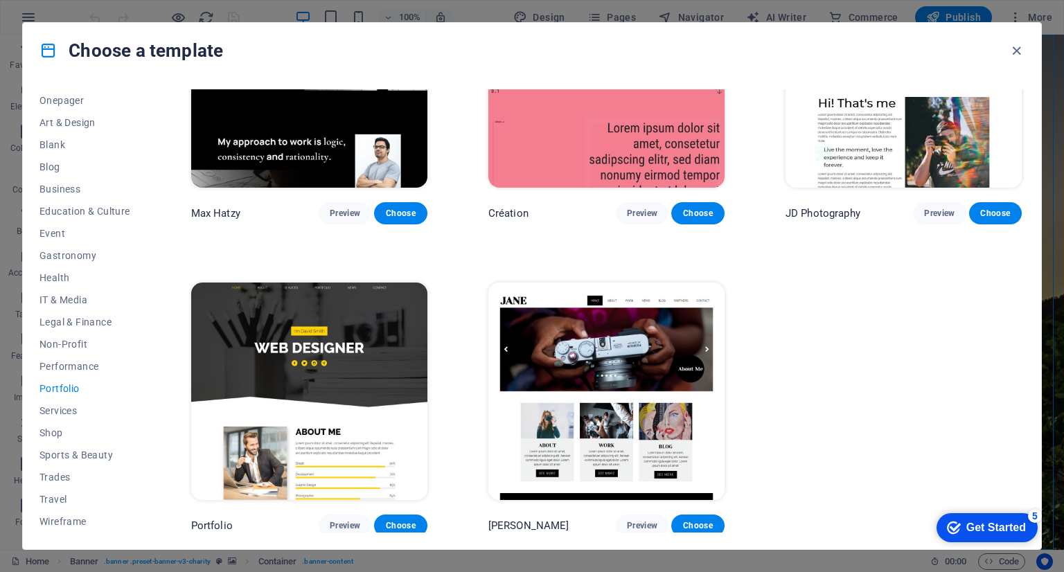
scroll to position [0, 0]
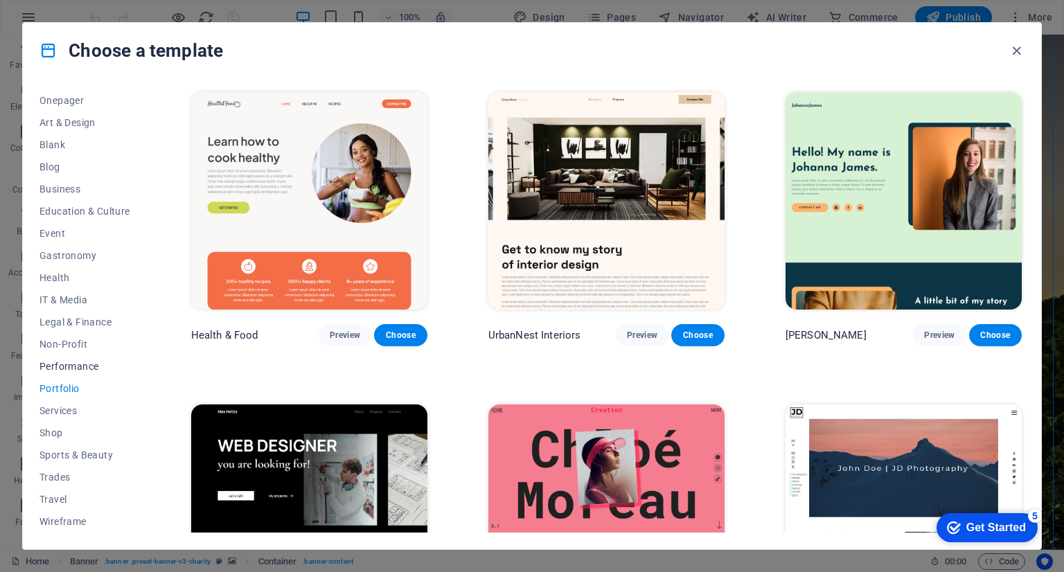
click at [80, 366] on span "Performance" at bounding box center [84, 366] width 91 height 11
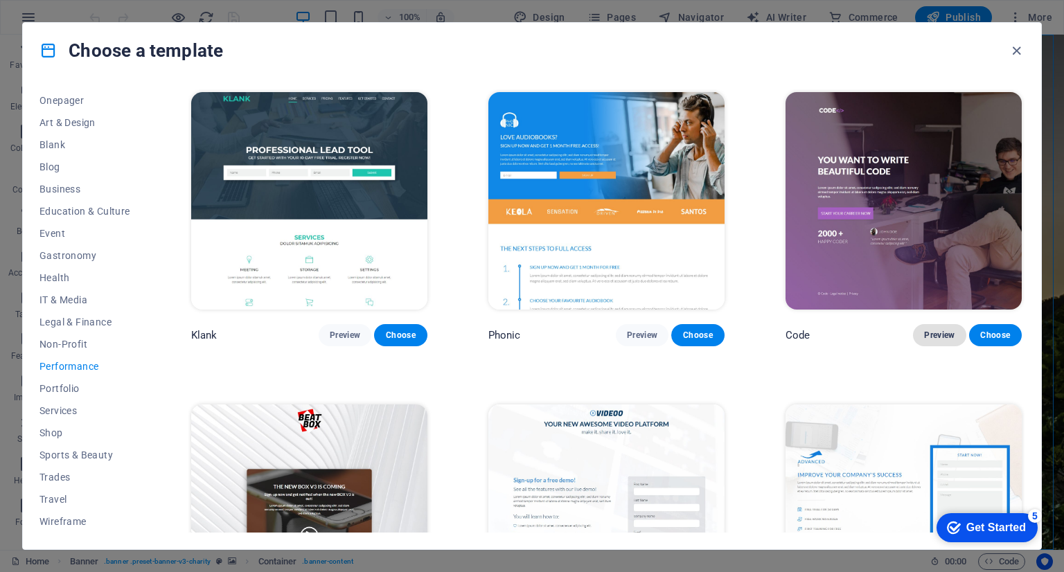
click at [928, 333] on span "Preview" at bounding box center [939, 335] width 30 height 11
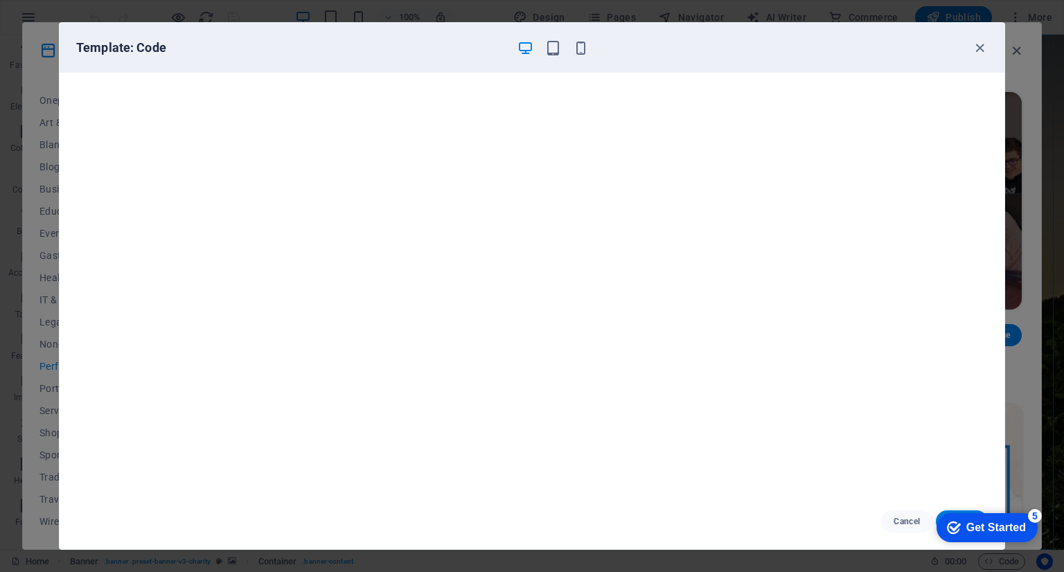
scroll to position [3, 0]
click at [975, 54] on icon "button" at bounding box center [980, 48] width 16 height 16
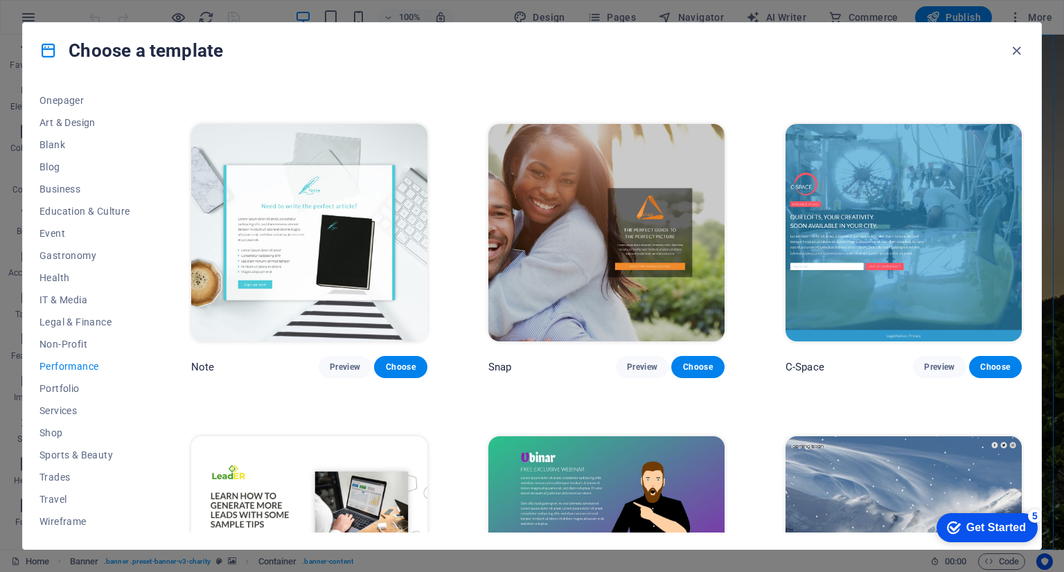
scroll to position [921, 0]
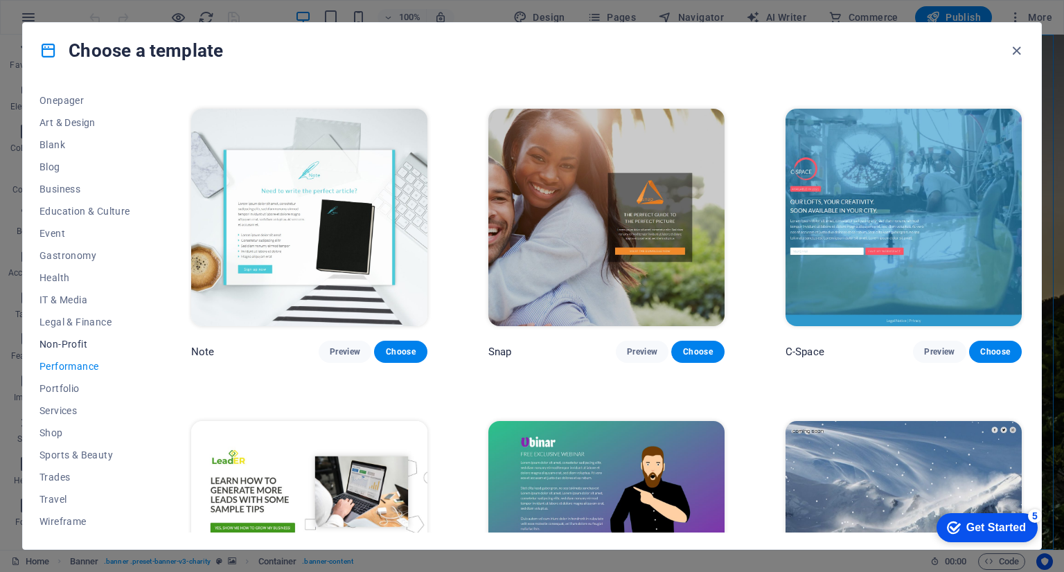
click at [59, 342] on span "Non-Profit" at bounding box center [84, 344] width 91 height 11
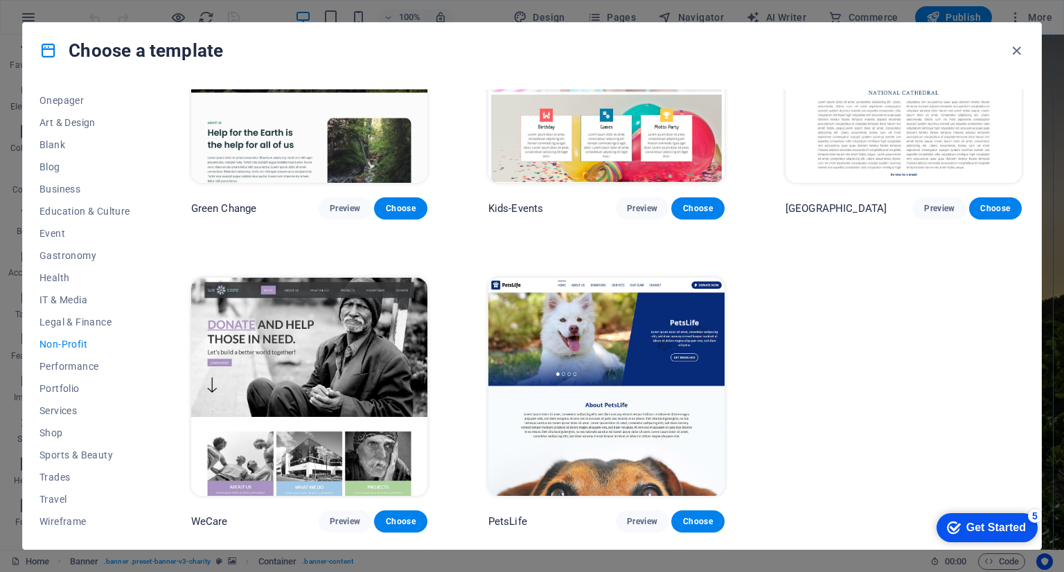
scroll to position [0, 0]
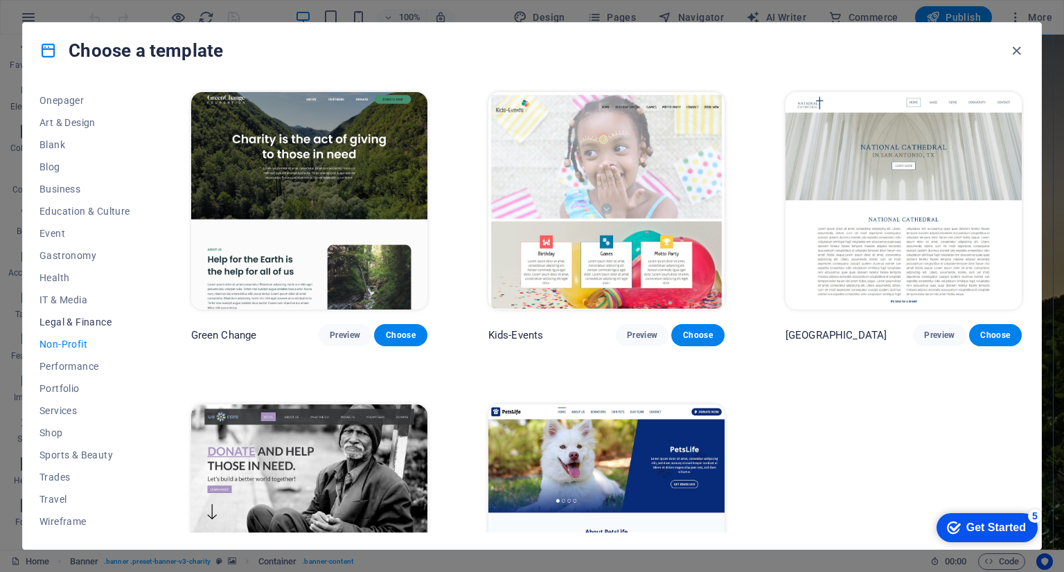
click at [64, 316] on span "Legal & Finance" at bounding box center [84, 321] width 91 height 11
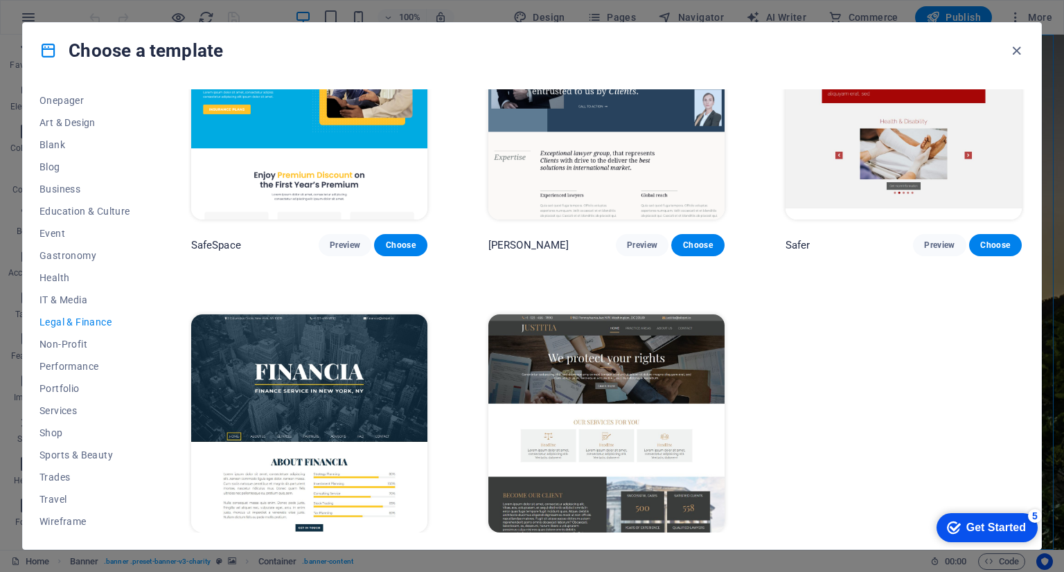
scroll to position [123, 0]
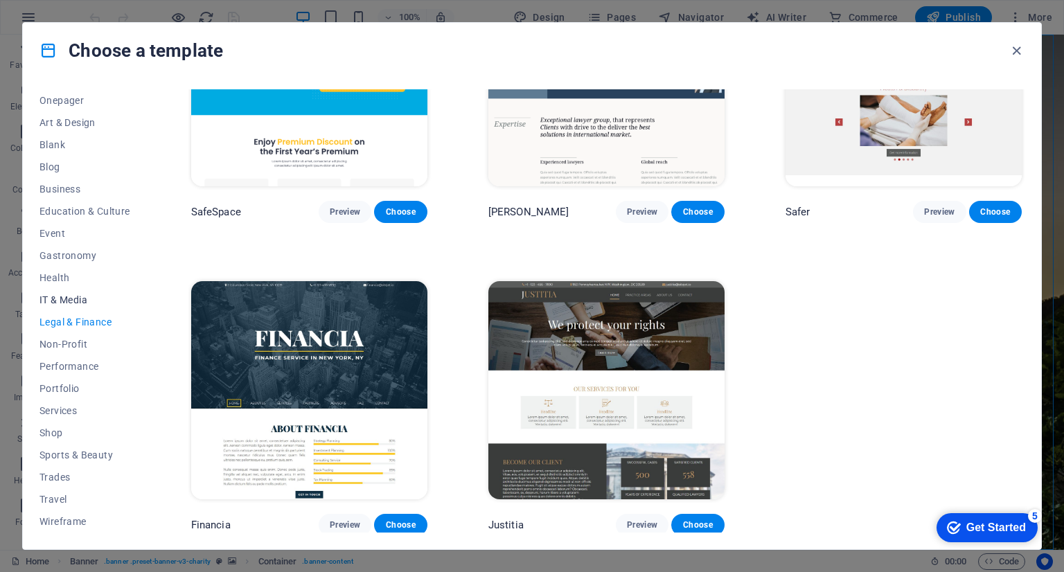
click at [61, 298] on span "IT & Media" at bounding box center [84, 299] width 91 height 11
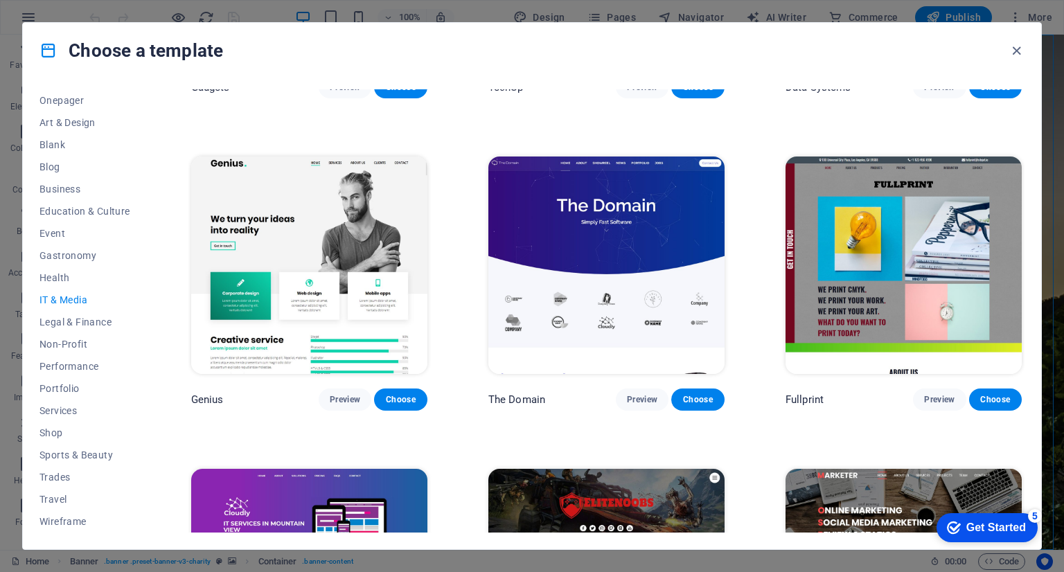
scroll to position [582, 0]
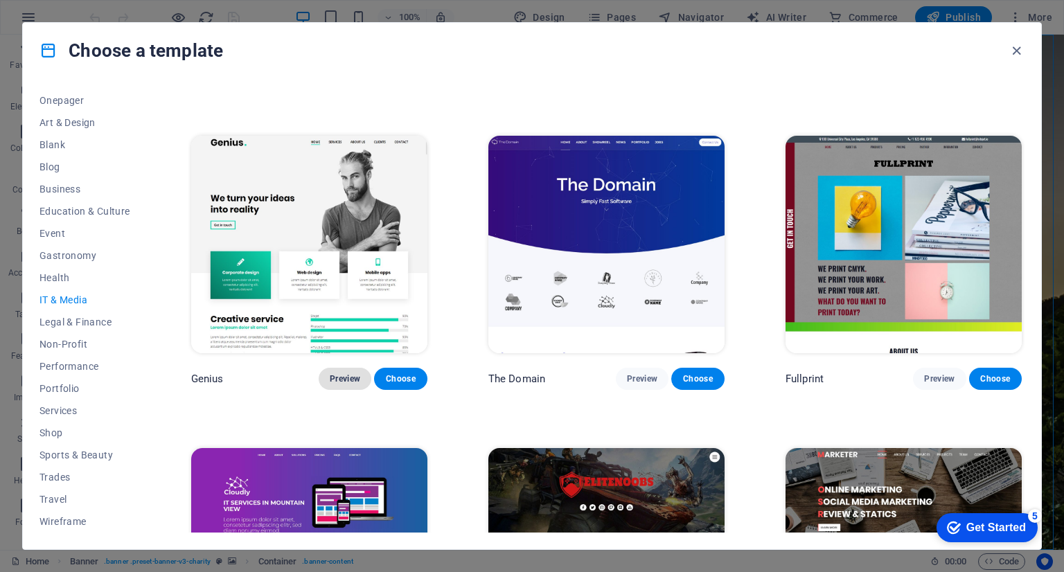
click at [333, 376] on span "Preview" at bounding box center [345, 378] width 30 height 11
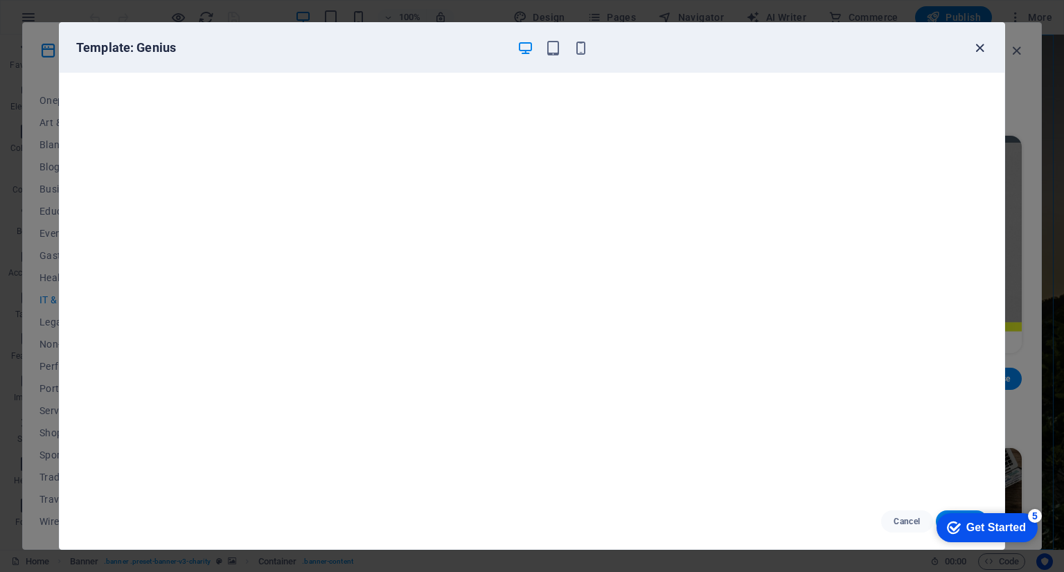
click at [972, 51] on icon "button" at bounding box center [980, 48] width 16 height 16
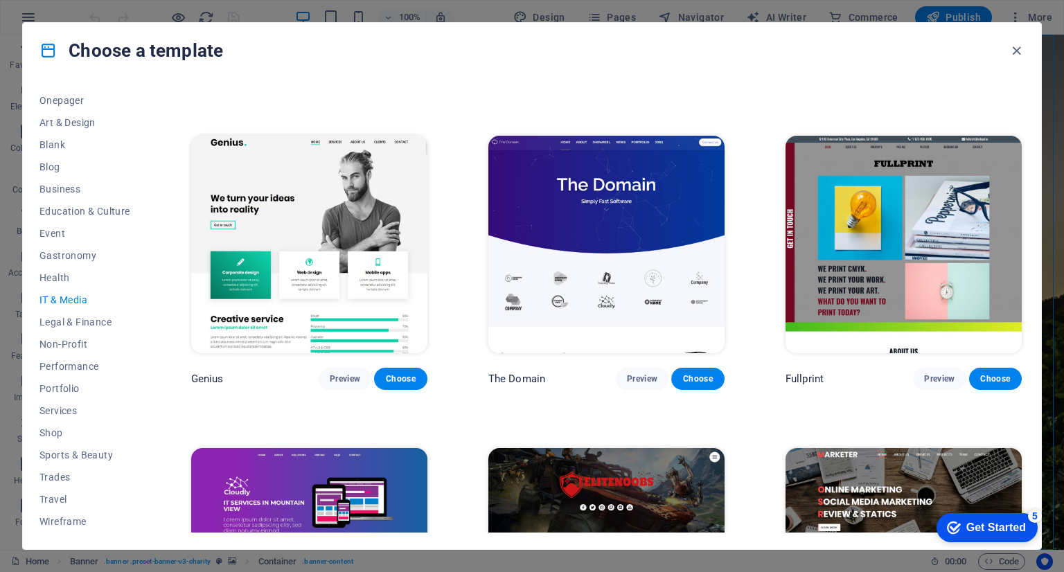
scroll to position [746, 0]
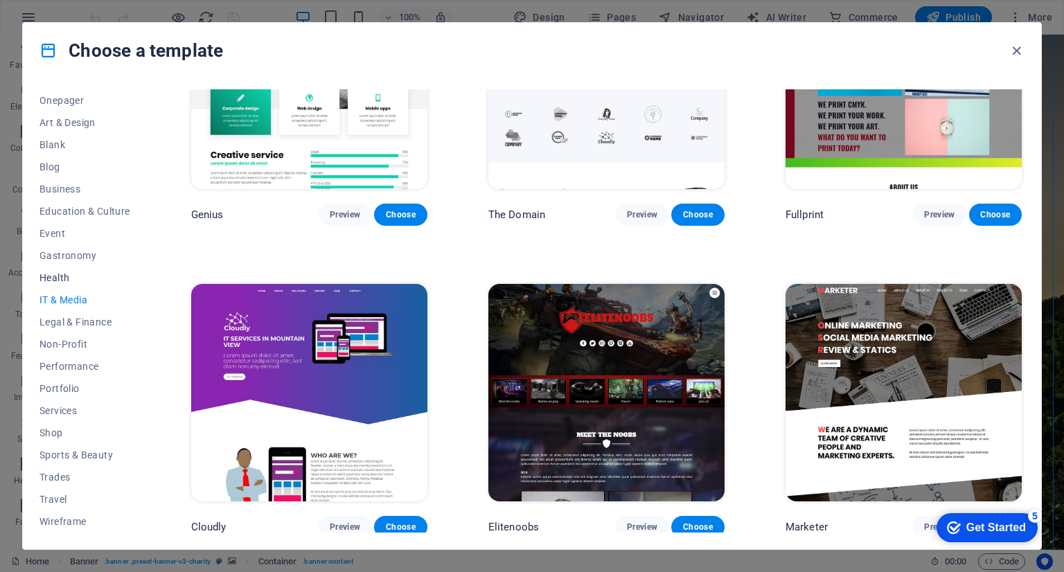
click at [55, 267] on button "Health" at bounding box center [84, 278] width 91 height 22
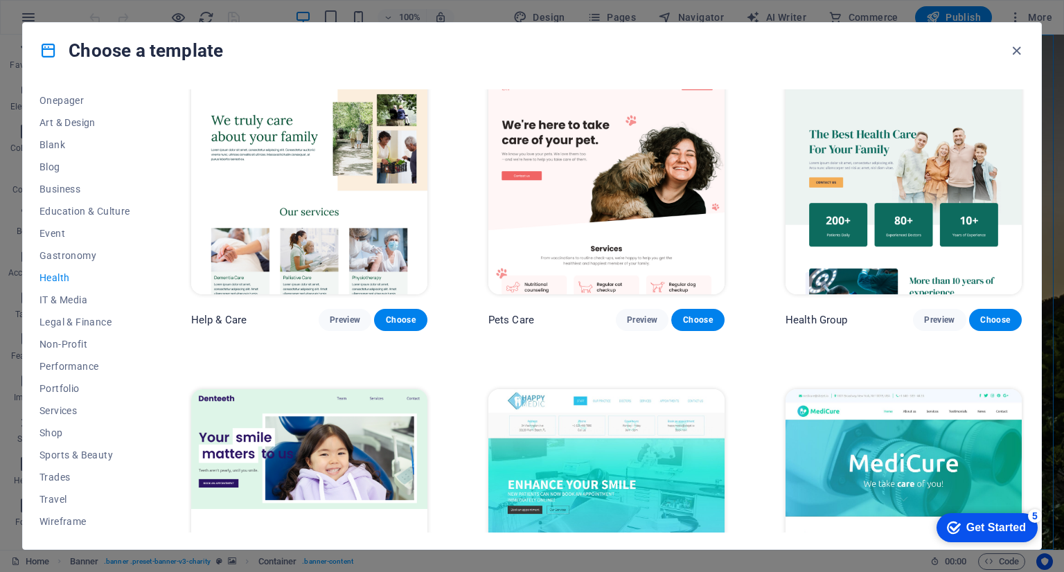
scroll to position [0, 0]
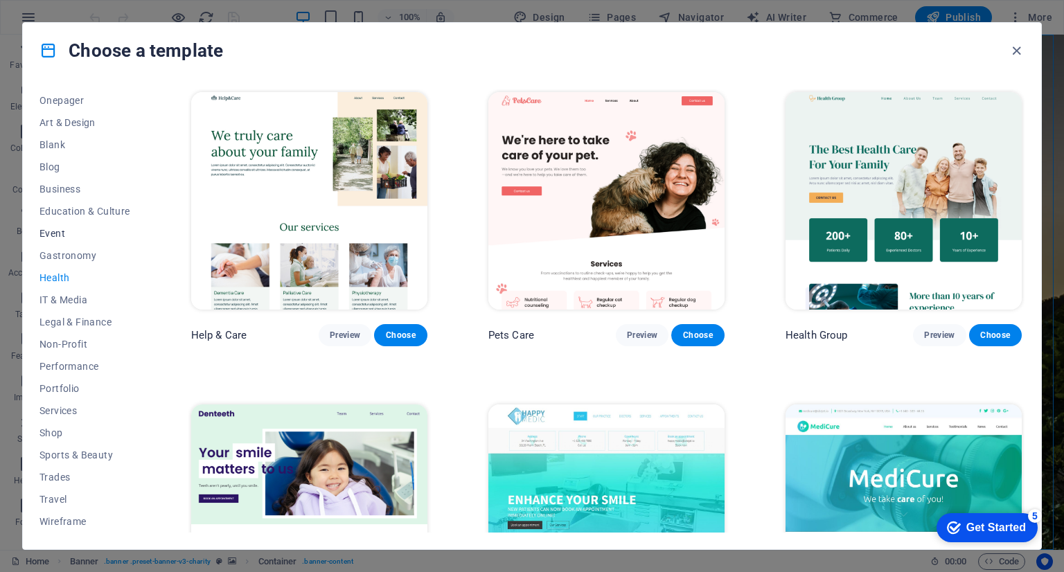
click at [51, 233] on span "Event" at bounding box center [84, 233] width 91 height 11
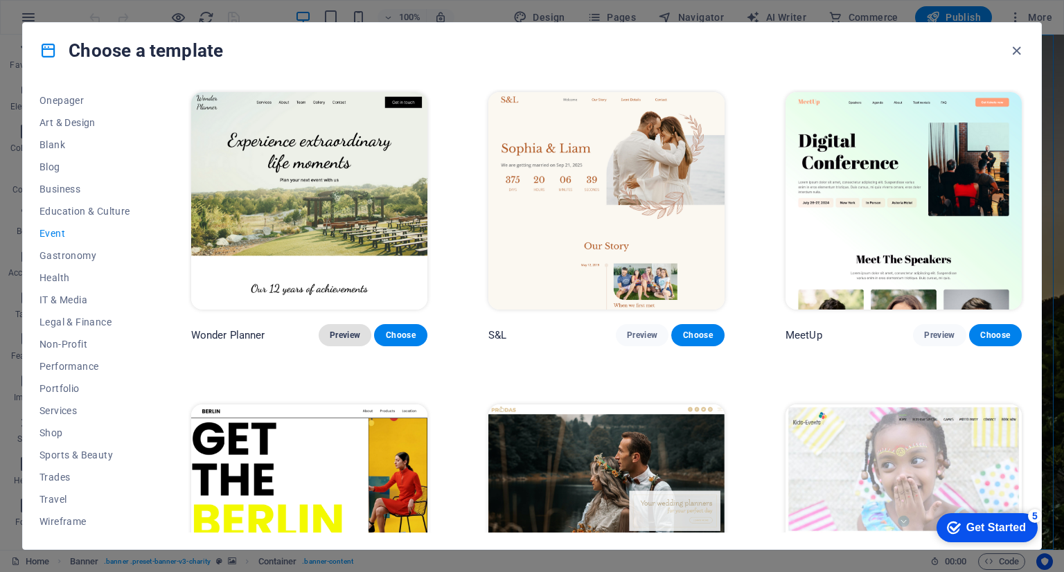
click at [339, 341] on button "Preview" at bounding box center [345, 335] width 53 height 22
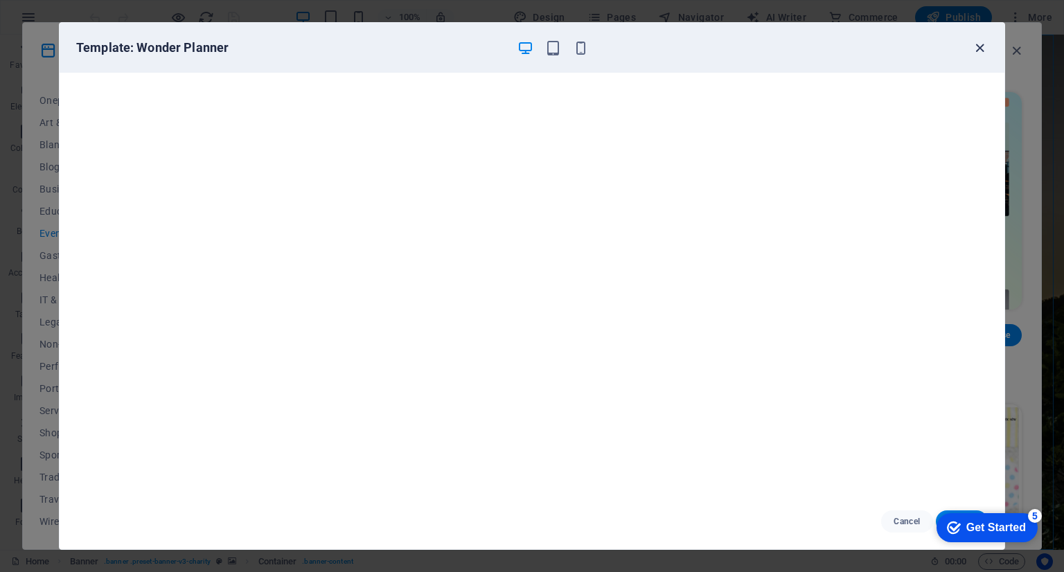
click at [985, 46] on icon "button" at bounding box center [980, 48] width 16 height 16
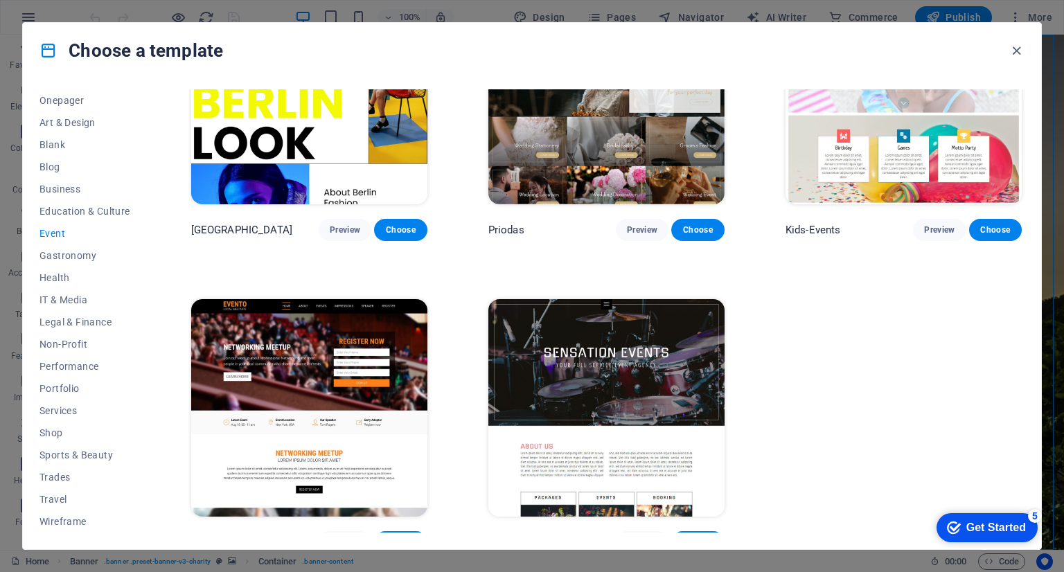
scroll to position [435, 0]
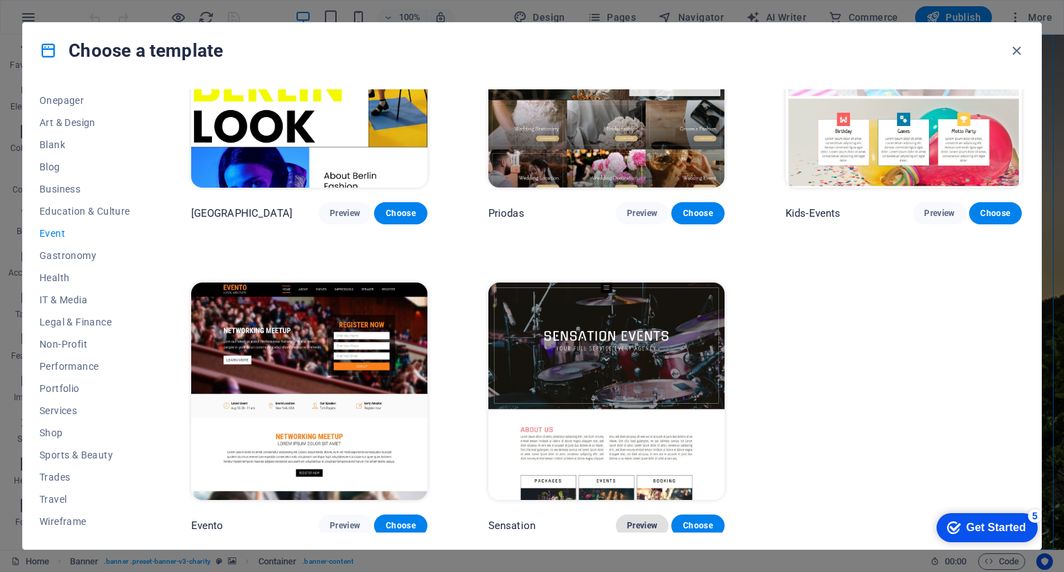
click at [634, 520] on span "Preview" at bounding box center [642, 525] width 30 height 11
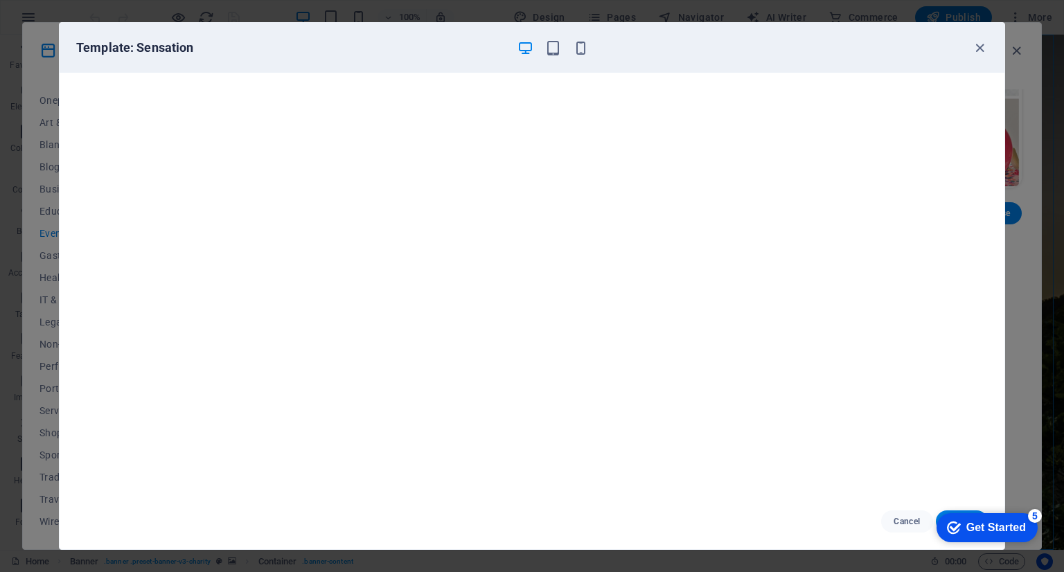
scroll to position [3, 0]
click at [982, 53] on icon "button" at bounding box center [980, 48] width 16 height 16
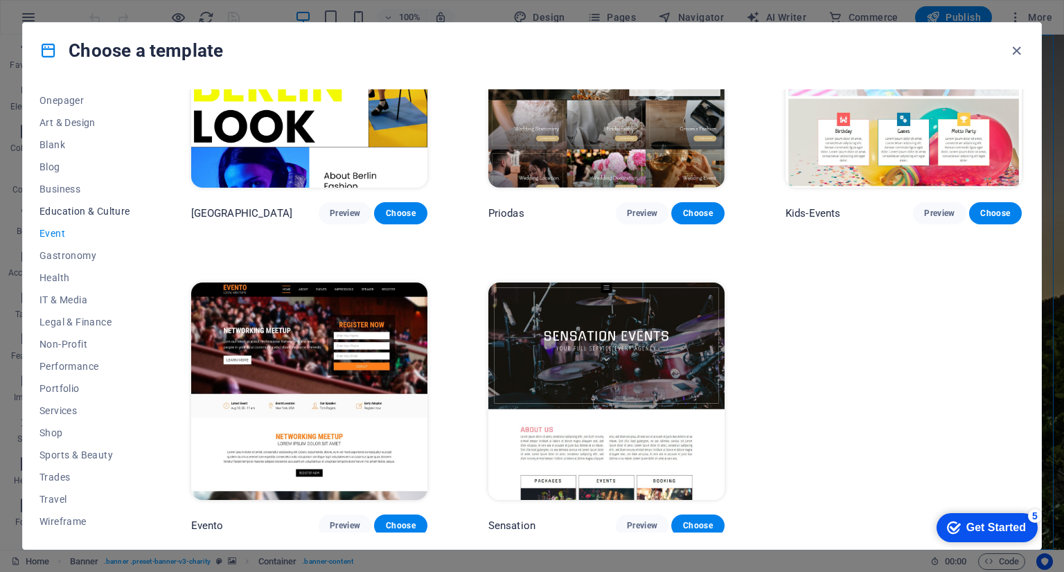
click at [86, 211] on span "Education & Culture" at bounding box center [84, 211] width 91 height 11
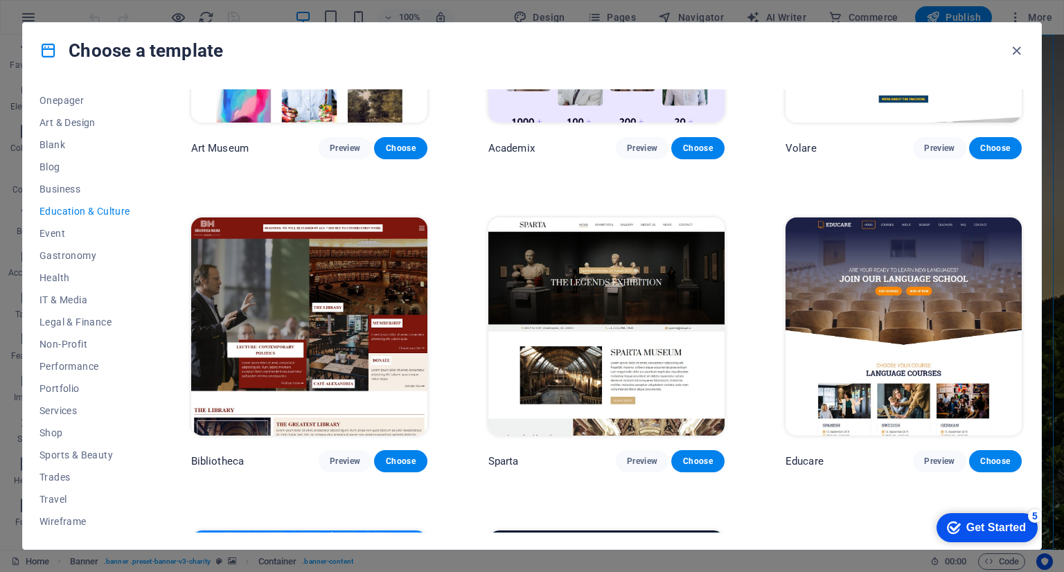
scroll to position [188, 0]
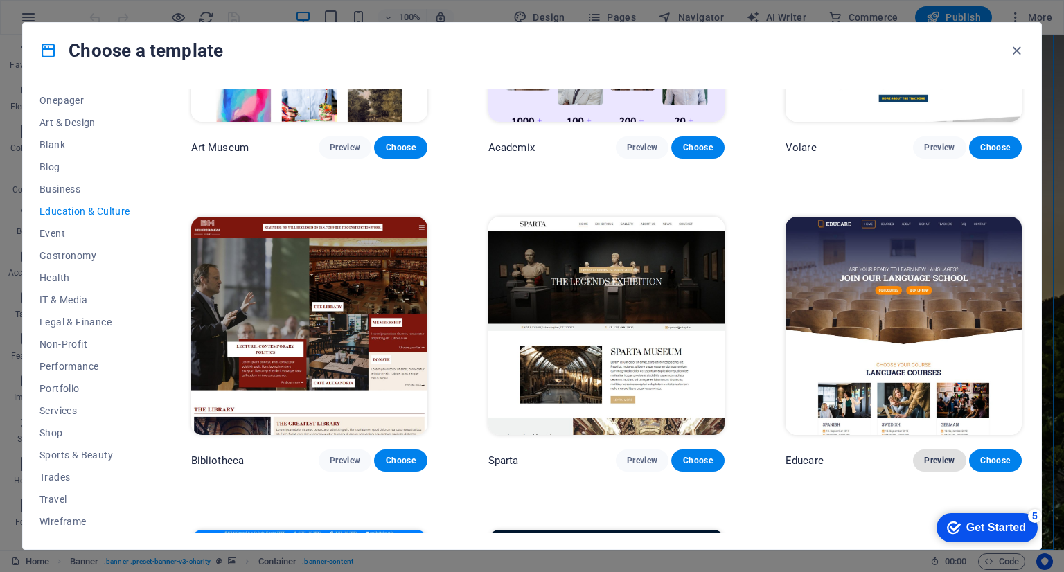
click at [949, 457] on span "Preview" at bounding box center [939, 460] width 30 height 11
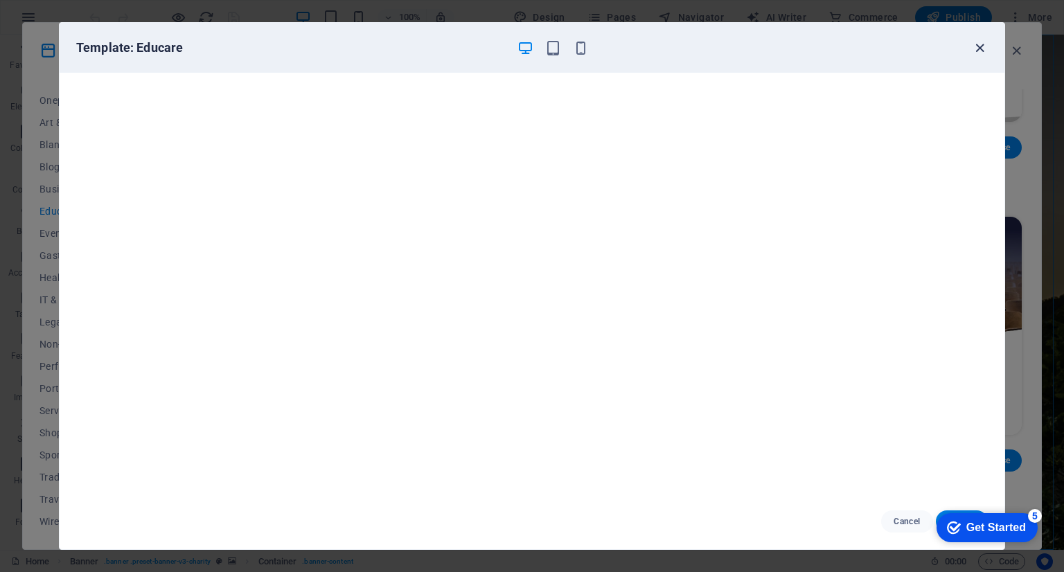
click at [975, 48] on icon "button" at bounding box center [980, 48] width 16 height 16
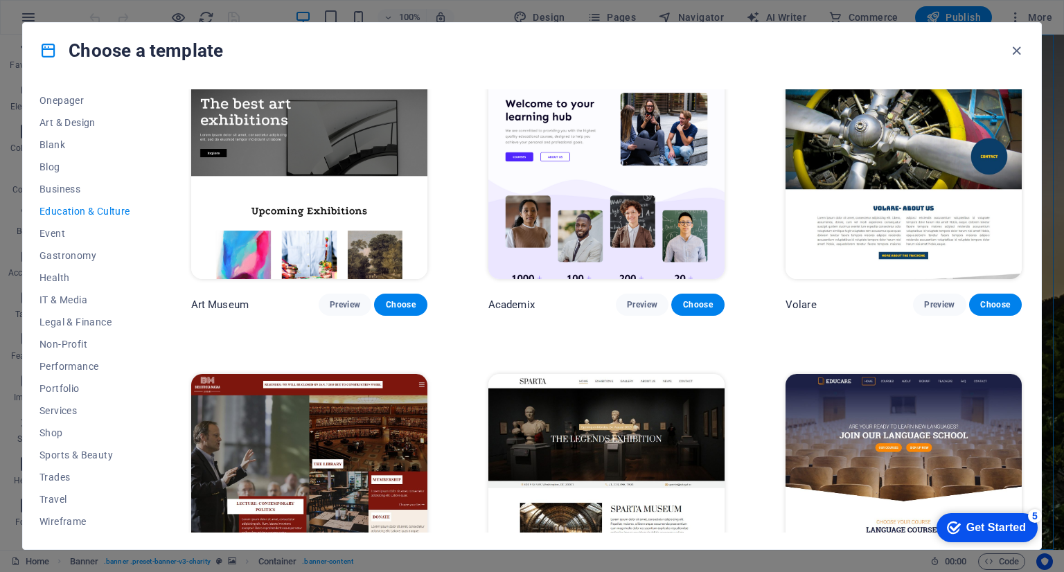
scroll to position [30, 0]
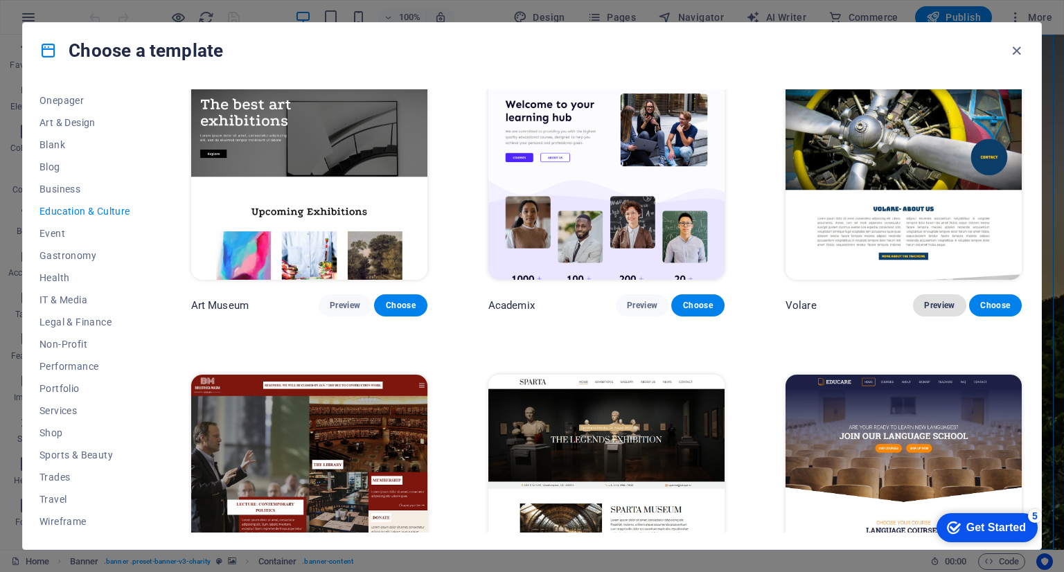
click at [919, 301] on button "Preview" at bounding box center [939, 305] width 53 height 22
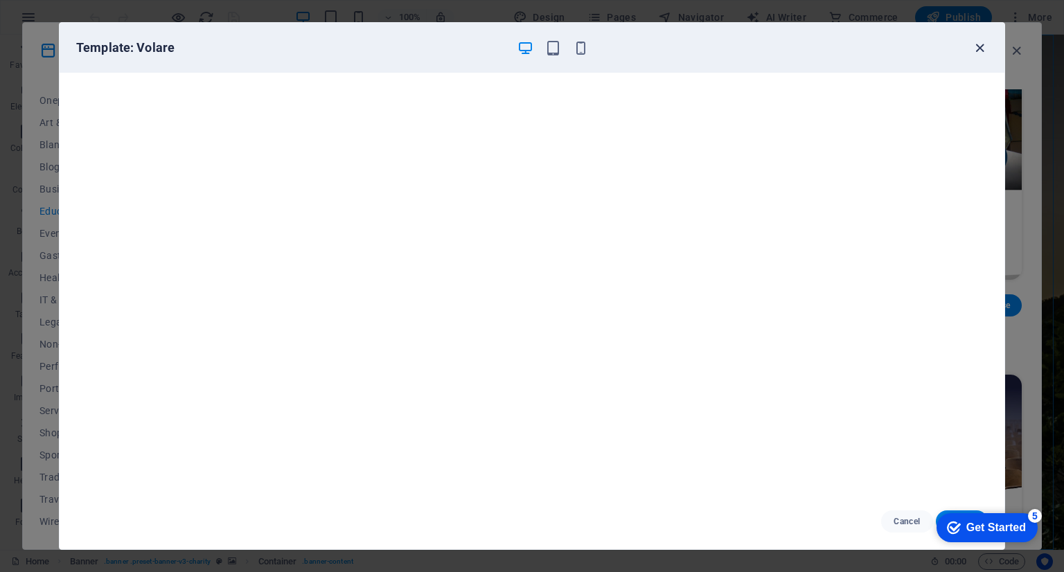
click at [972, 44] on icon "button" at bounding box center [980, 48] width 16 height 16
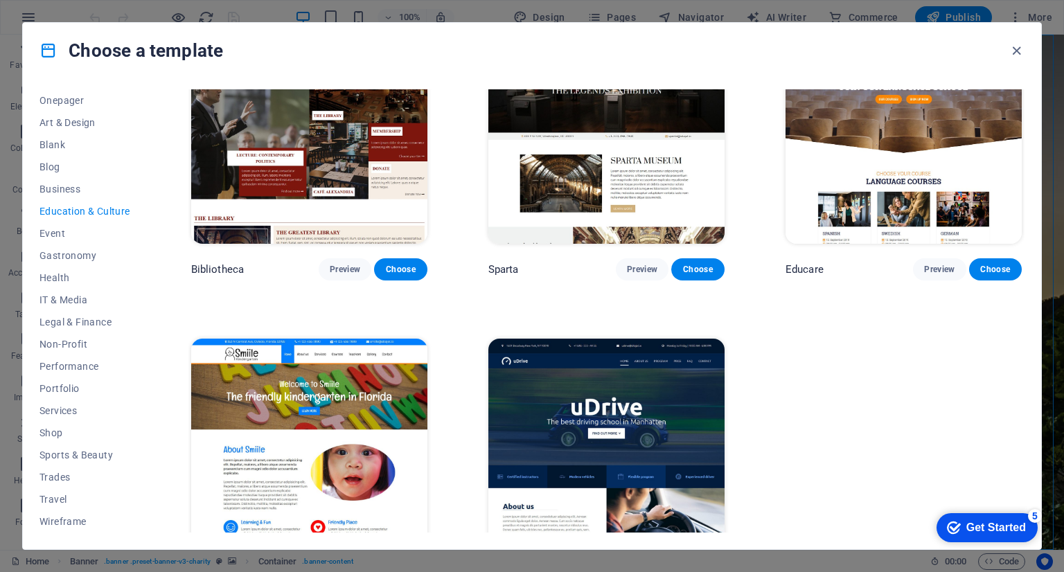
scroll to position [435, 0]
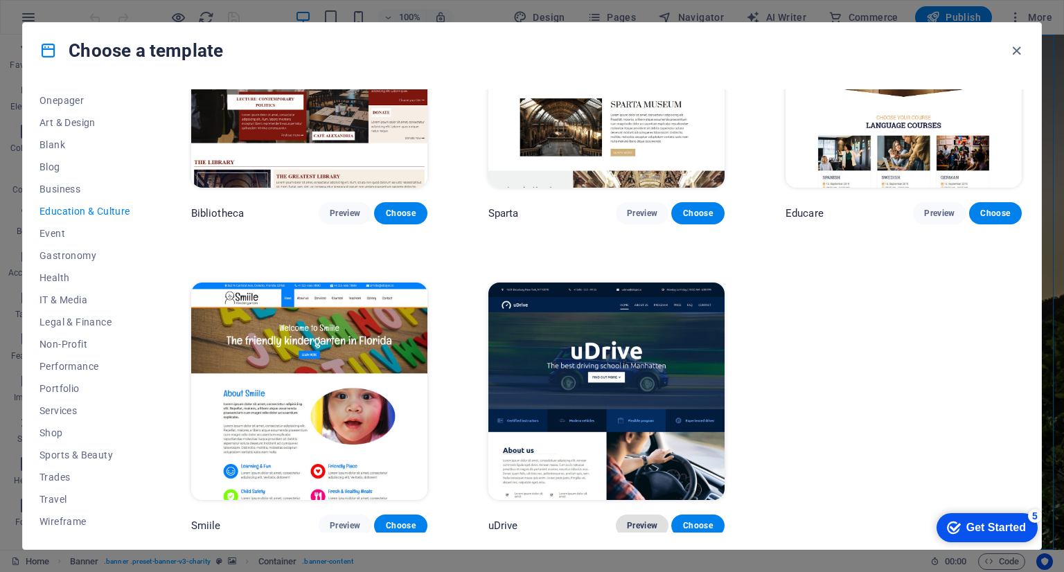
click at [632, 520] on span "Preview" at bounding box center [642, 525] width 30 height 11
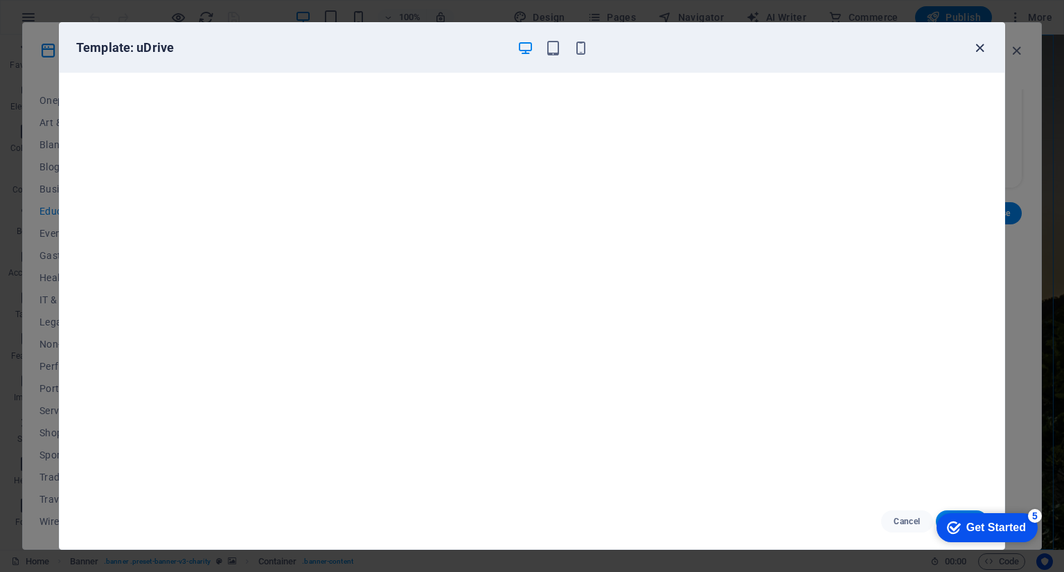
click at [979, 44] on icon "button" at bounding box center [980, 48] width 16 height 16
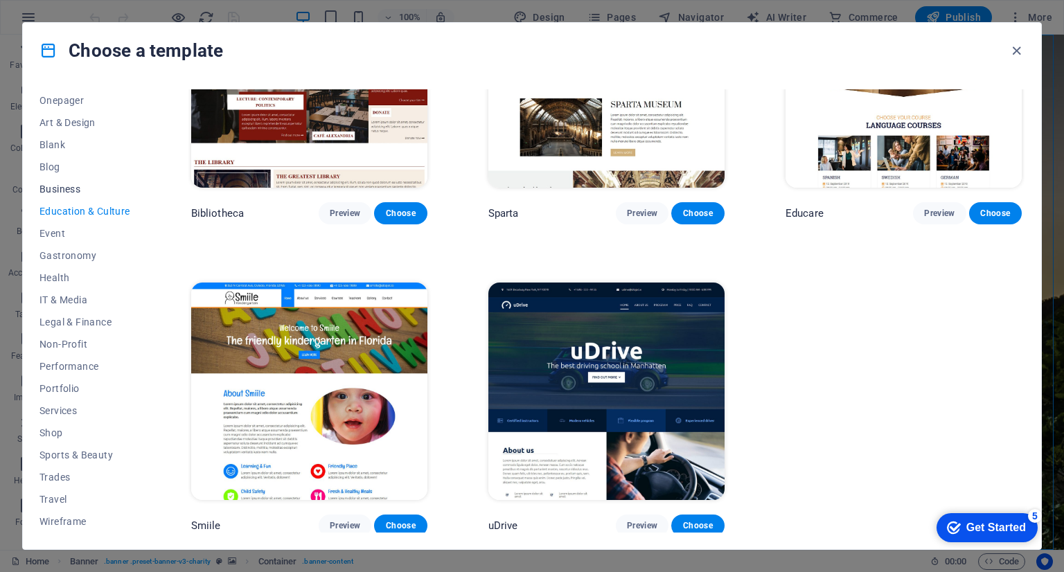
click at [60, 192] on span "Business" at bounding box center [84, 189] width 91 height 11
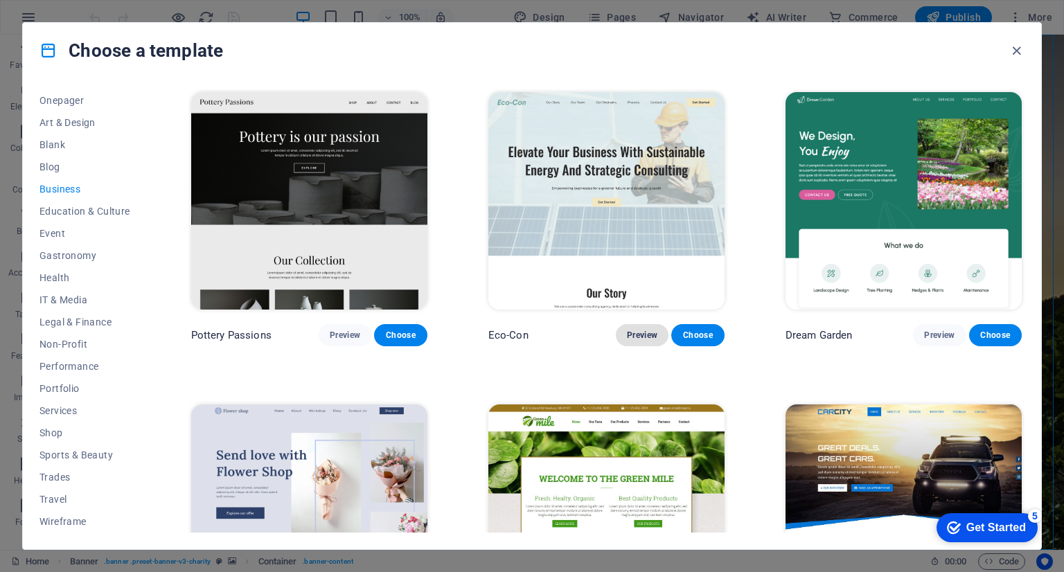
click at [648, 339] on span "Preview" at bounding box center [642, 335] width 30 height 11
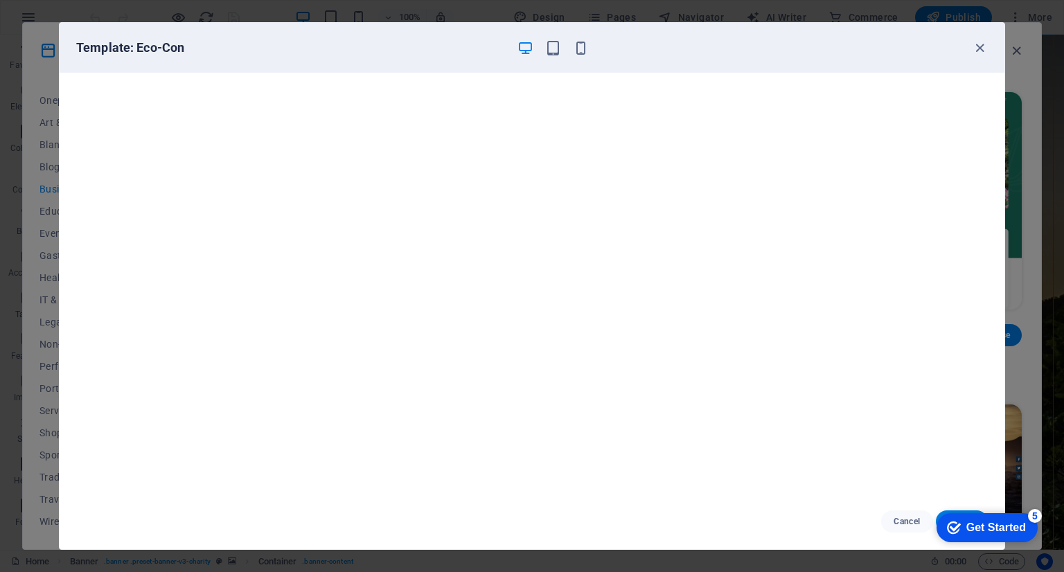
scroll to position [3, 0]
click at [972, 53] on icon "button" at bounding box center [980, 48] width 16 height 16
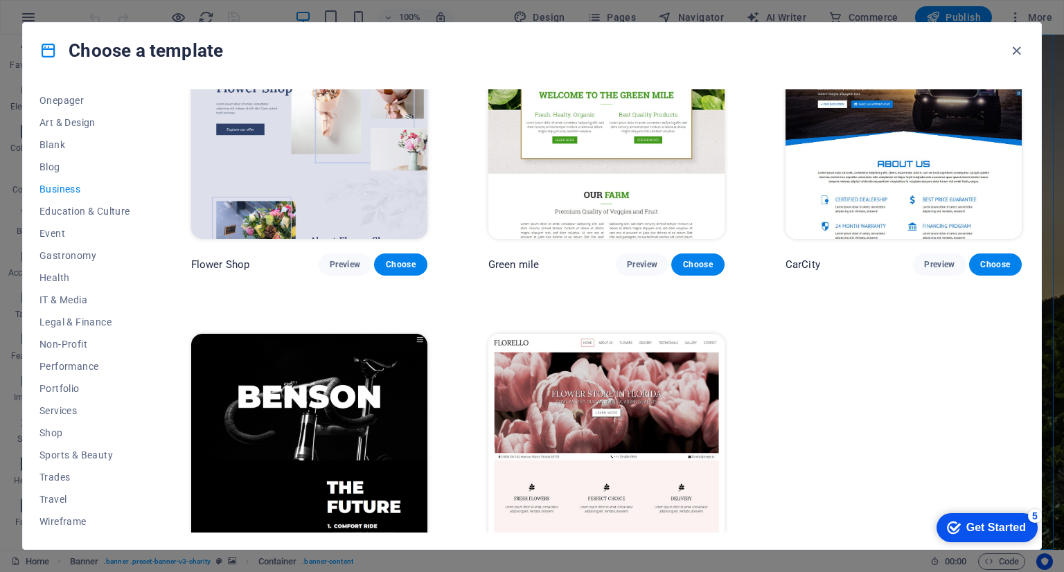
scroll to position [435, 0]
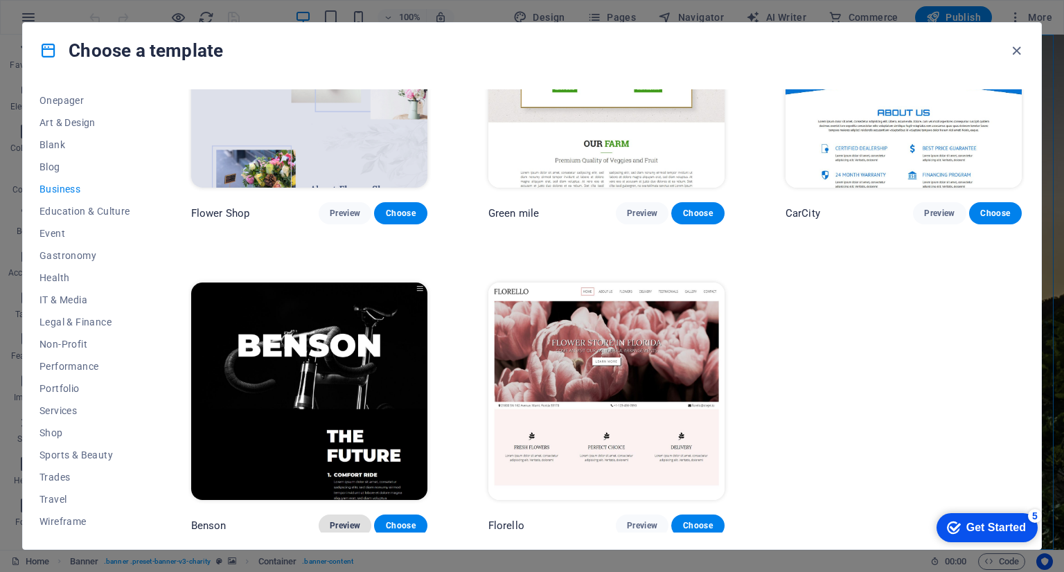
drag, startPoint x: 745, startPoint y: 391, endPoint x: 350, endPoint y: 519, distance: 415.7
click at [350, 520] on span "Preview" at bounding box center [345, 525] width 30 height 11
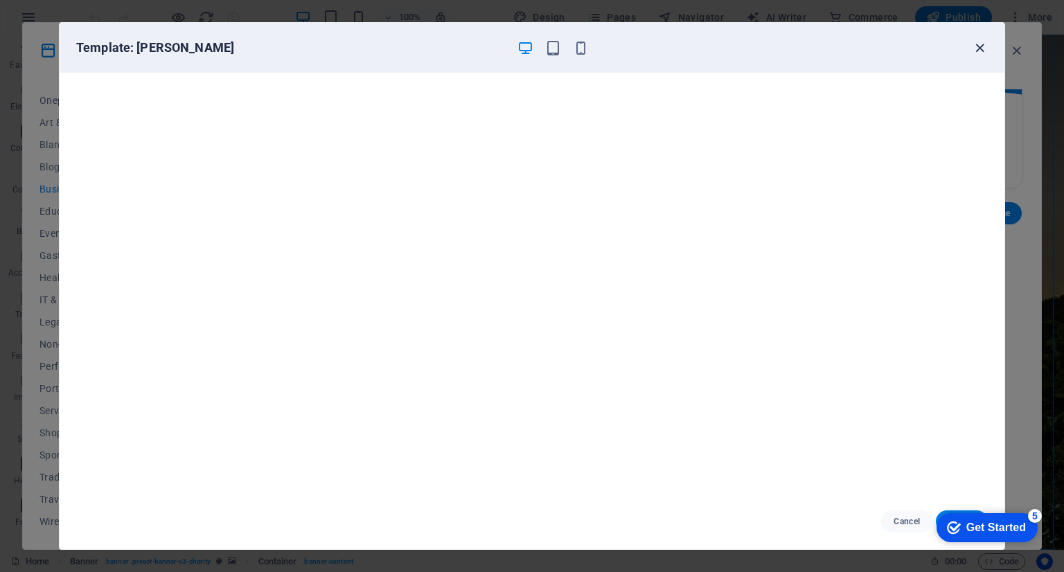
click at [985, 47] on icon "button" at bounding box center [980, 48] width 16 height 16
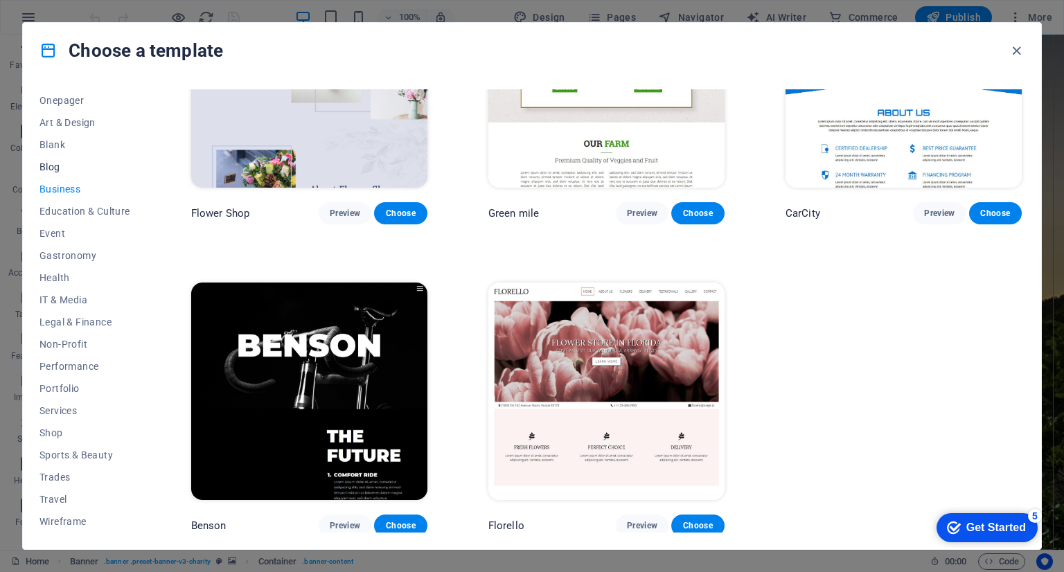
click at [50, 165] on span "Blog" at bounding box center [84, 166] width 91 height 11
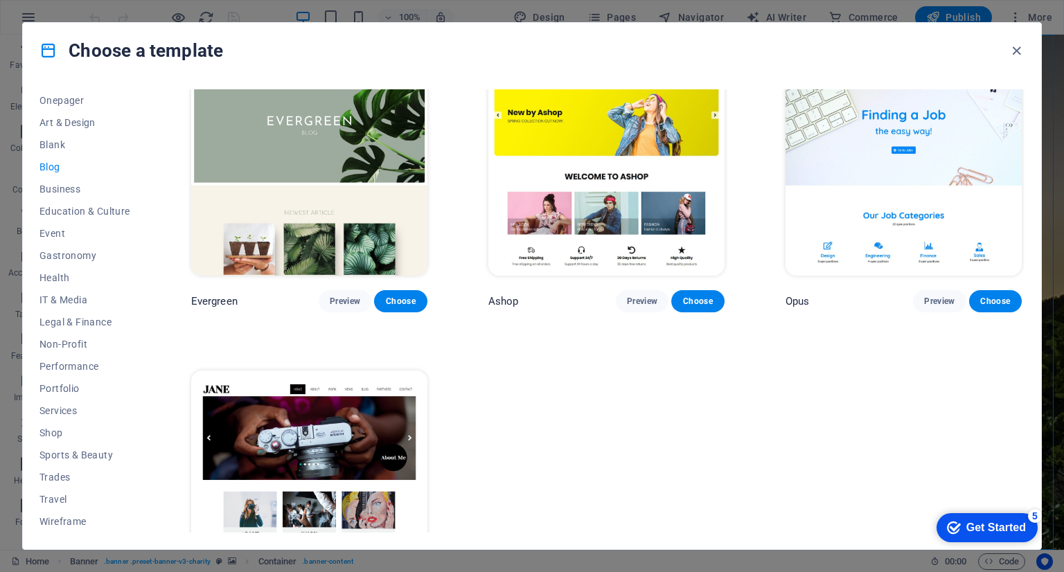
scroll to position [2302, 0]
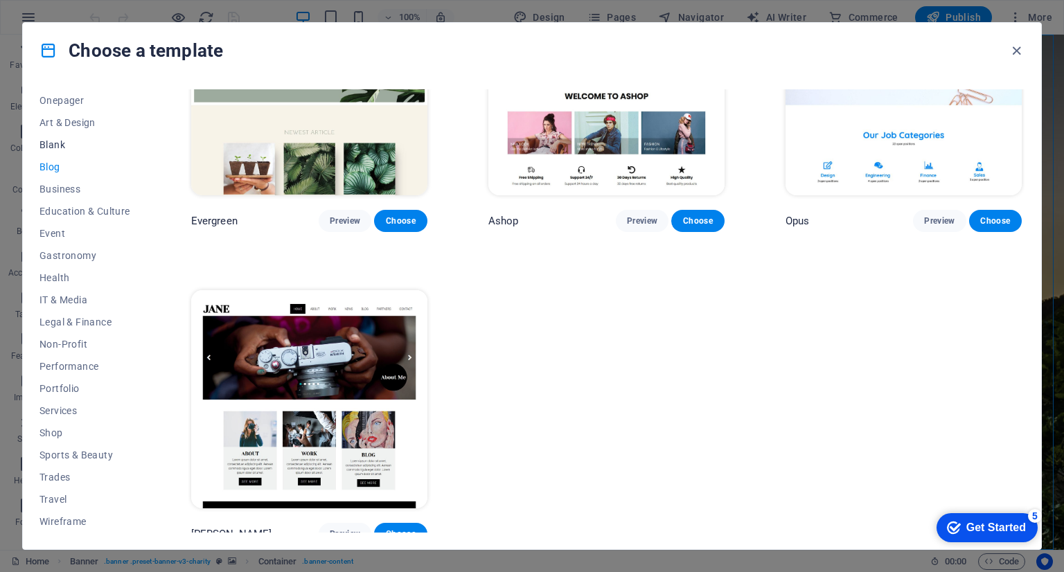
click at [57, 141] on span "Blank" at bounding box center [84, 144] width 91 height 11
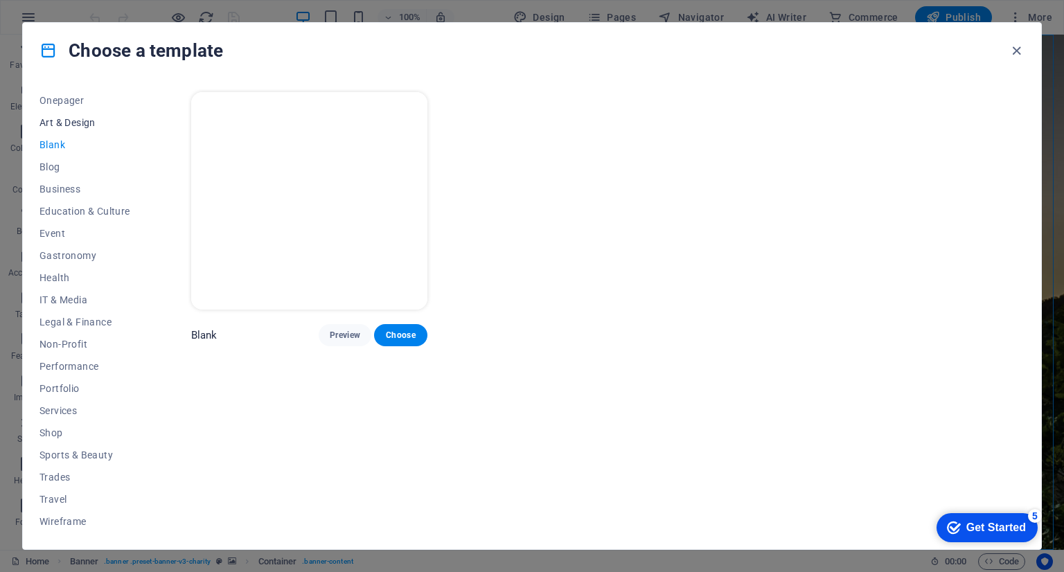
click at [75, 121] on span "Art & Design" at bounding box center [84, 122] width 91 height 11
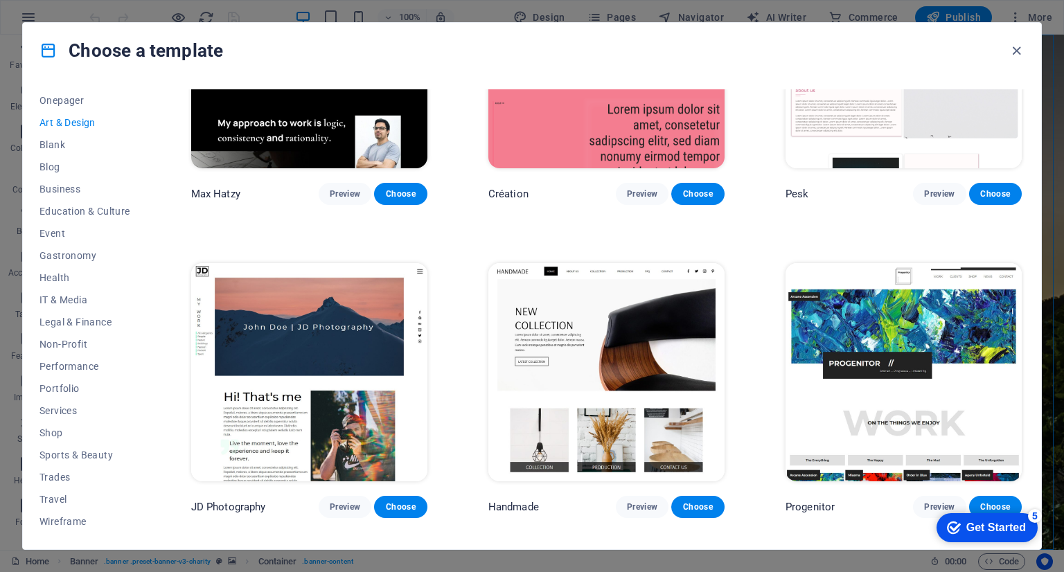
scroll to position [157, 0]
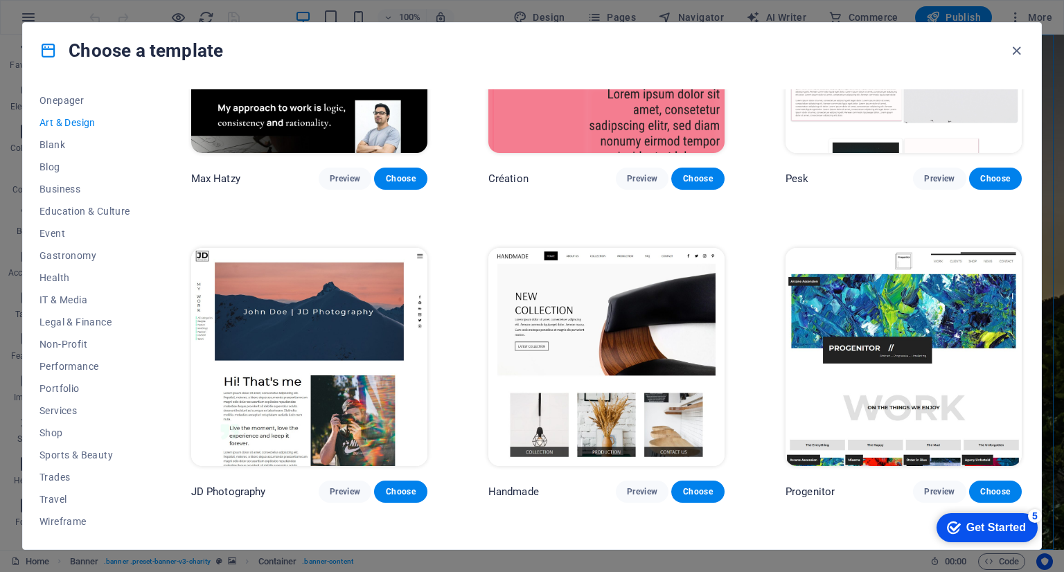
click at [623, 492] on button "Preview" at bounding box center [642, 492] width 53 height 22
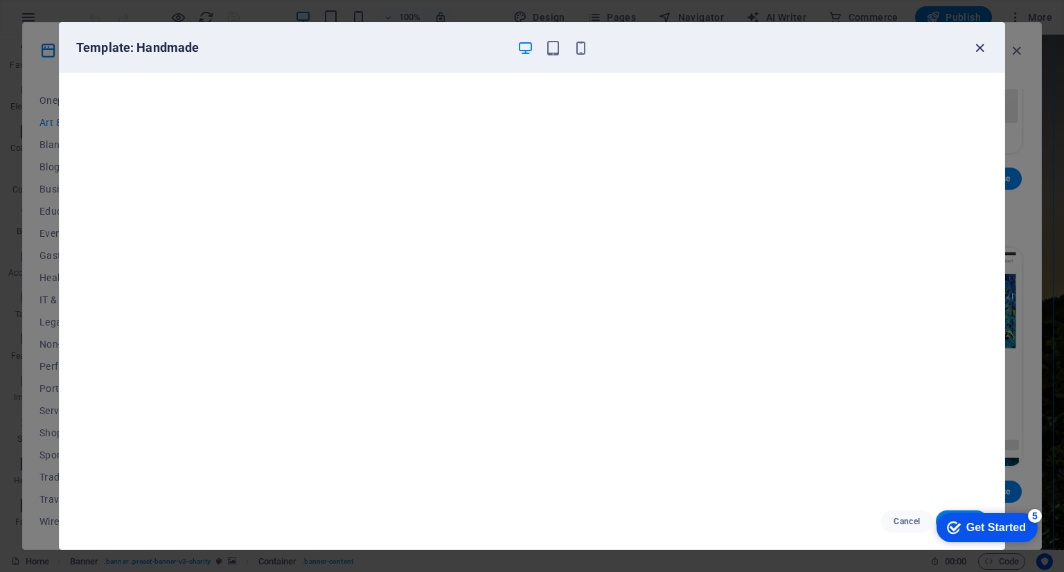
click at [978, 48] on icon "button" at bounding box center [980, 48] width 16 height 16
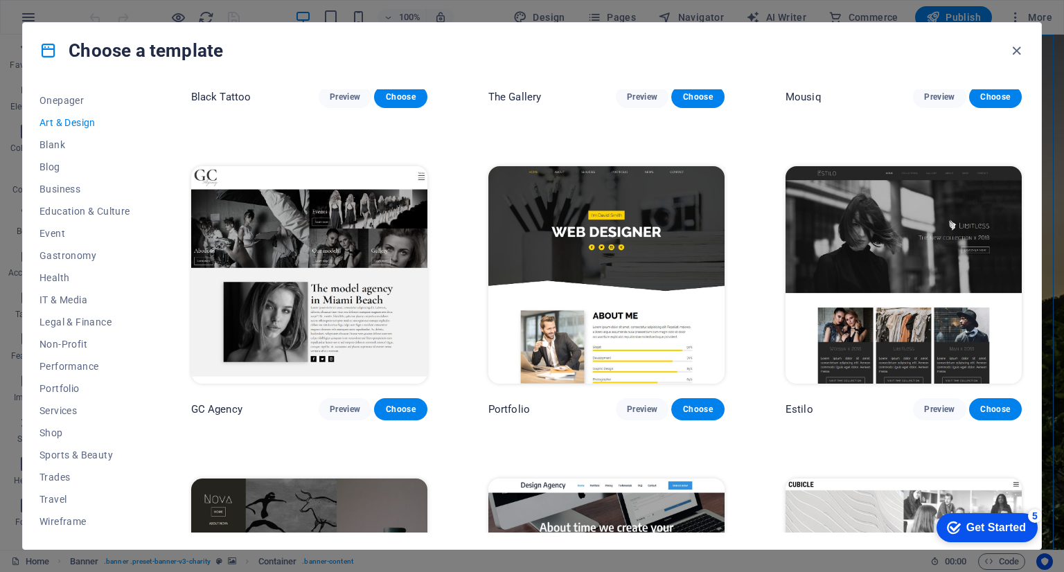
scroll to position [864, 0]
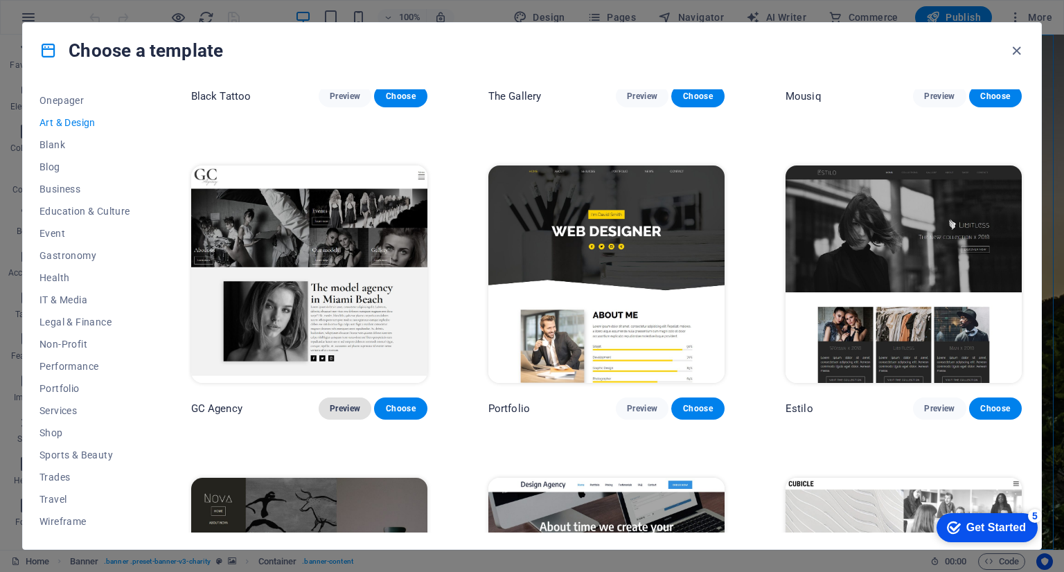
click at [345, 403] on span "Preview" at bounding box center [345, 408] width 30 height 11
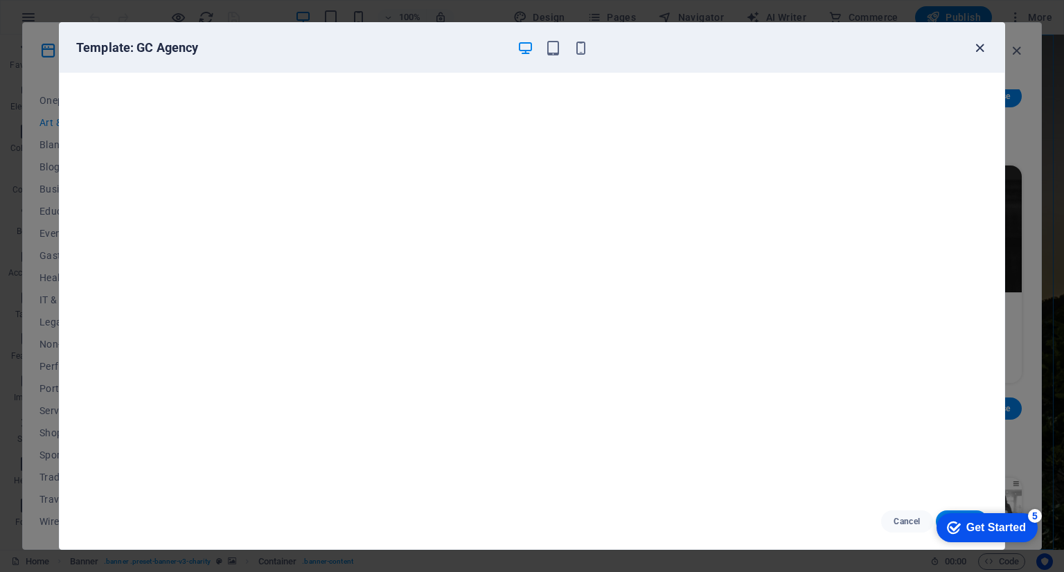
click at [981, 41] on icon "button" at bounding box center [980, 48] width 16 height 16
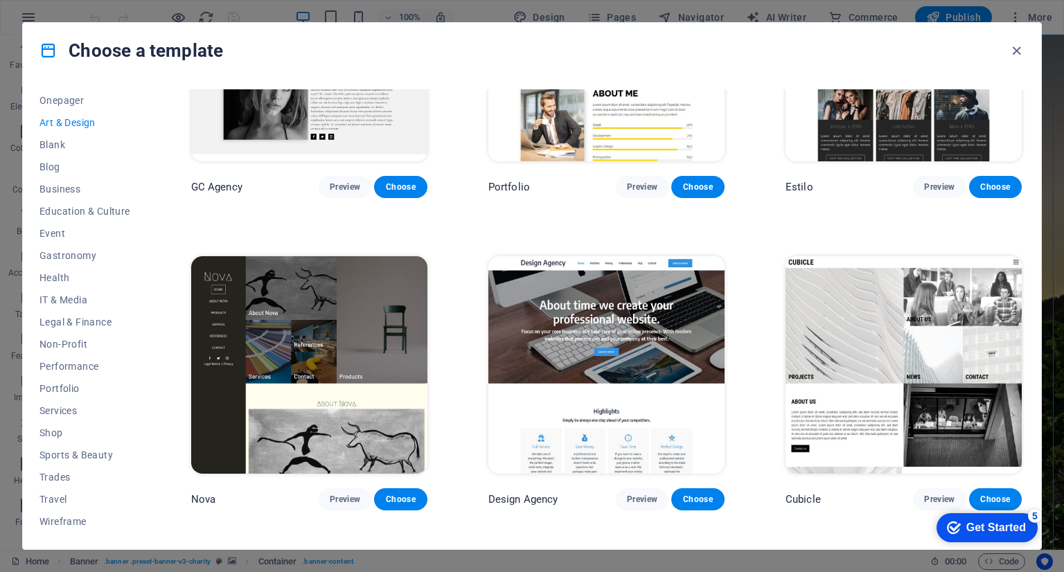
scroll to position [1087, 0]
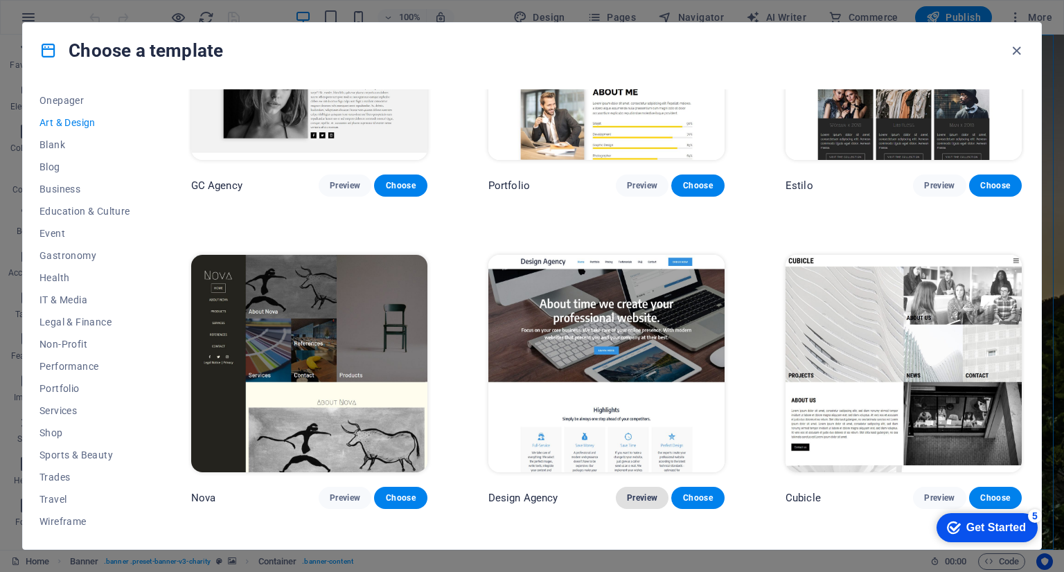
click at [634, 494] on span "Preview" at bounding box center [642, 497] width 30 height 11
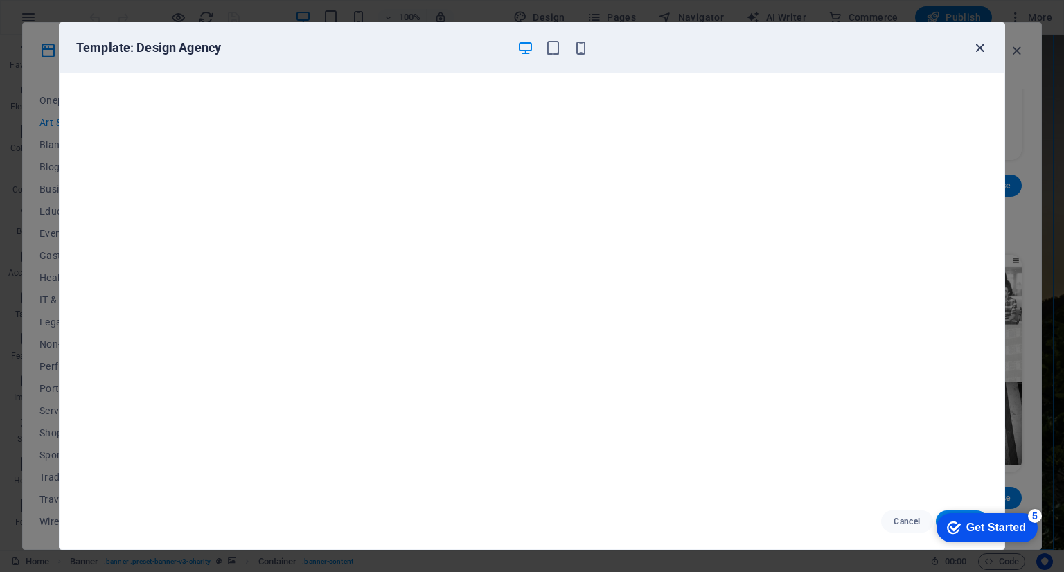
click at [979, 50] on icon "button" at bounding box center [980, 48] width 16 height 16
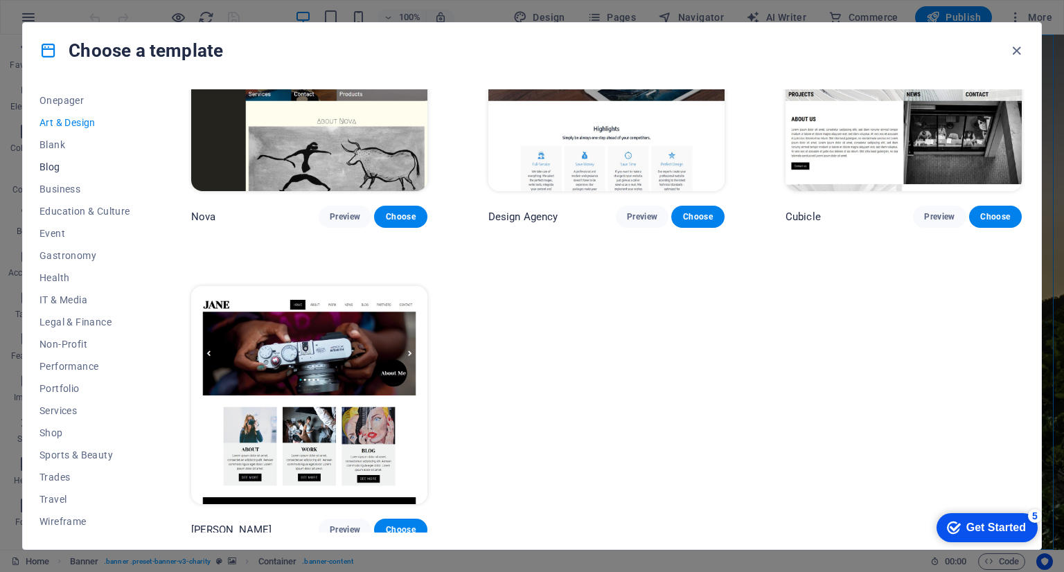
scroll to position [0, 0]
click at [72, 228] on span "Onepager" at bounding box center [84, 233] width 91 height 11
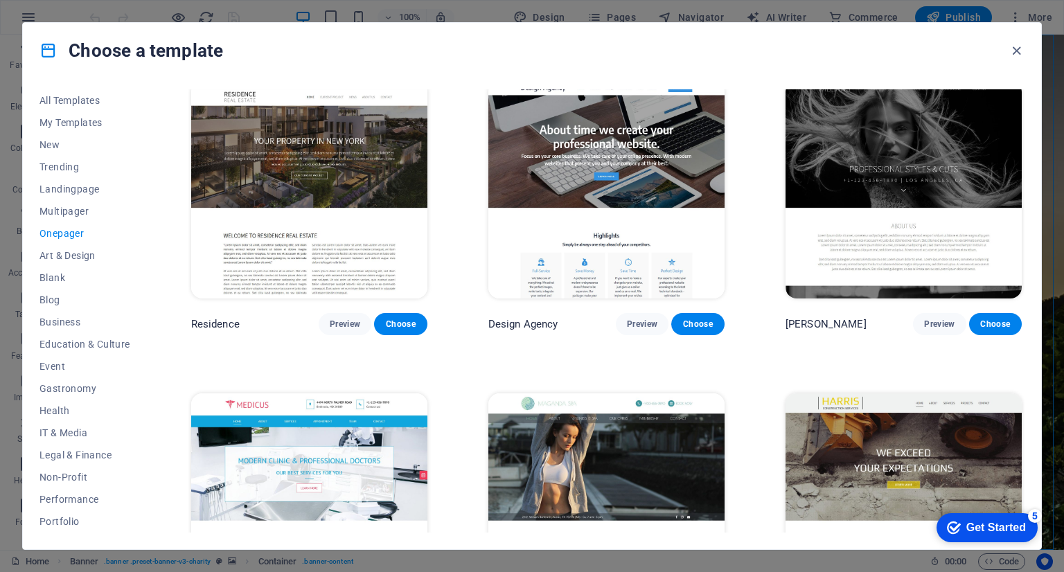
scroll to position [7096, 0]
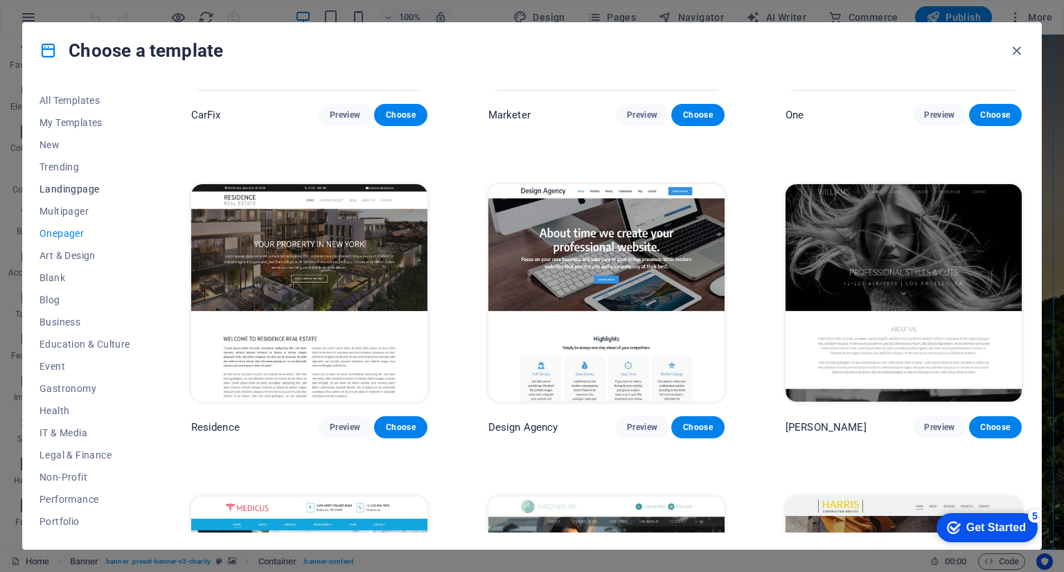
click at [91, 194] on span "Landingpage" at bounding box center [84, 189] width 91 height 11
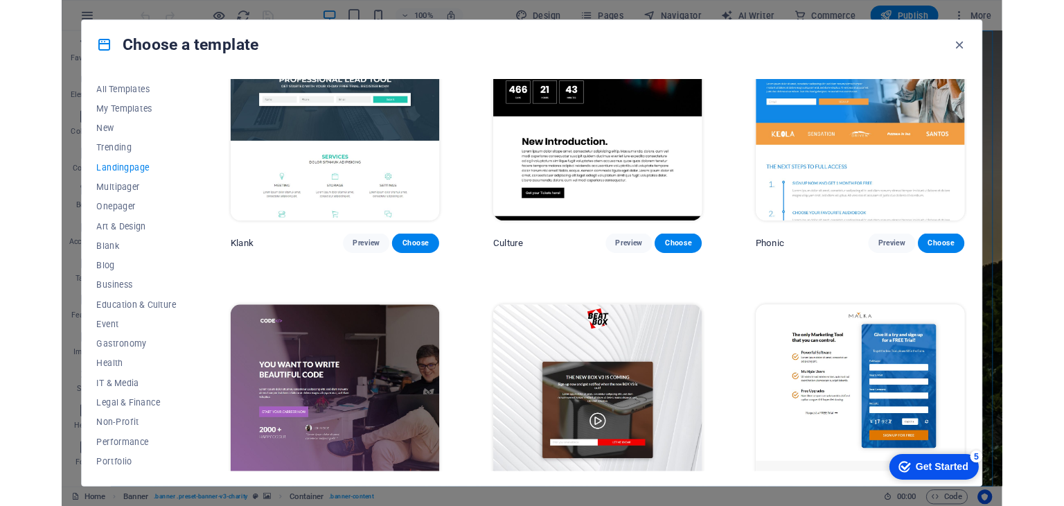
scroll to position [0, 0]
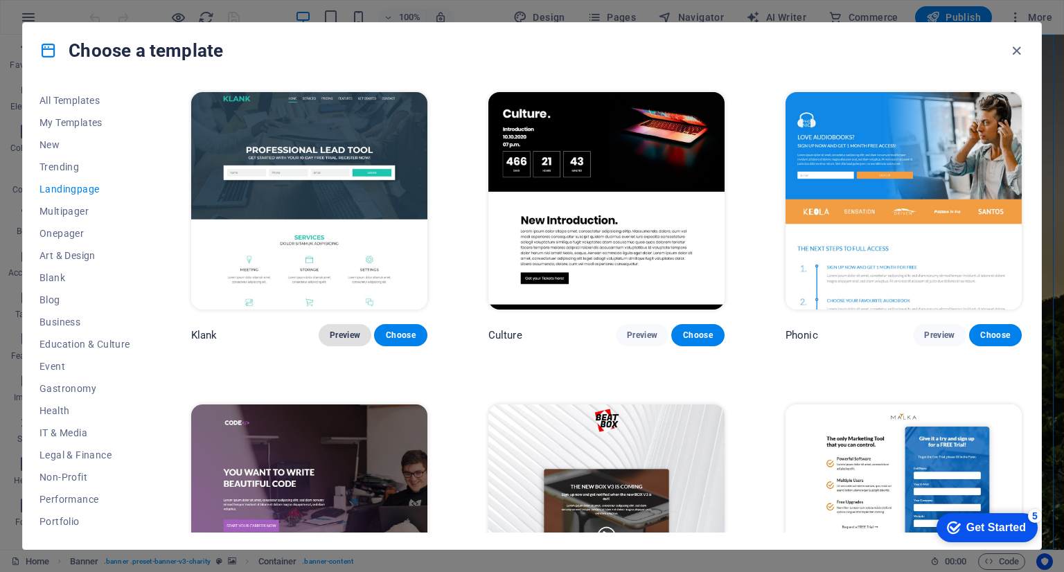
click at [350, 333] on span "Preview" at bounding box center [345, 335] width 30 height 11
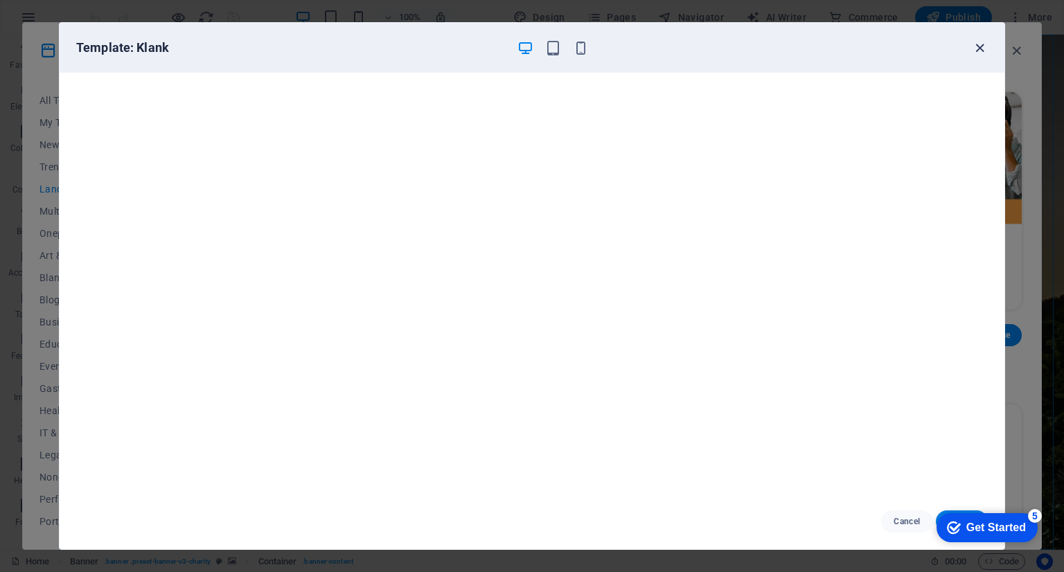
click at [979, 44] on icon "button" at bounding box center [980, 48] width 16 height 16
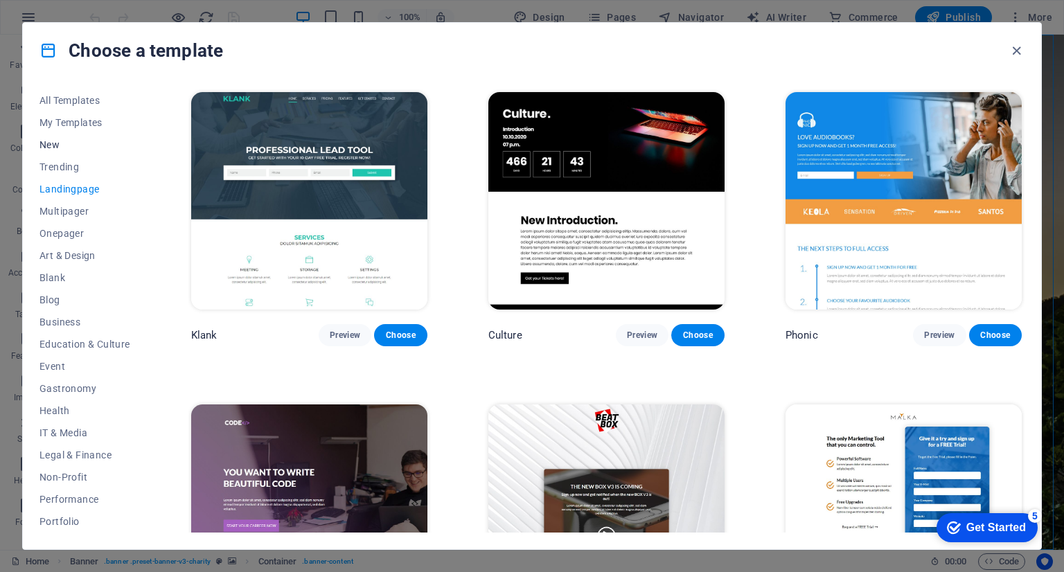
click at [55, 148] on span "New" at bounding box center [84, 144] width 91 height 11
